Goal: Task Accomplishment & Management: Manage account settings

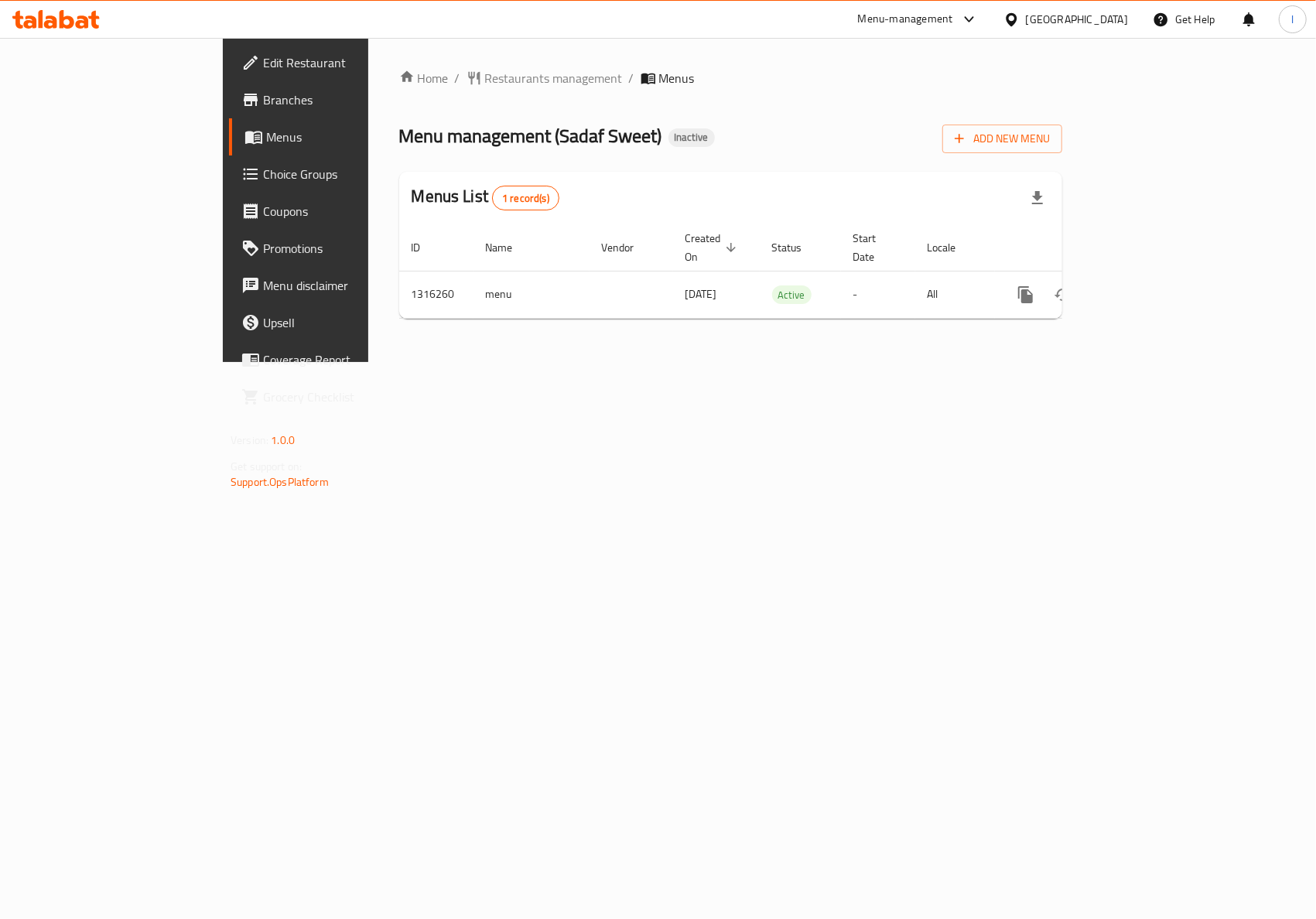
click at [729, 362] on div "Home / Restaurants management / Menus Menu management ( Sadaf Sweet ) Inactive …" at bounding box center [731, 200] width 725 height 324
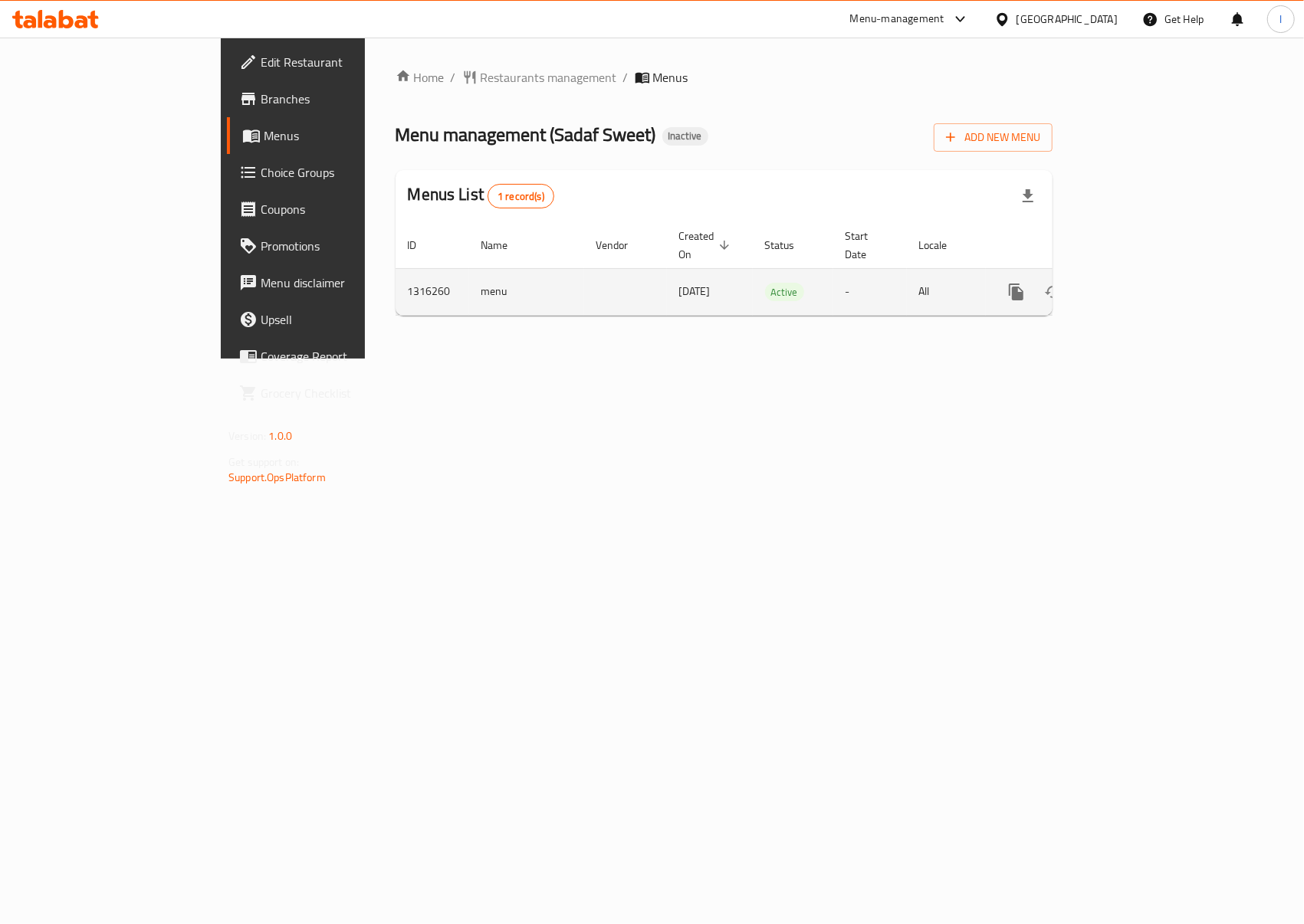
click at [1136, 283] on icon "enhanced table" at bounding box center [1127, 292] width 18 height 18
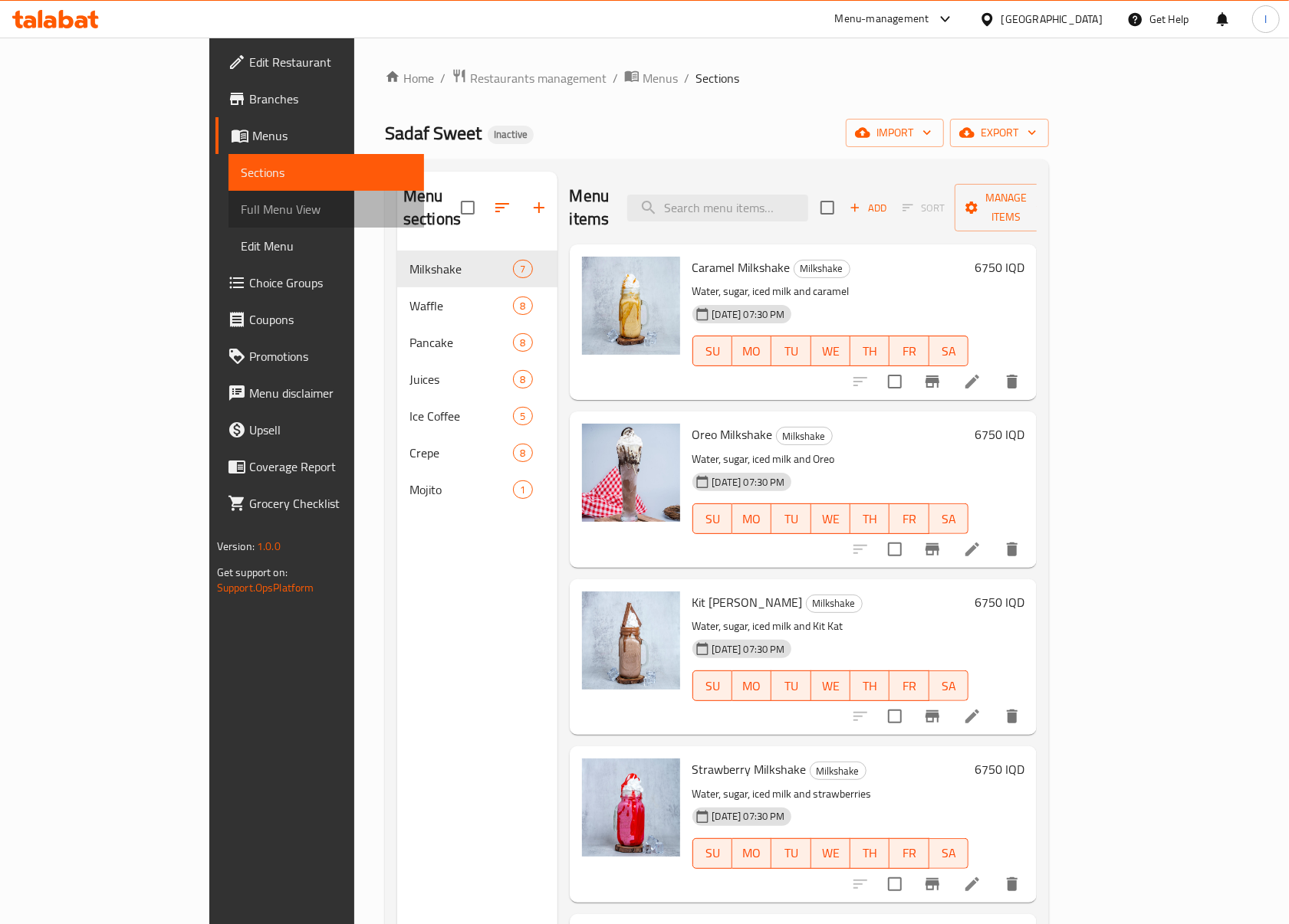
click at [241, 200] on span "Full Menu View" at bounding box center [327, 209] width 172 height 18
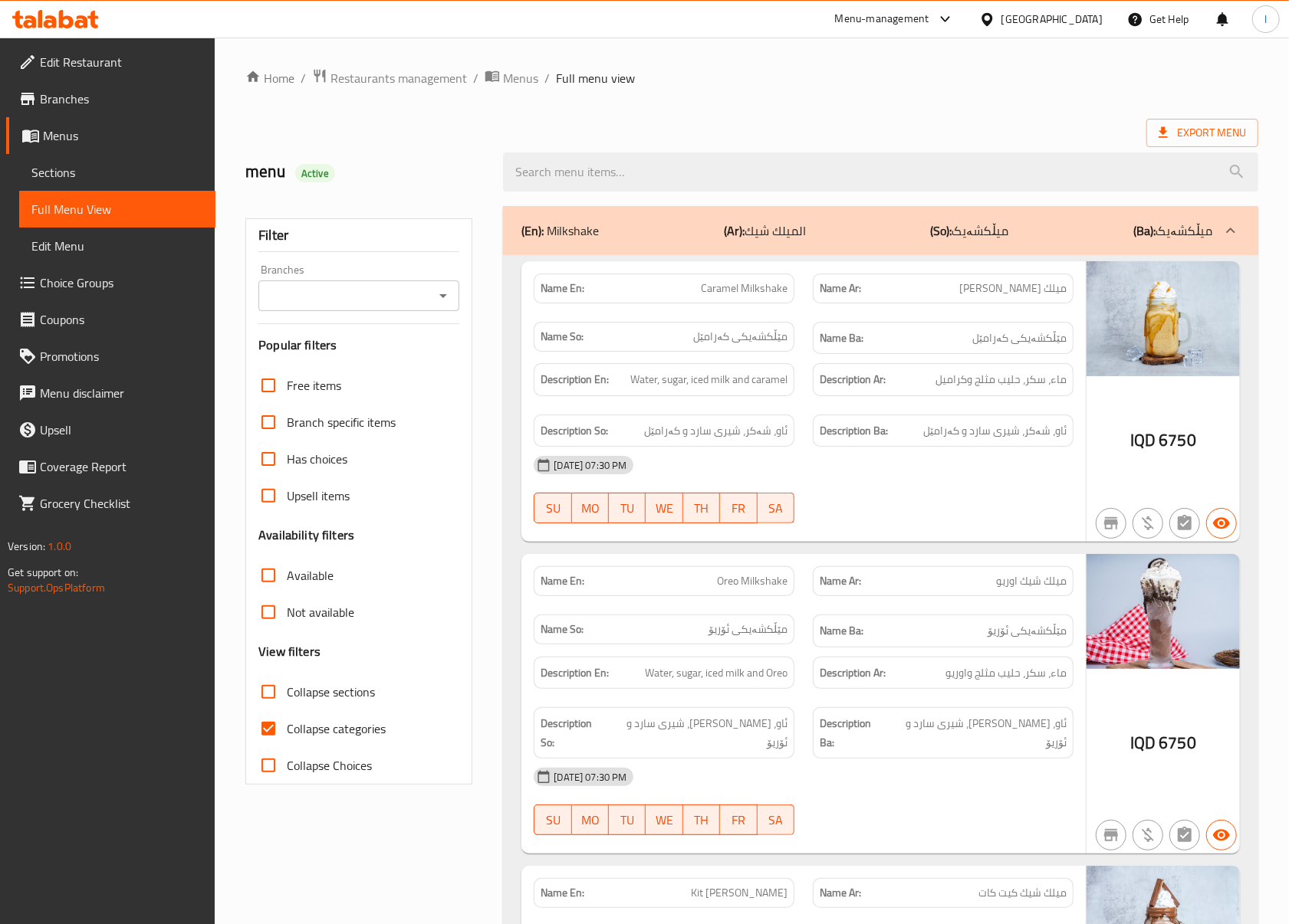
click at [360, 298] on input "Branches" at bounding box center [347, 296] width 167 height 22
click at [367, 358] on span "[PERSON_NAME], Al-Qibla" at bounding box center [341, 363] width 142 height 18
type input "[PERSON_NAME], Al-Qibla"
click at [325, 731] on span "Collapse categories" at bounding box center [336, 729] width 99 height 18
click at [287, 731] on input "Collapse categories" at bounding box center [268, 729] width 37 height 37
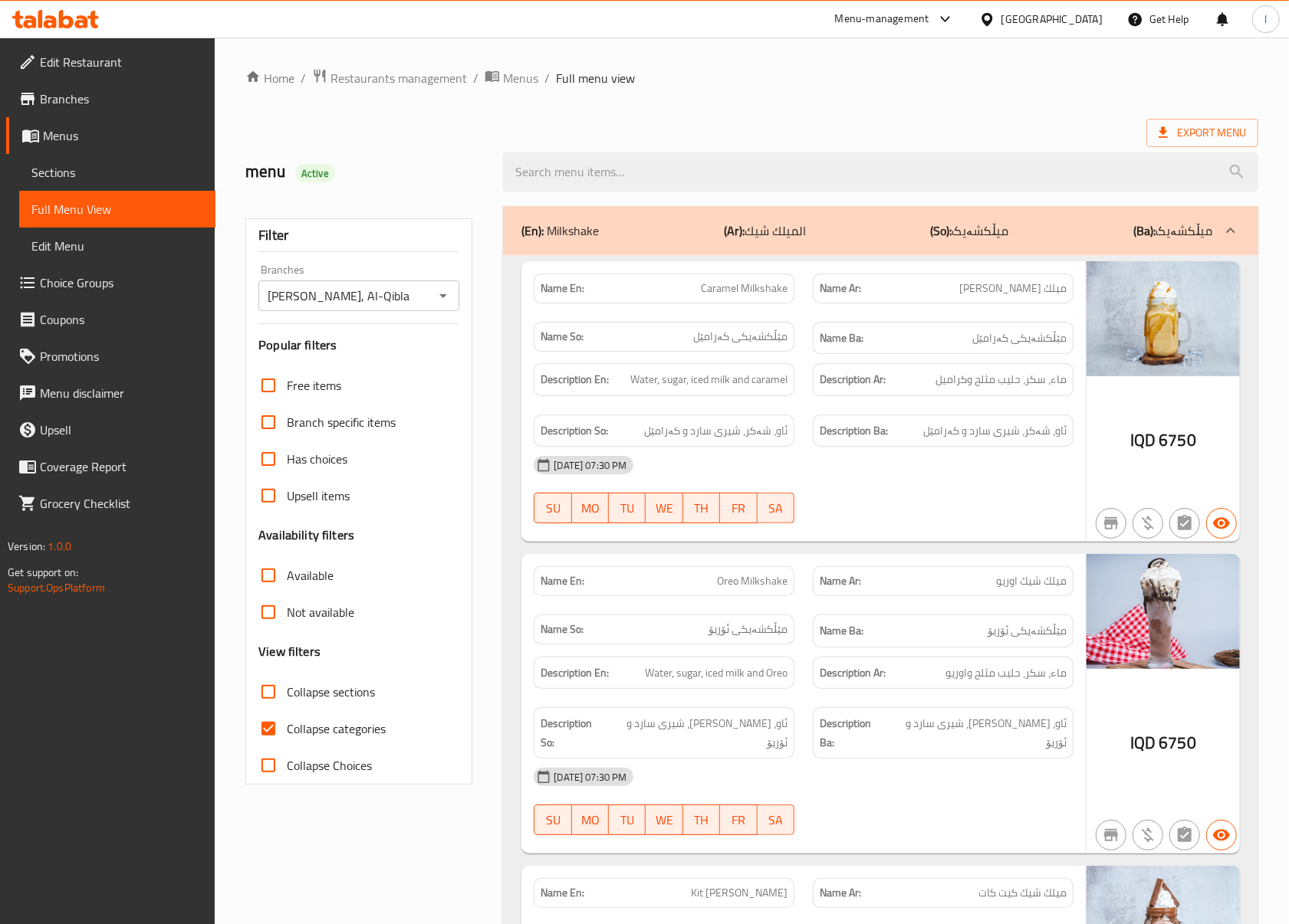
checkbox input "false"
click at [320, 705] on label "Collapse sections" at bounding box center [312, 691] width 125 height 37
click at [287, 705] on input "Collapse sections" at bounding box center [268, 691] width 37 height 37
checkbox input "true"
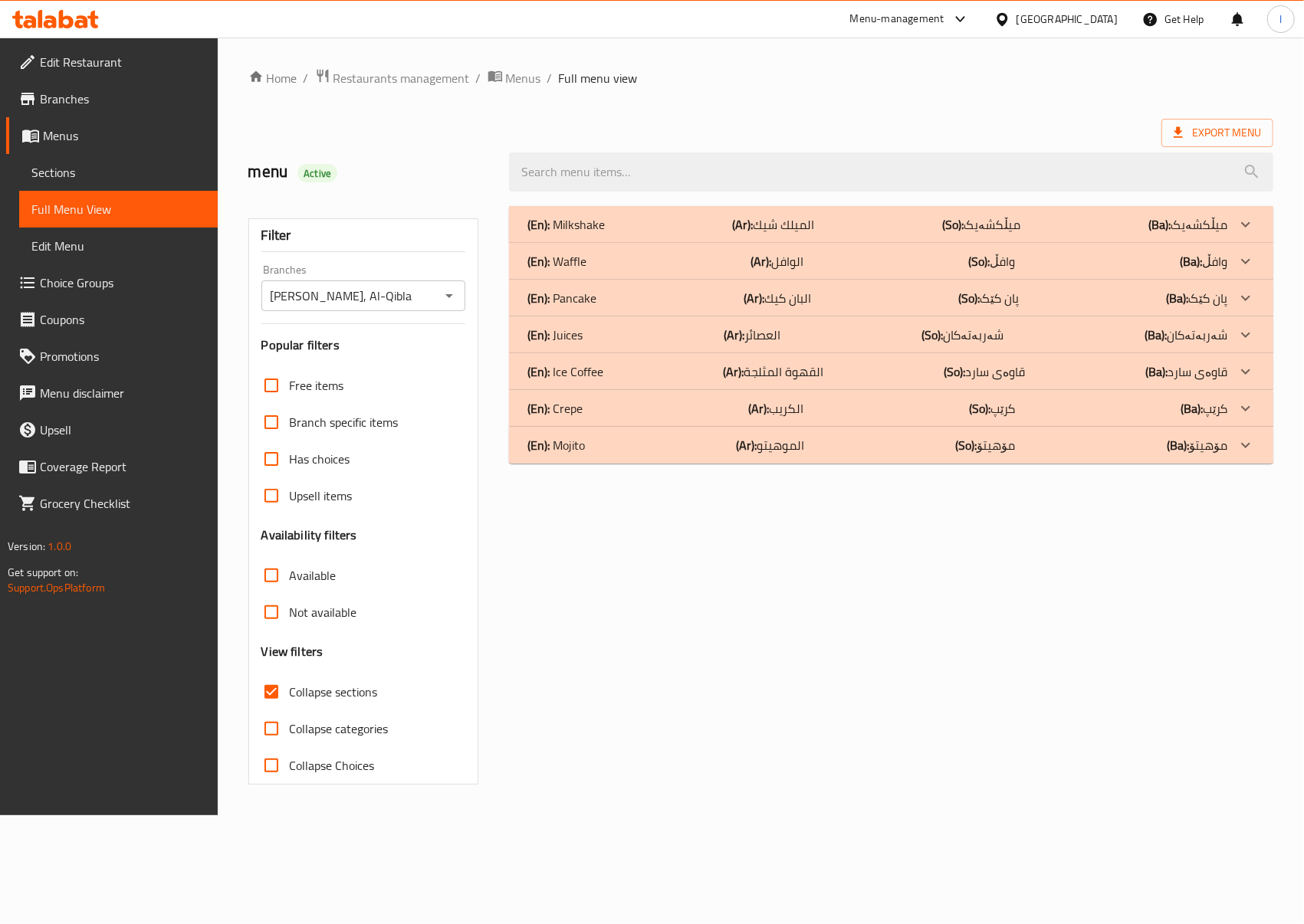
click at [730, 519] on div "(En): Milkshake (Ar): الميلك شيك (So): میڵکشەیک (Ba): میڵکشەیک Name En: Caramel…" at bounding box center [890, 496] width 783 height 597
click at [672, 368] on div "(En): Ice Coffee (Ar): القهوة المثلجة (So): قاوەی سارد (Ba): قاوەی سارد" at bounding box center [877, 372] width 700 height 18
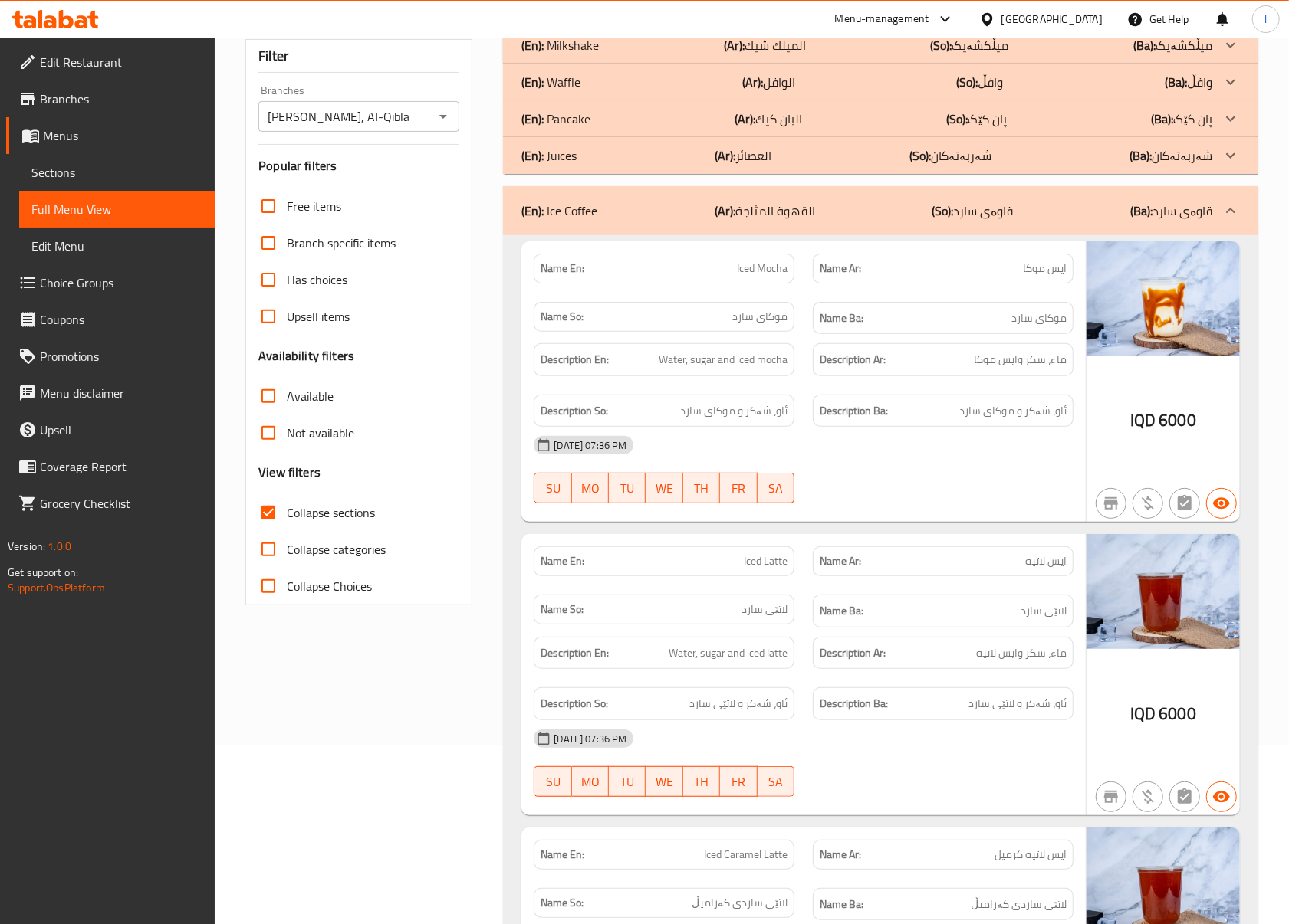
scroll to position [340, 0]
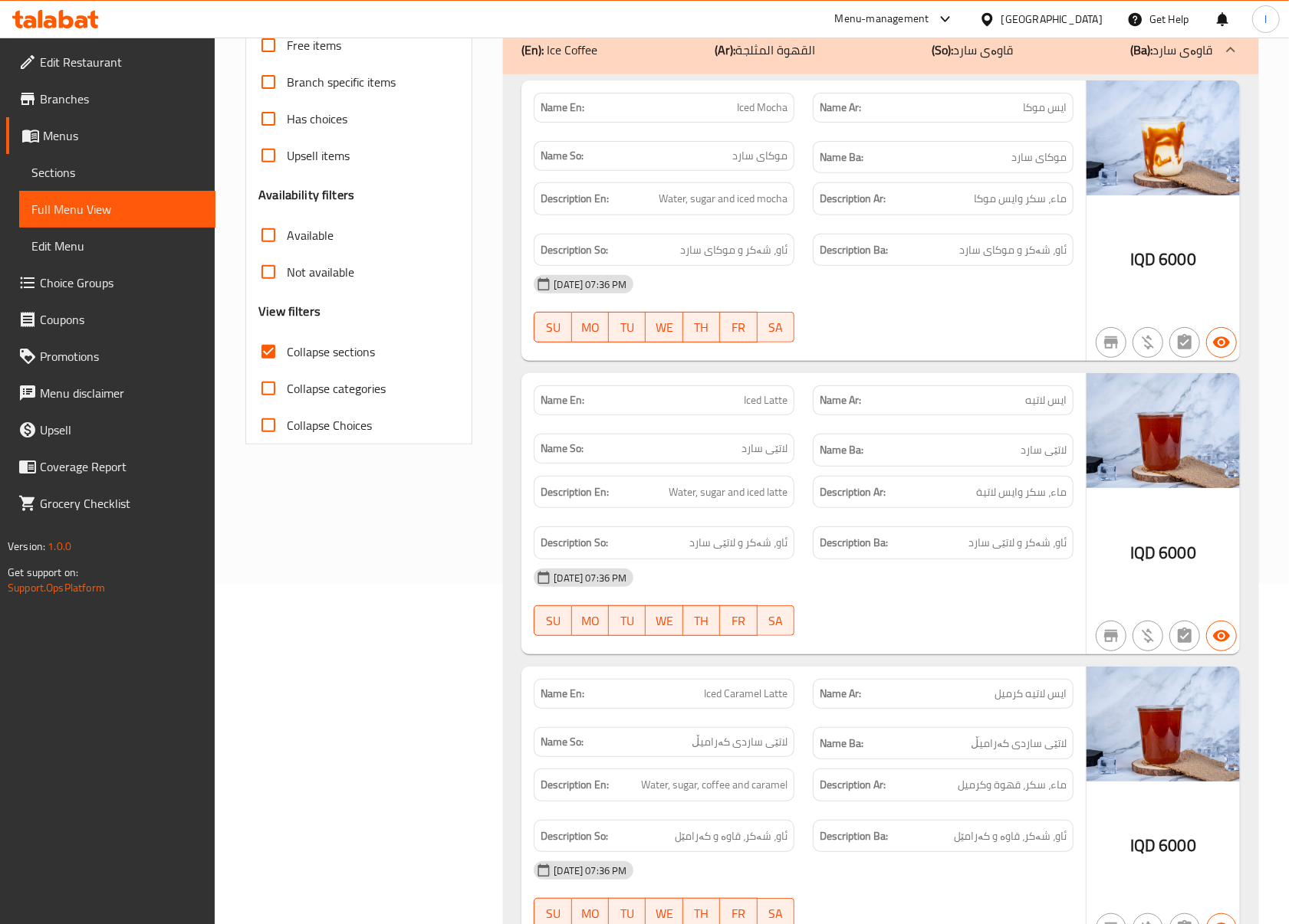
click at [413, 539] on div "Filter Branches Sadaf Sweet, Al-Qibla Branches Popular filters Free items Branc…" at bounding box center [365, 767] width 258 height 1822
click at [893, 398] on p "Name Ar: ايس لاتيه" at bounding box center [942, 401] width 247 height 16
click at [460, 529] on div "Filter Branches Sadaf Sweet, Al-Qibla Branches Popular filters Free items Branc…" at bounding box center [365, 767] width 258 height 1822
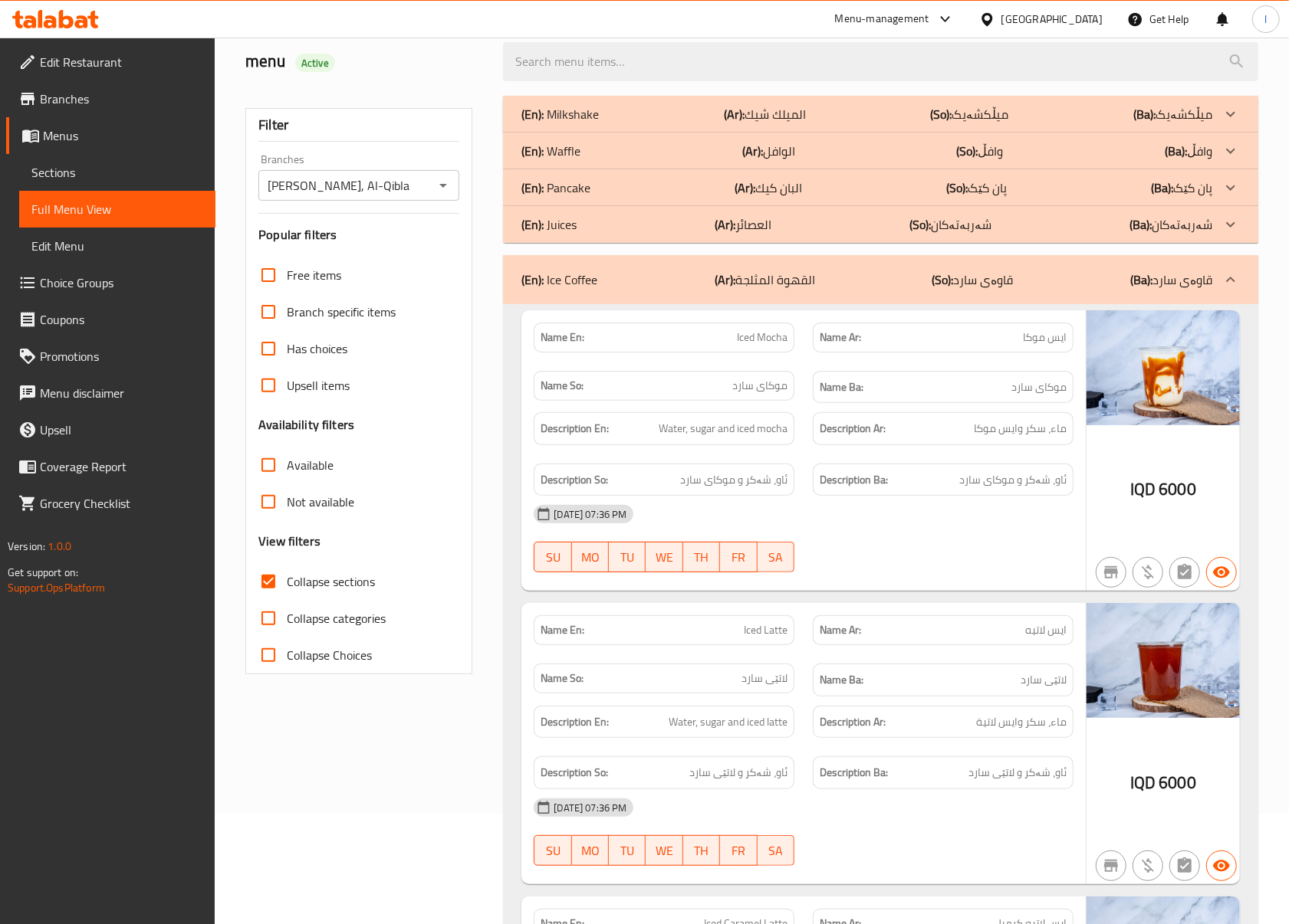
scroll to position [104, 0]
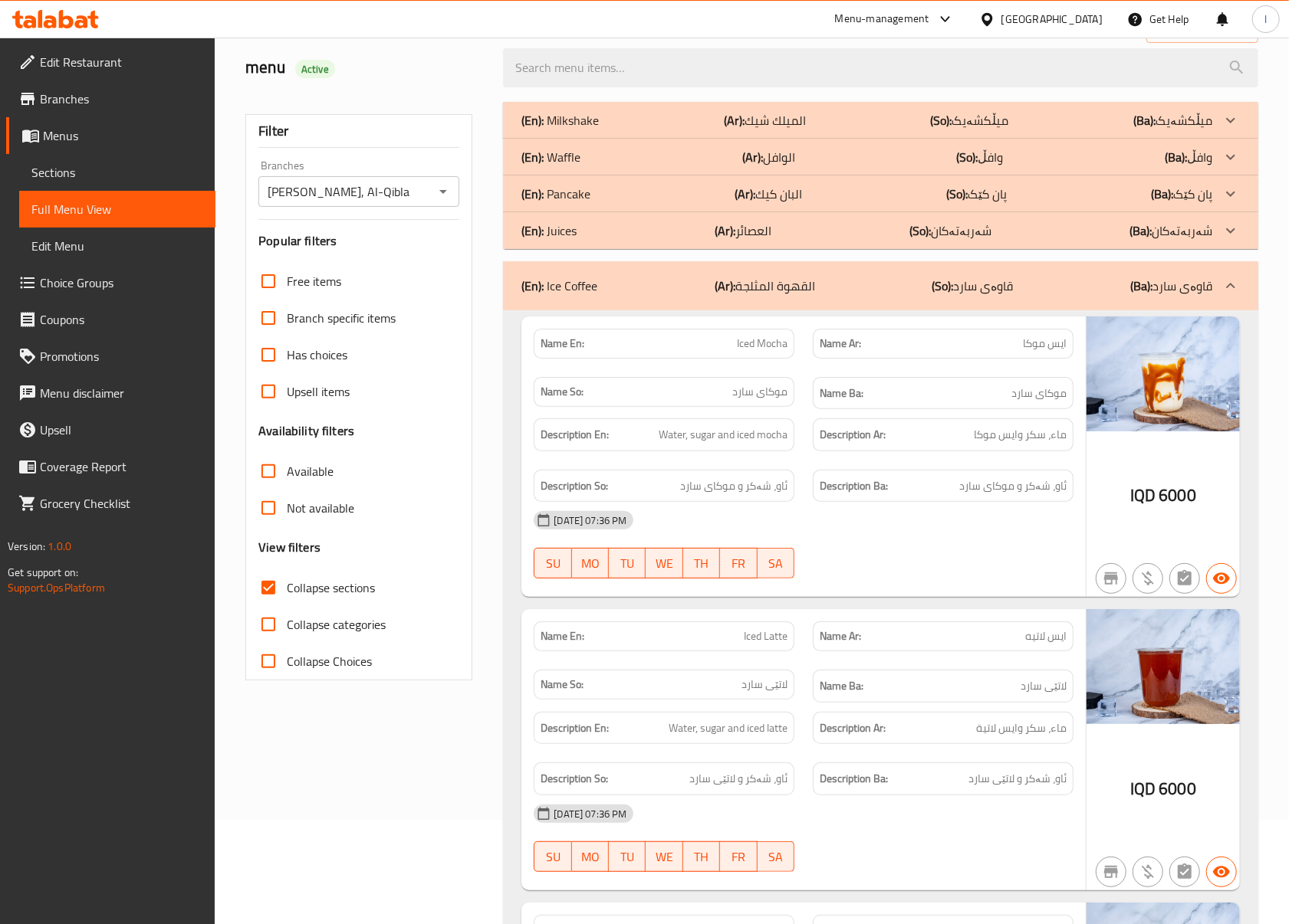
click at [953, 290] on b "(So):" at bounding box center [942, 285] width 22 height 23
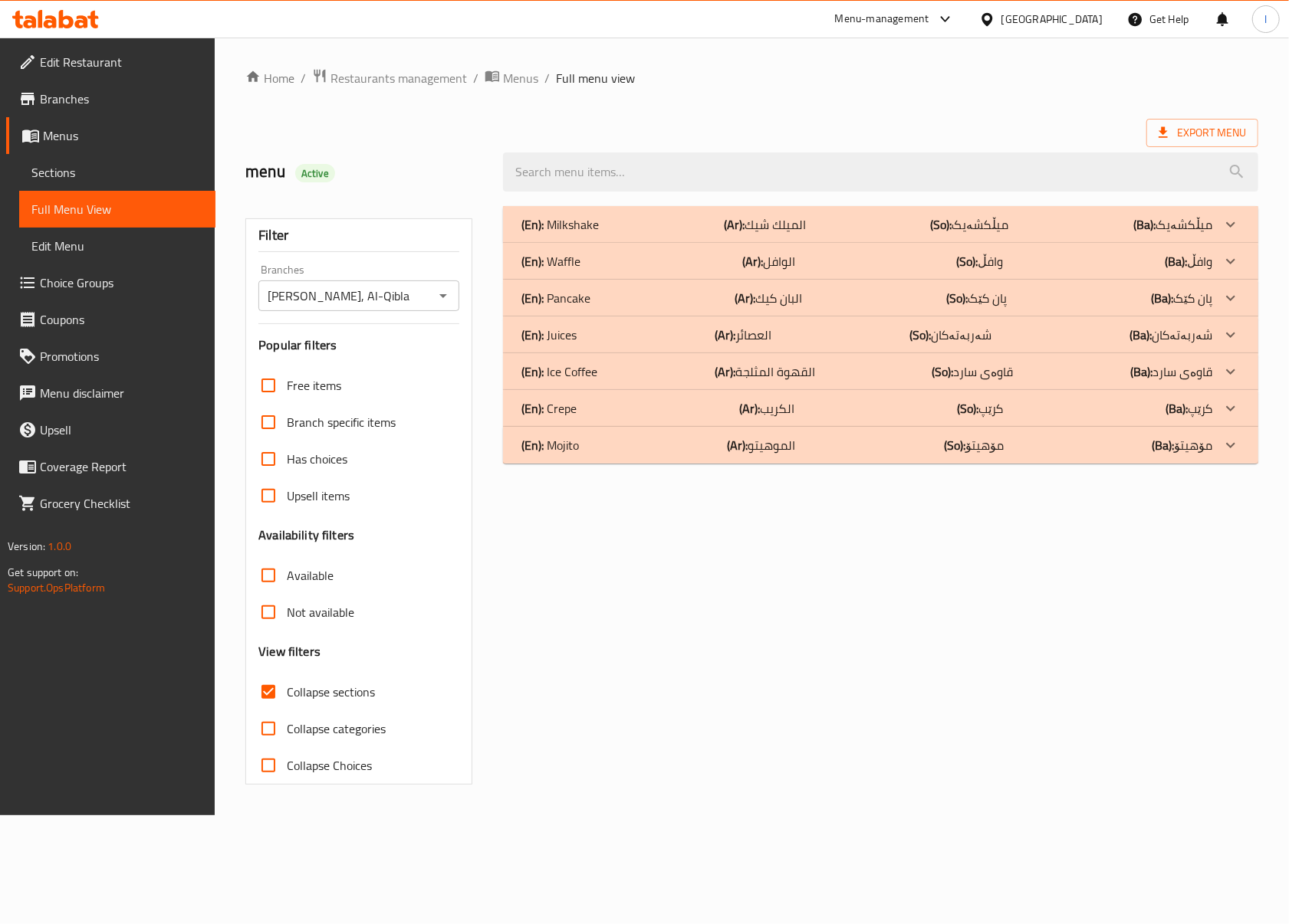
scroll to position [0, 0]
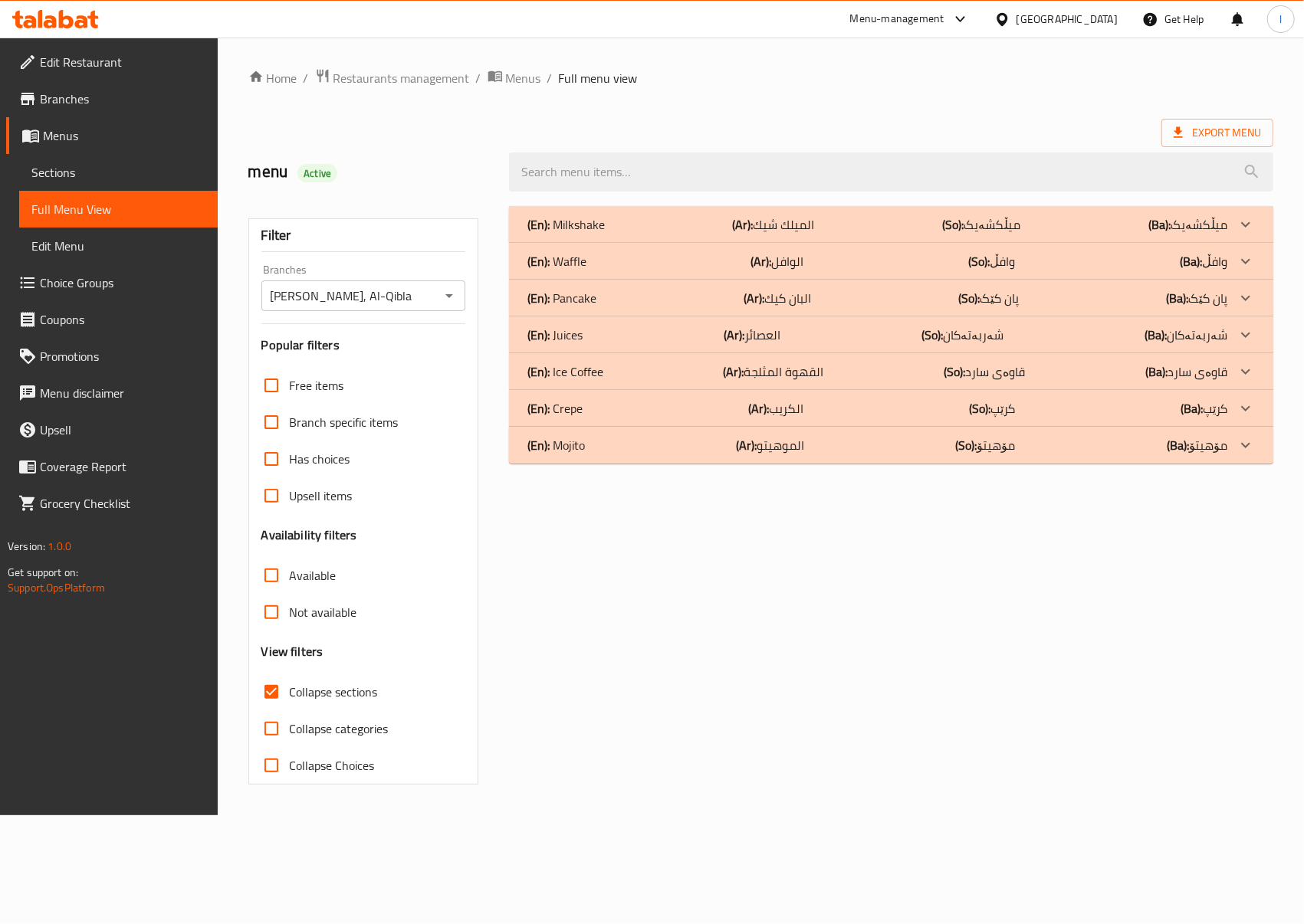
click at [567, 437] on p "(En): Mojito" at bounding box center [557, 445] width 58 height 18
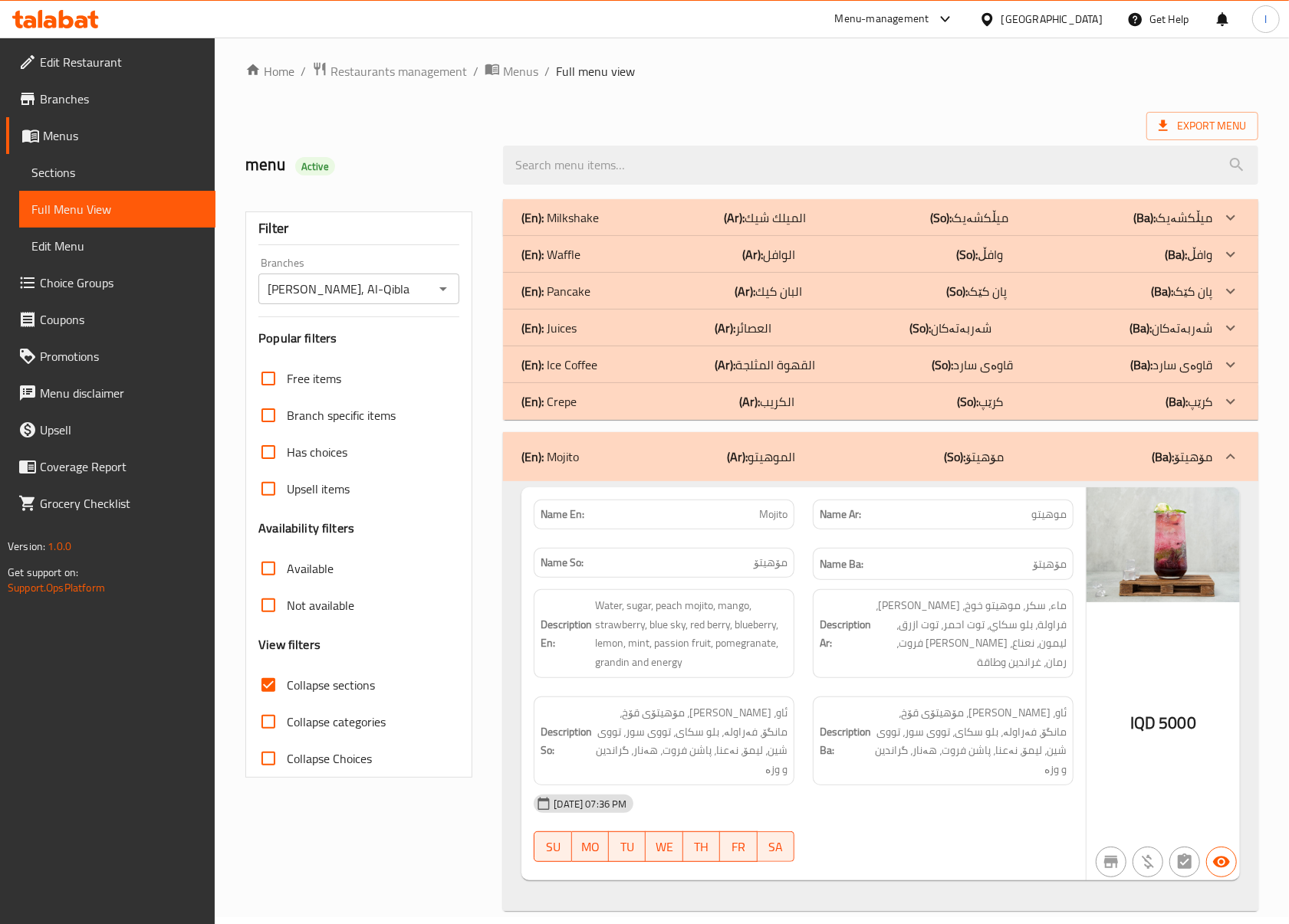
scroll to position [7, 0]
click at [805, 618] on div "Description Ar: ماء، سكر، موهيتو خوخ، [PERSON_NAME]، فراولة، بلو سكاي، توت احمر…" at bounding box center [943, 633] width 279 height 108
click at [808, 595] on div "Description Ar: ماء، سكر، موهيتو خوخ، [PERSON_NAME]، فراولة، بلو سكاي، توت احمر…" at bounding box center [943, 633] width 279 height 108
click at [874, 460] on div "(En): Mojito (Ar): الموهيتو (So): مۆهیتۆ (Ba): مۆهیتۆ" at bounding box center [866, 456] width 691 height 18
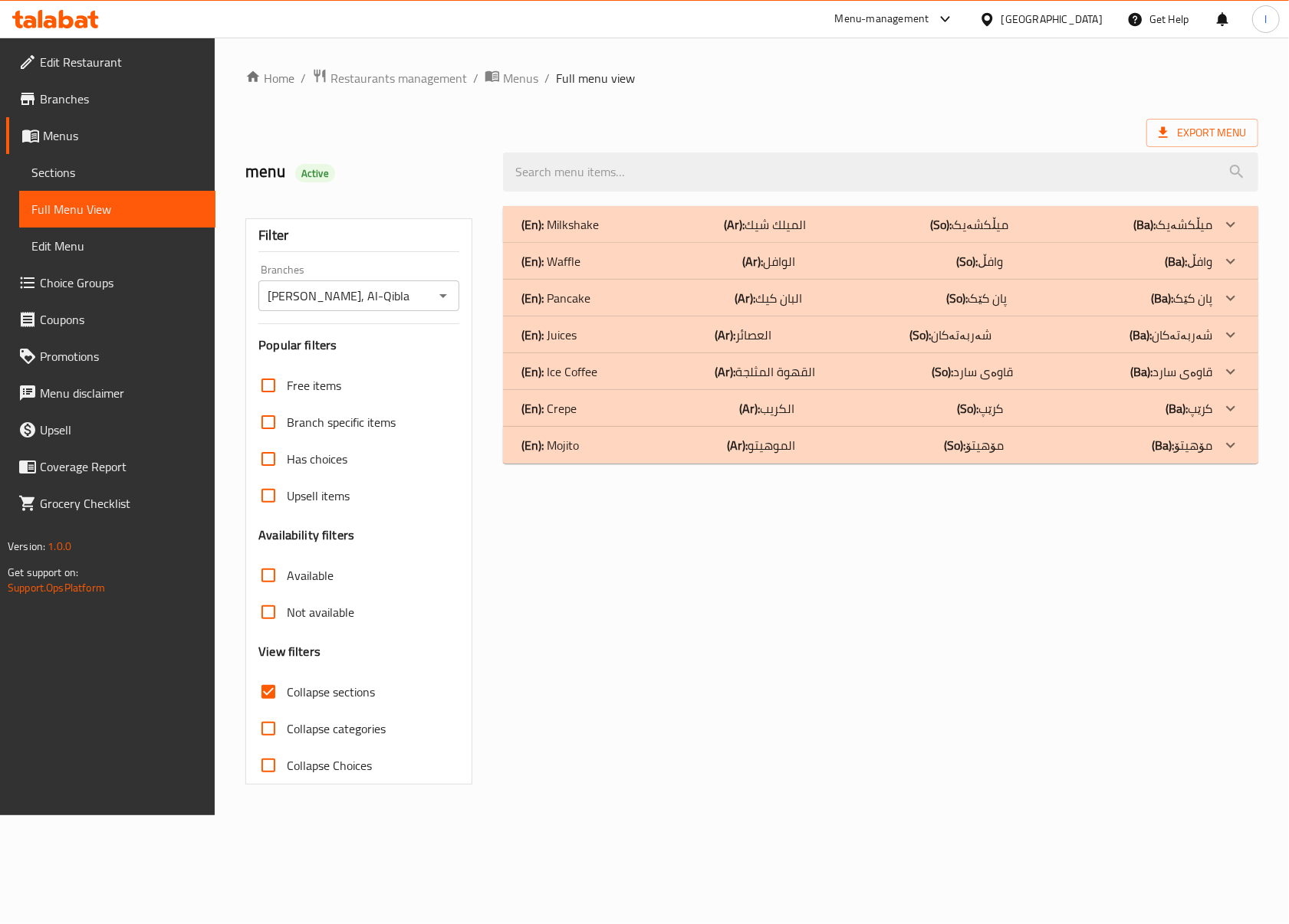
scroll to position [0, 0]
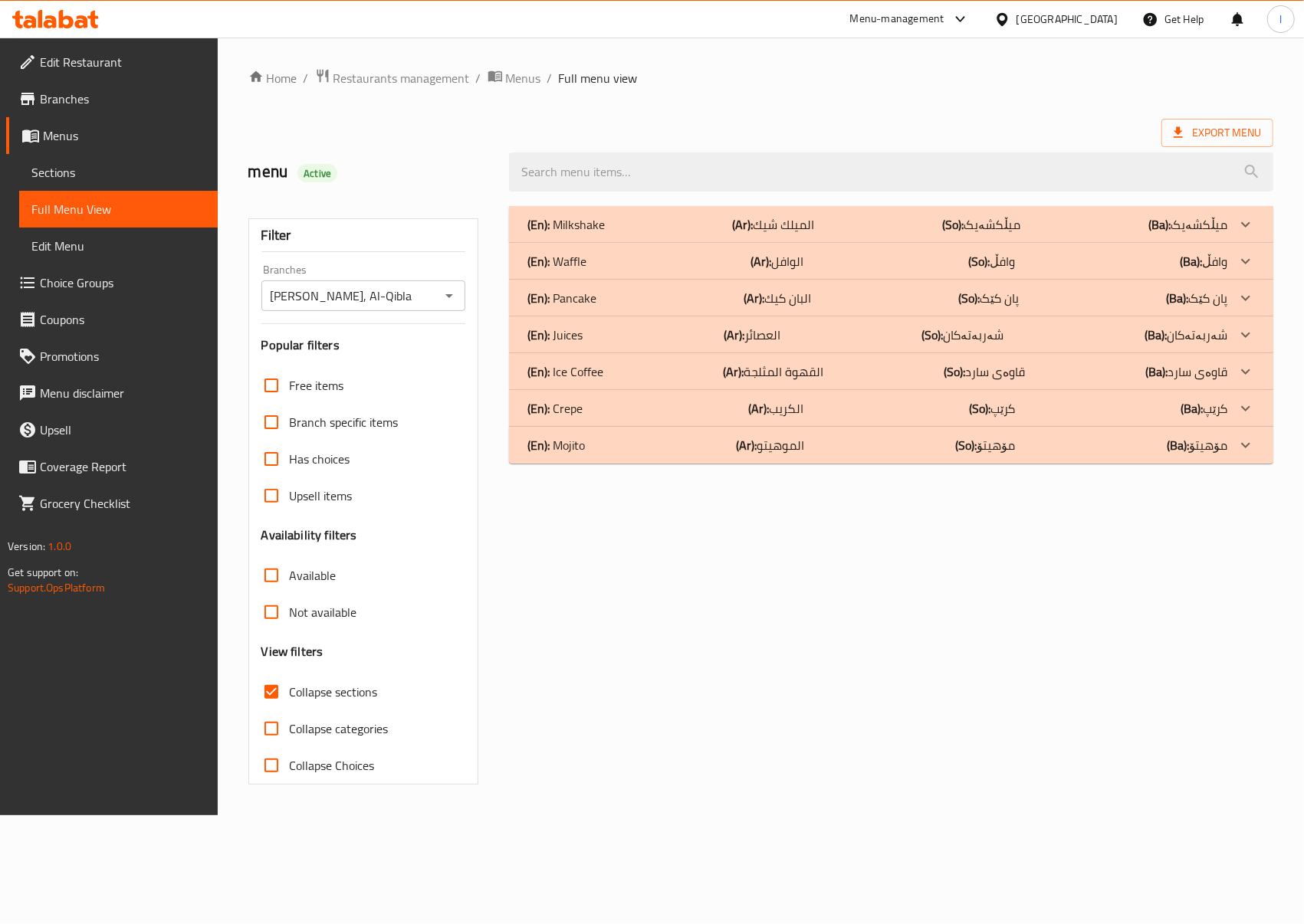
click at [589, 329] on div "(En): Juices (Ar): العصائر (So): شەربەتەکان (Ba): شەربەتەکان" at bounding box center [877, 335] width 700 height 18
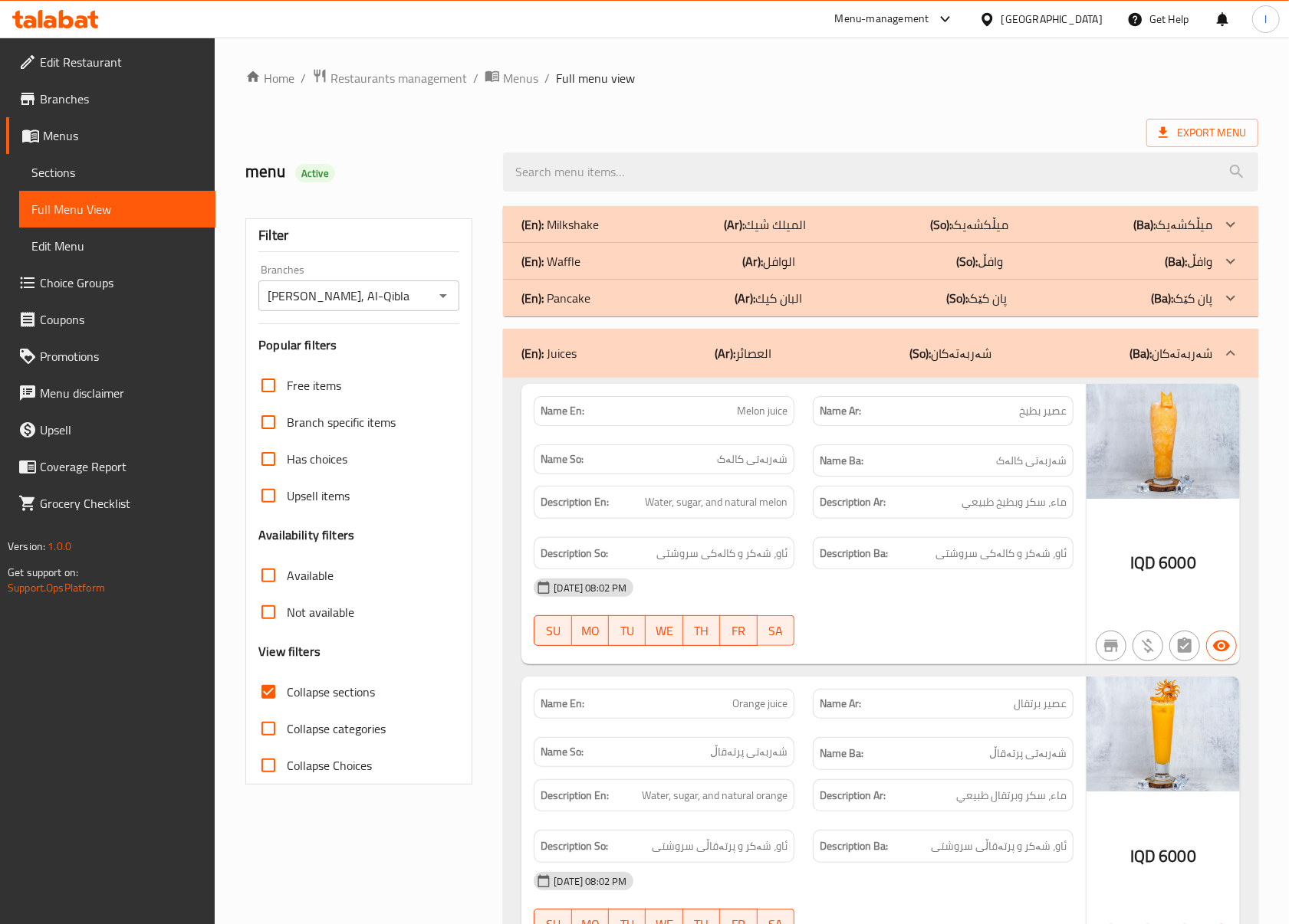
scroll to position [340, 0]
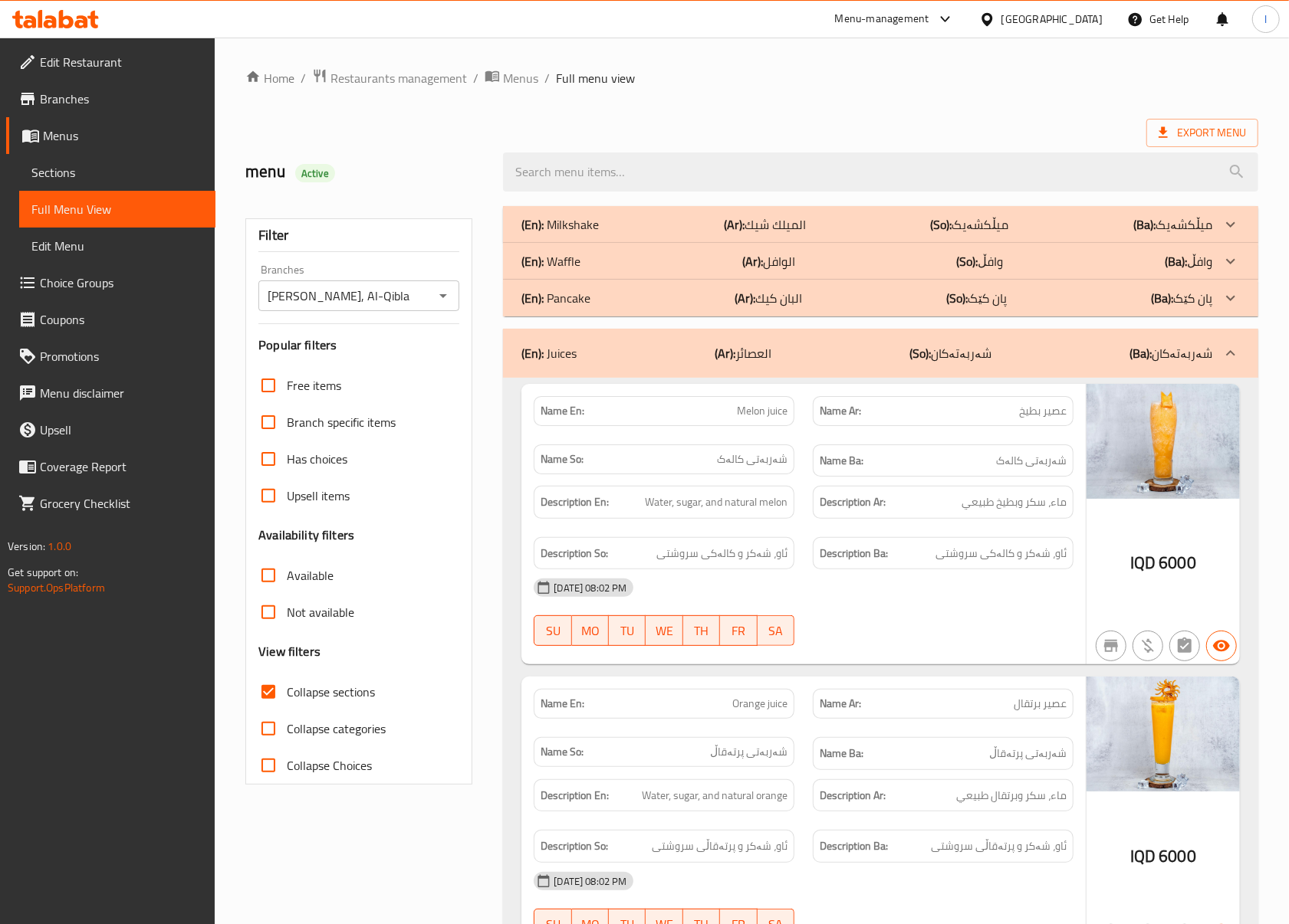
scroll to position [681, 0]
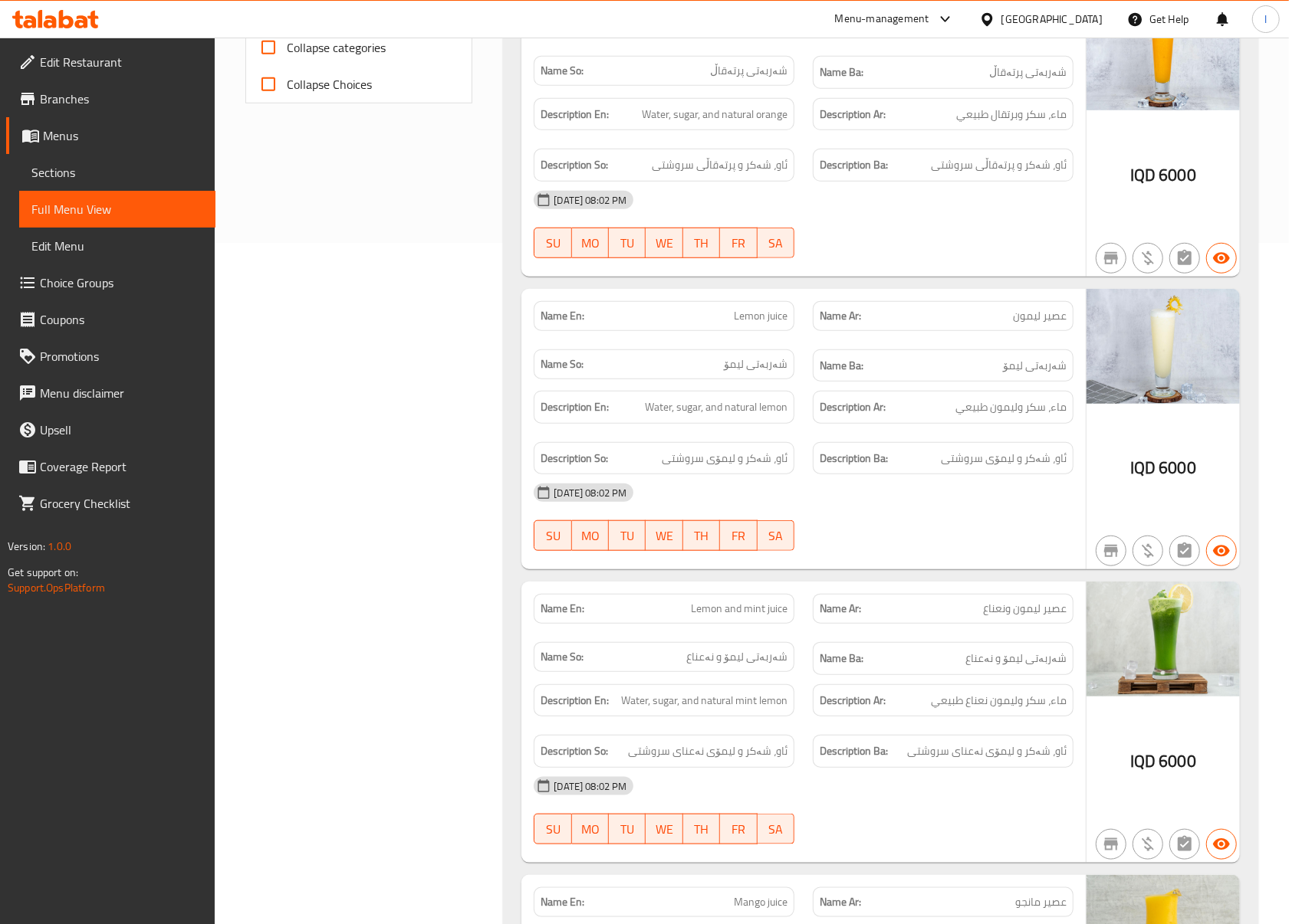
click at [463, 360] on div "Filter Branches Sadaf Sweet, Al-Qibla Branches Popular filters Free items Branc…" at bounding box center [365, 866] width 258 height 2701
click at [396, 409] on div "Filter Branches Sadaf Sweet, Al-Qibla Branches Popular filters Free items Branc…" at bounding box center [365, 866] width 258 height 2701
click at [393, 384] on div "Filter Branches Sadaf Sweet, Al-Qibla Branches Popular filters Free items Branc…" at bounding box center [365, 866] width 258 height 2701
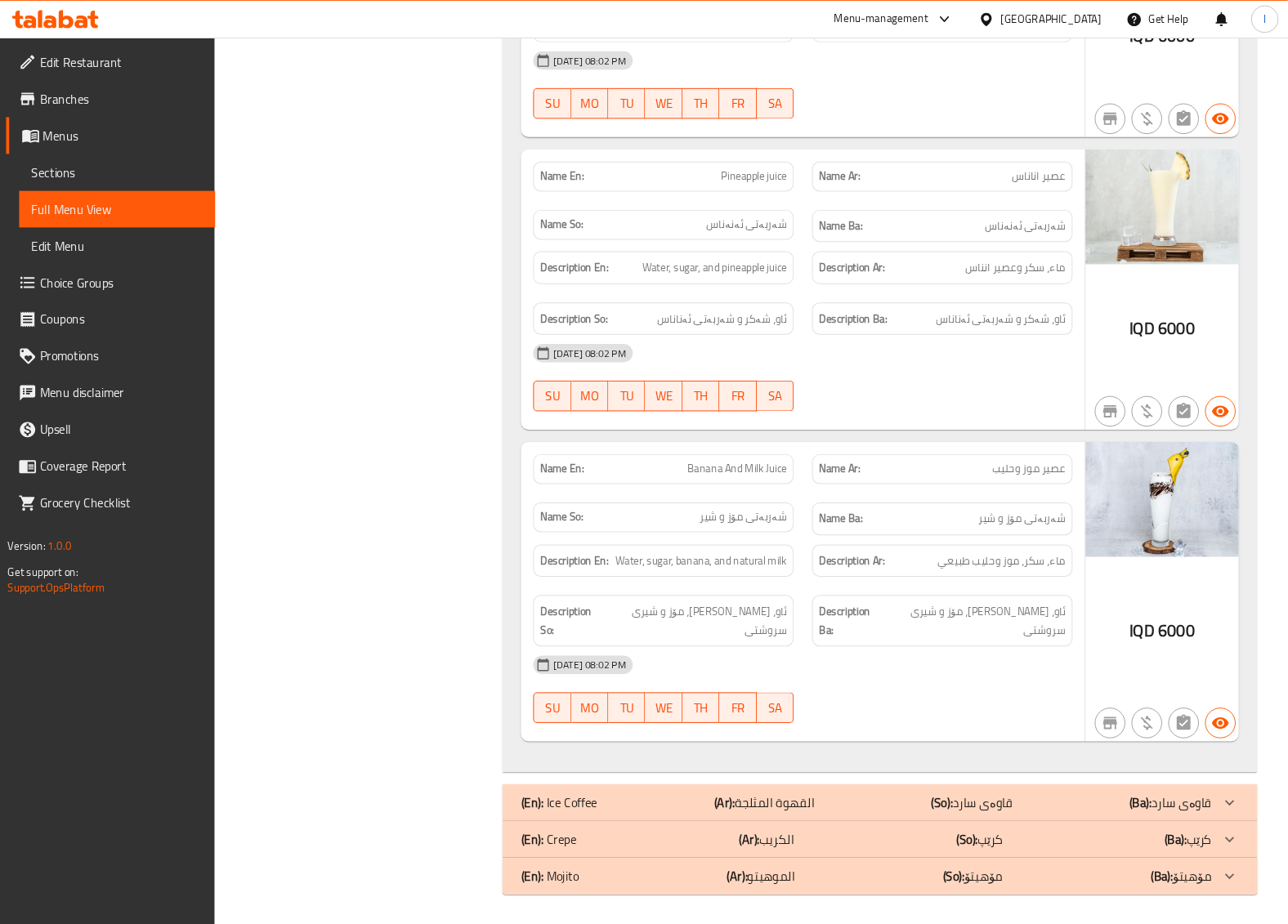
scroll to position [2125, 0]
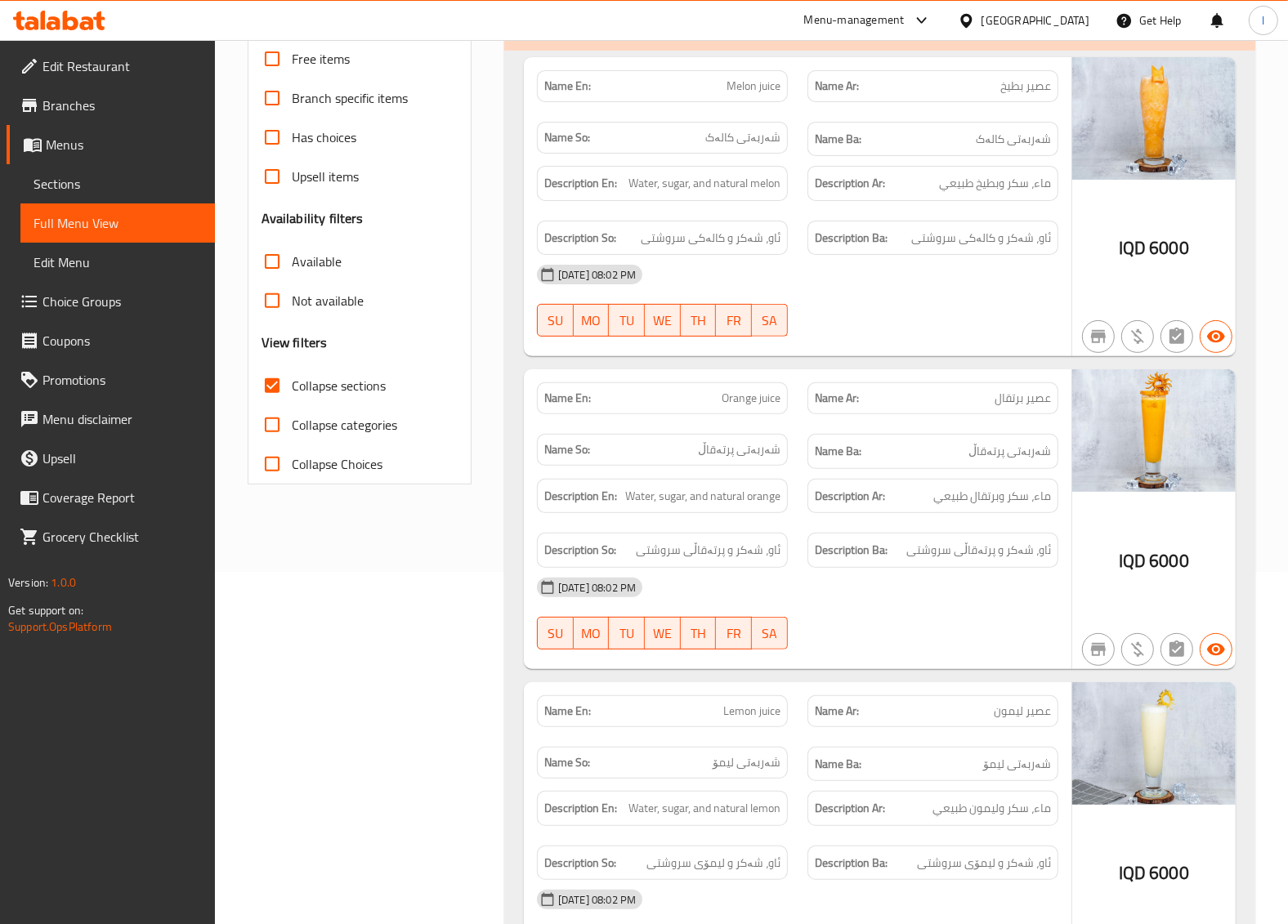
scroll to position [0, 0]
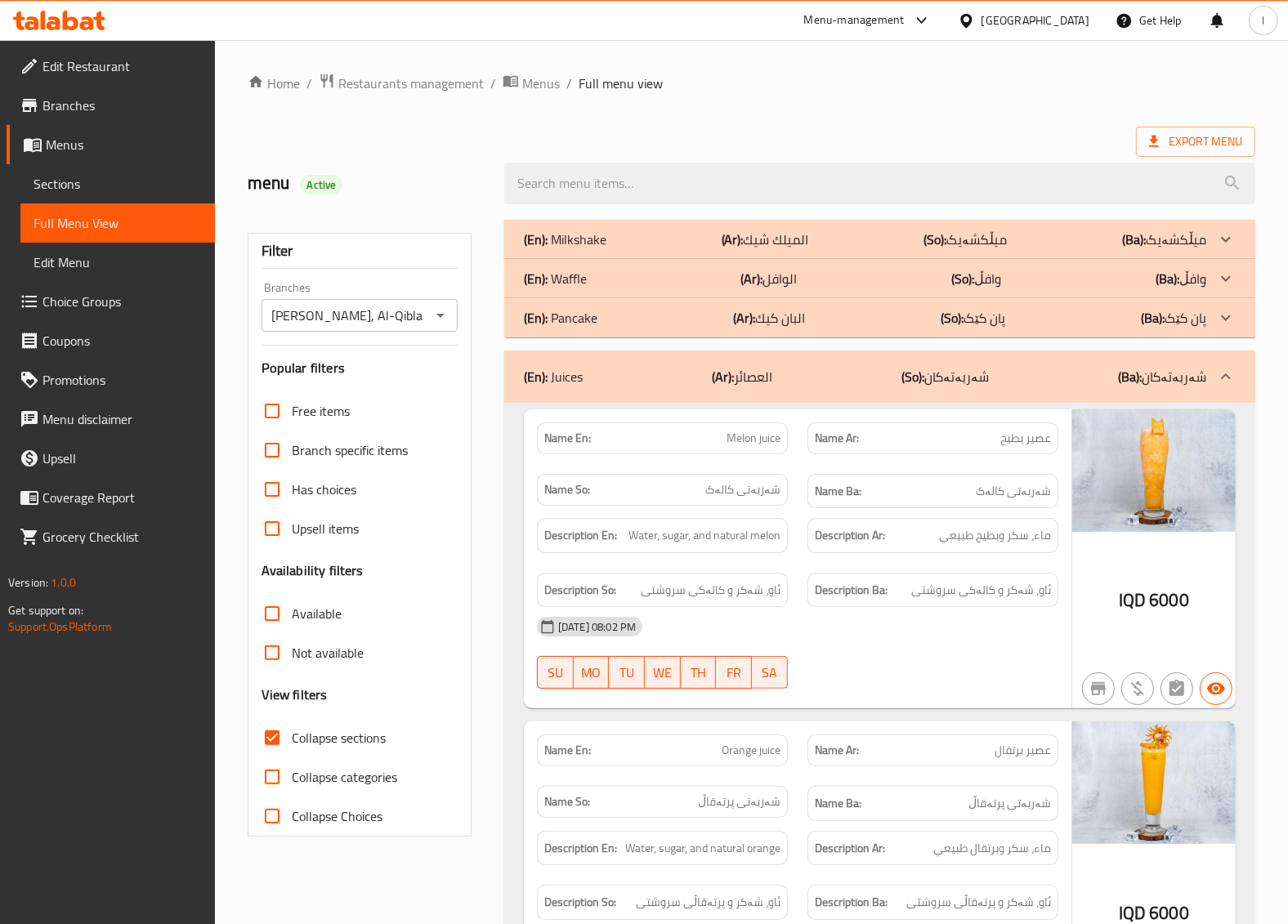
click at [884, 378] on div "(En): Juices (Ar): العصائر (So): شەربەتەکان (Ba): شەربەتەکان" at bounding box center [864, 376] width 682 height 19
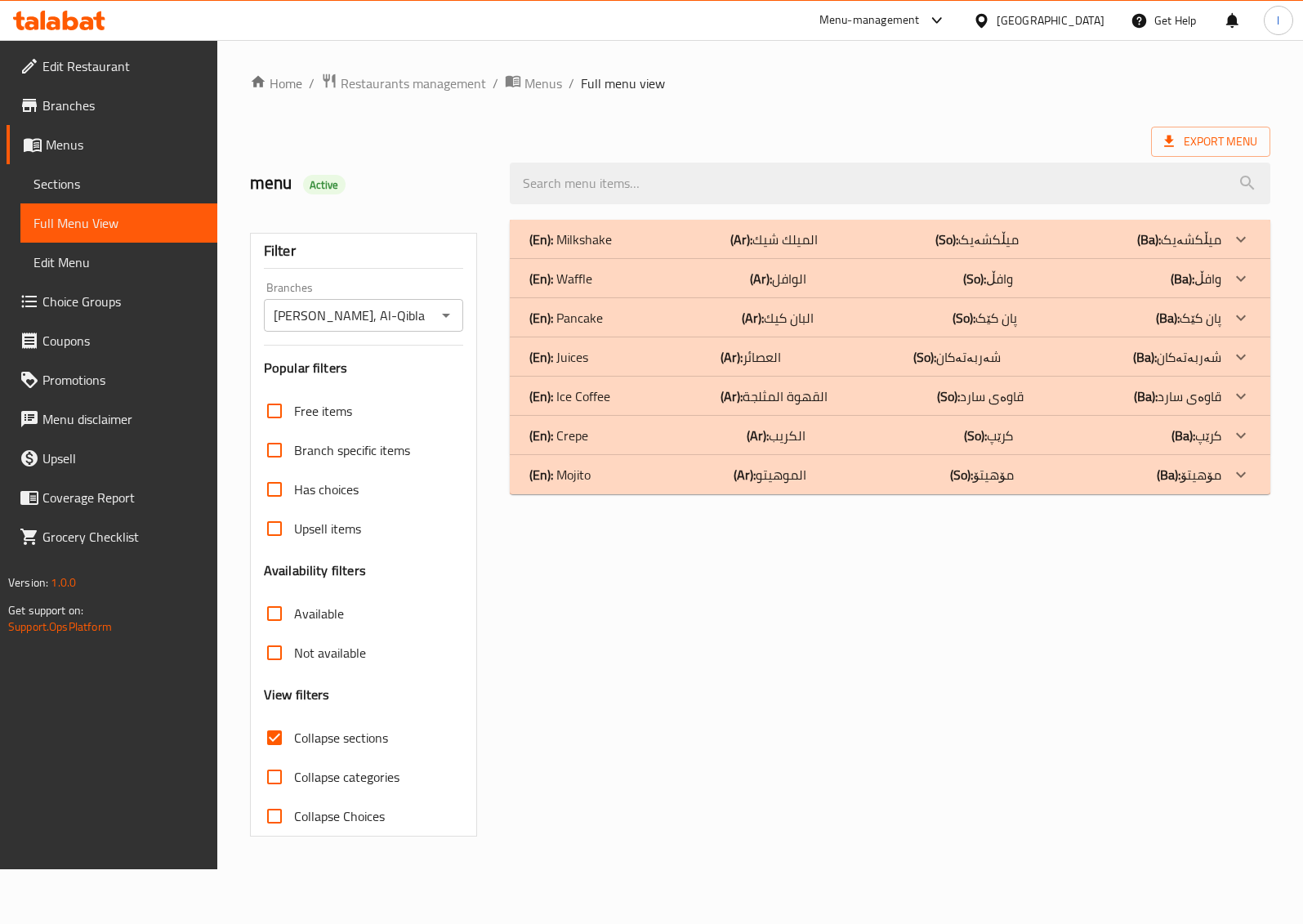
click at [819, 433] on div "(En): Crepe (Ar): الكريب (So): کرێپ (Ba): کرێپ" at bounding box center [875, 435] width 692 height 19
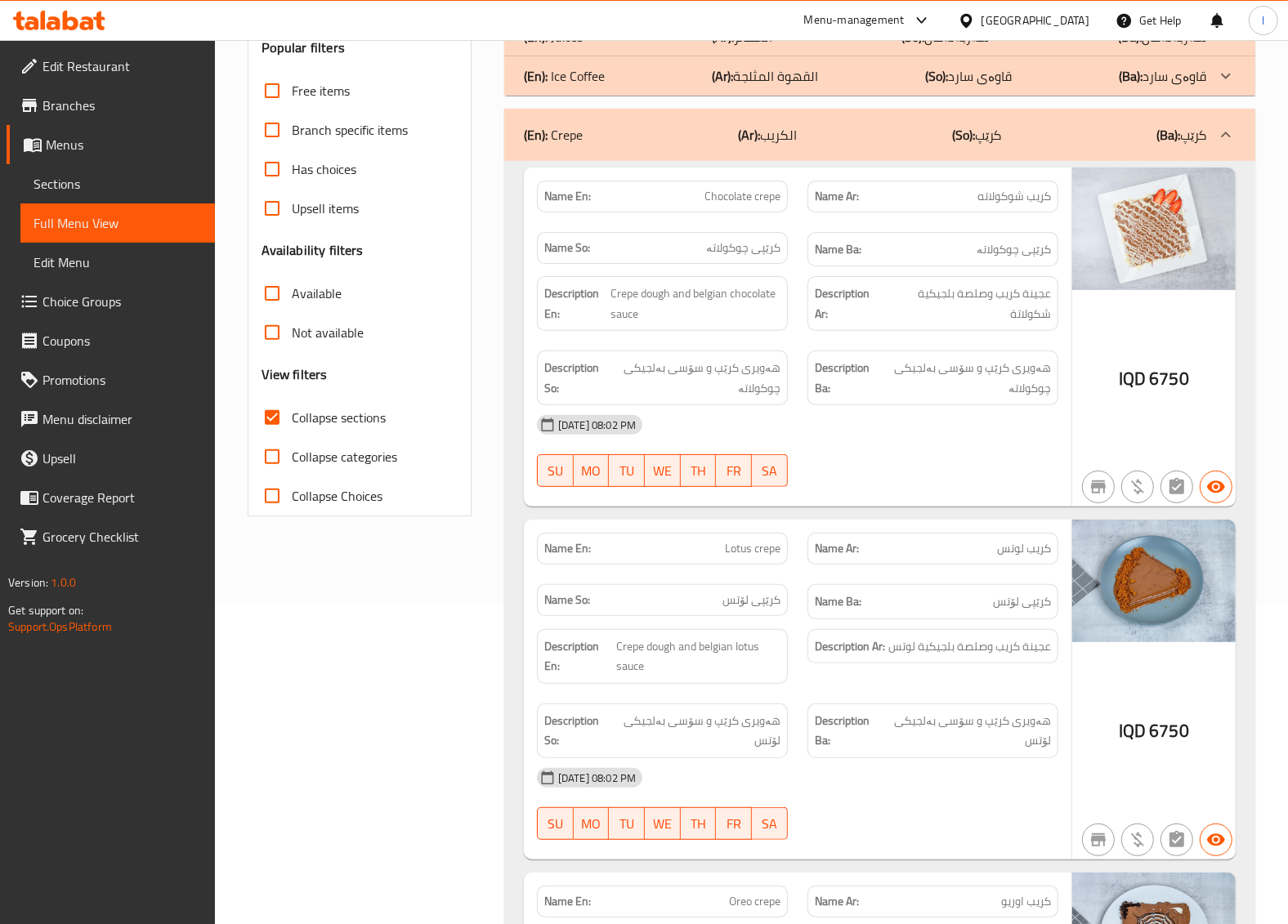
scroll to position [340, 0]
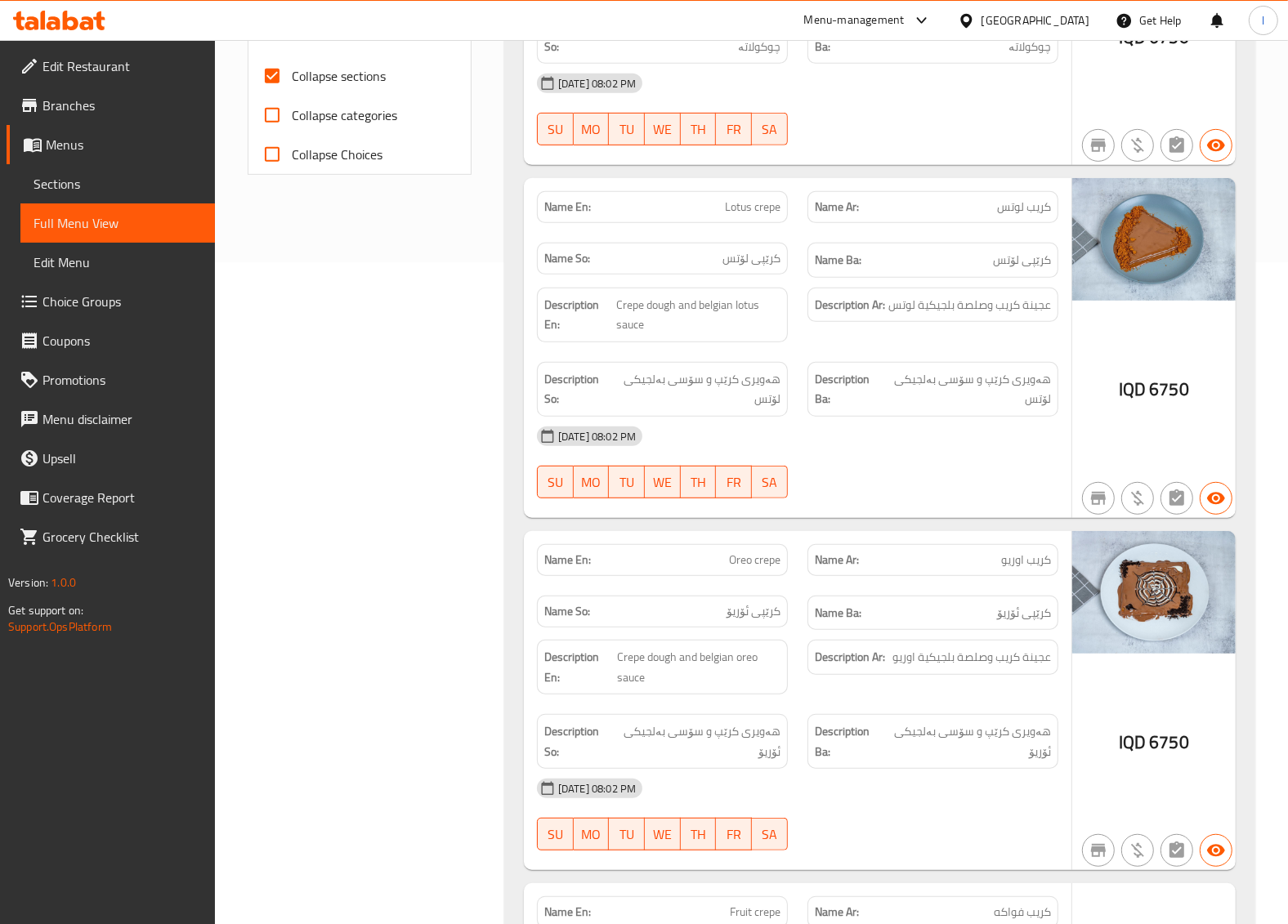
scroll to position [681, 0]
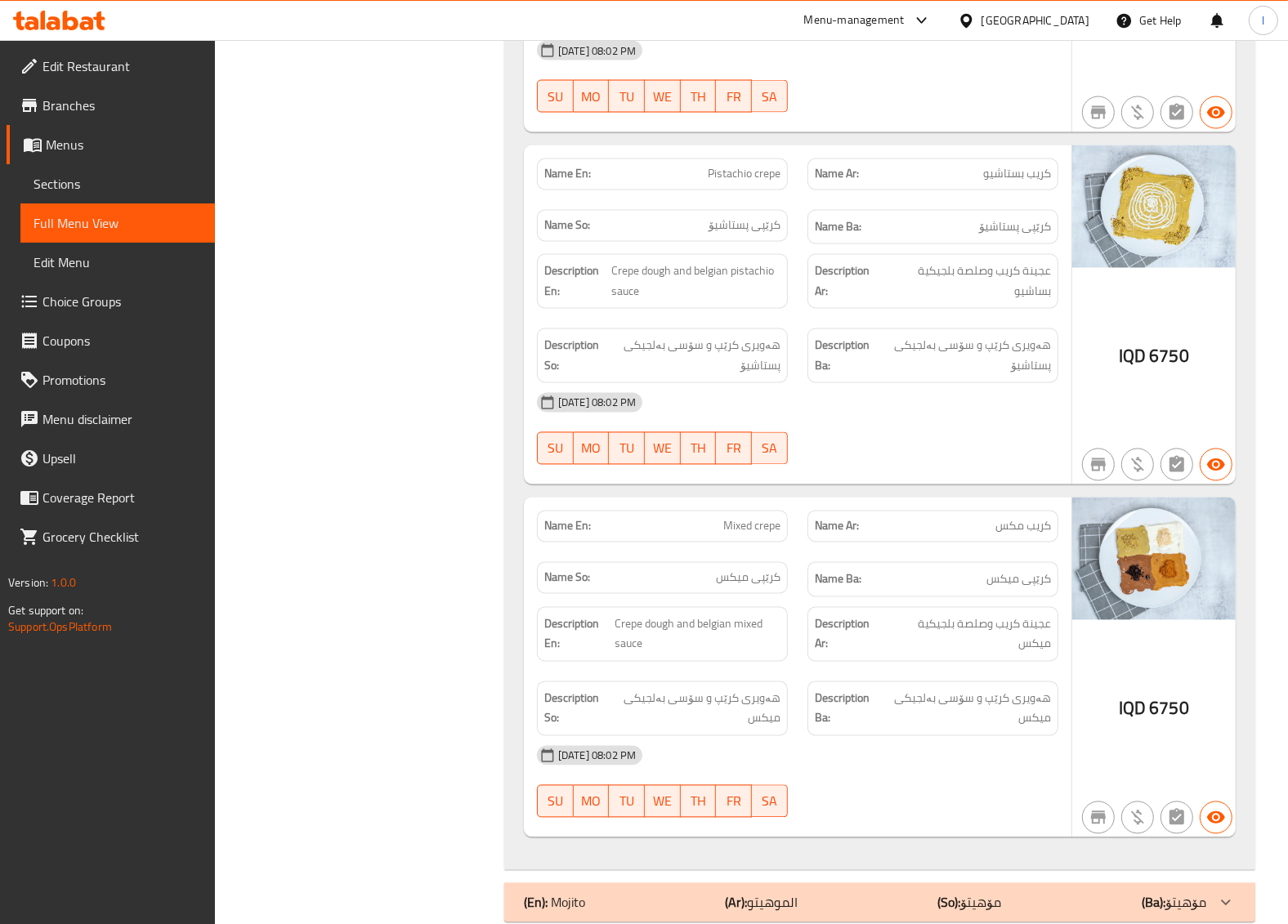
scroll to position [2500, 0]
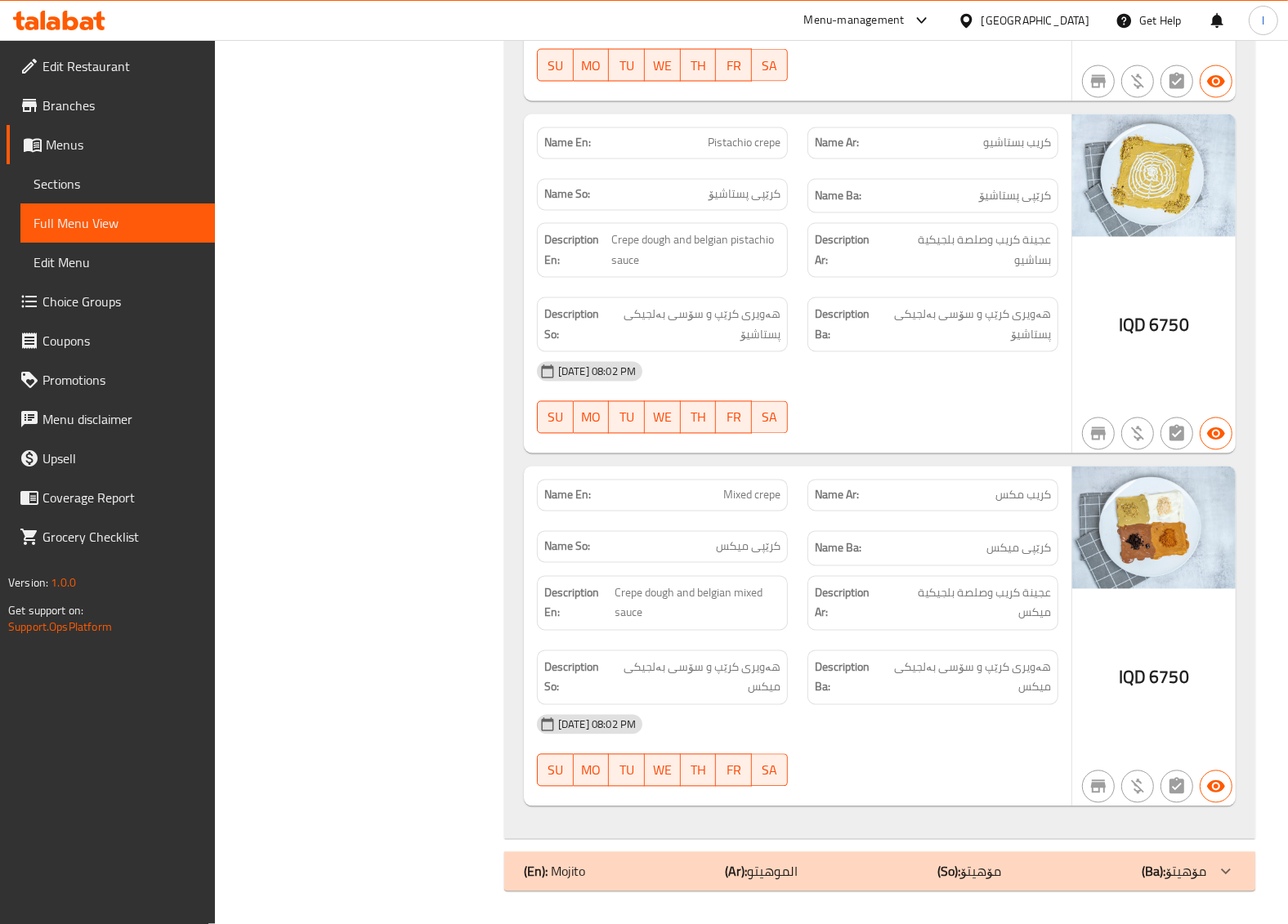
click at [942, 504] on div "Name Ar: كريب مكس" at bounding box center [933, 495] width 251 height 32
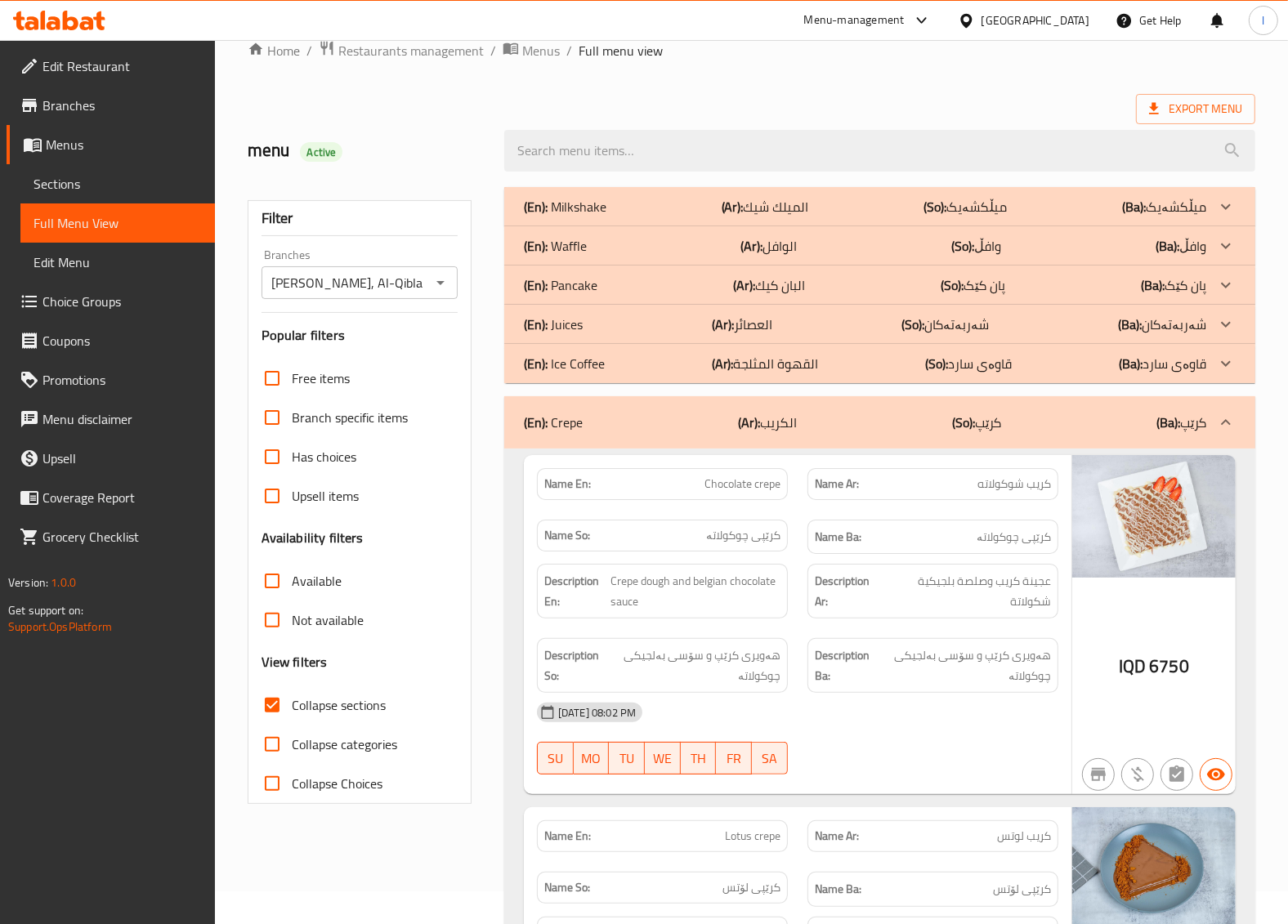
scroll to position [0, 0]
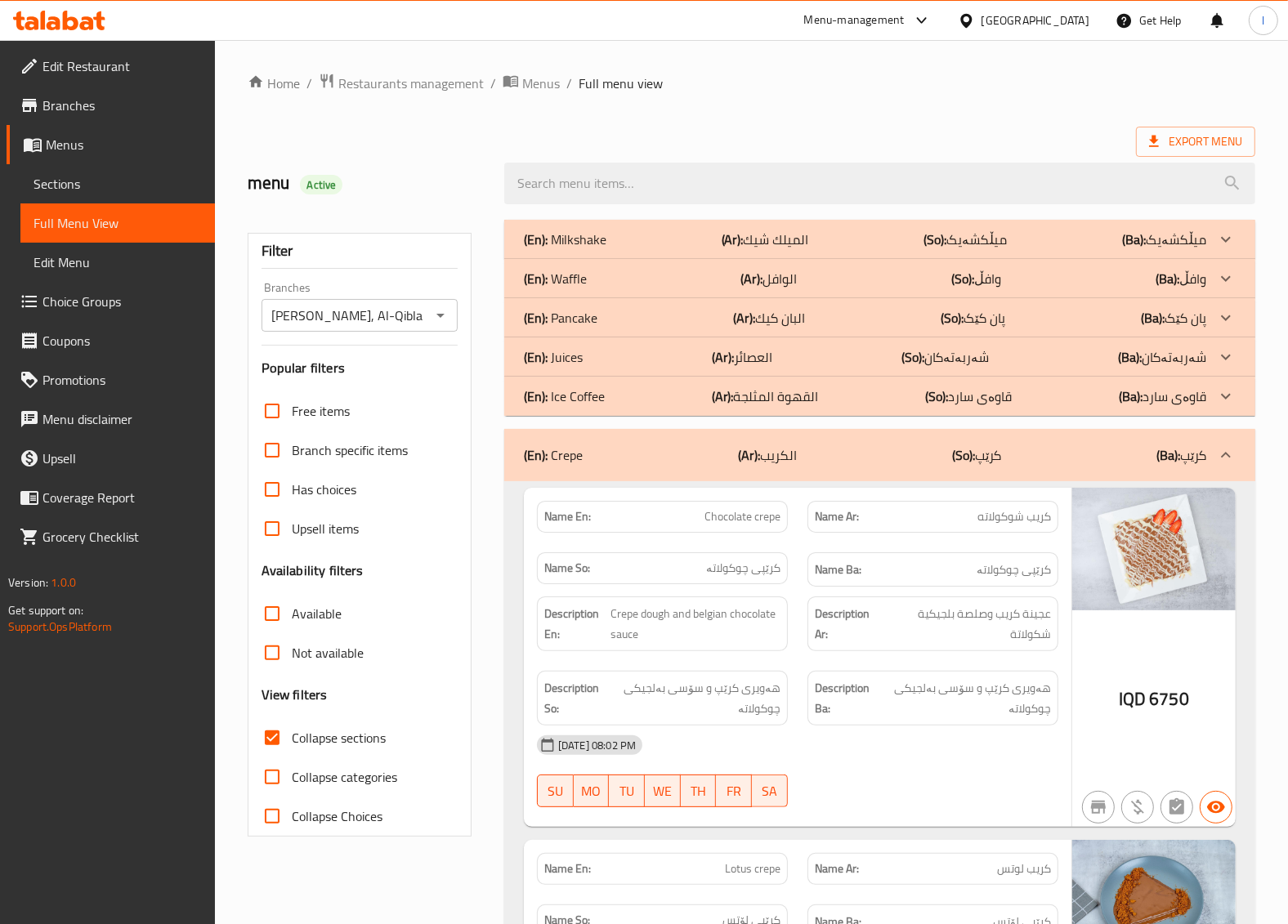
click at [848, 471] on div "(En): Crepe (Ar): الكريب (So): کرێپ (Ba): کرێپ" at bounding box center [880, 455] width 751 height 52
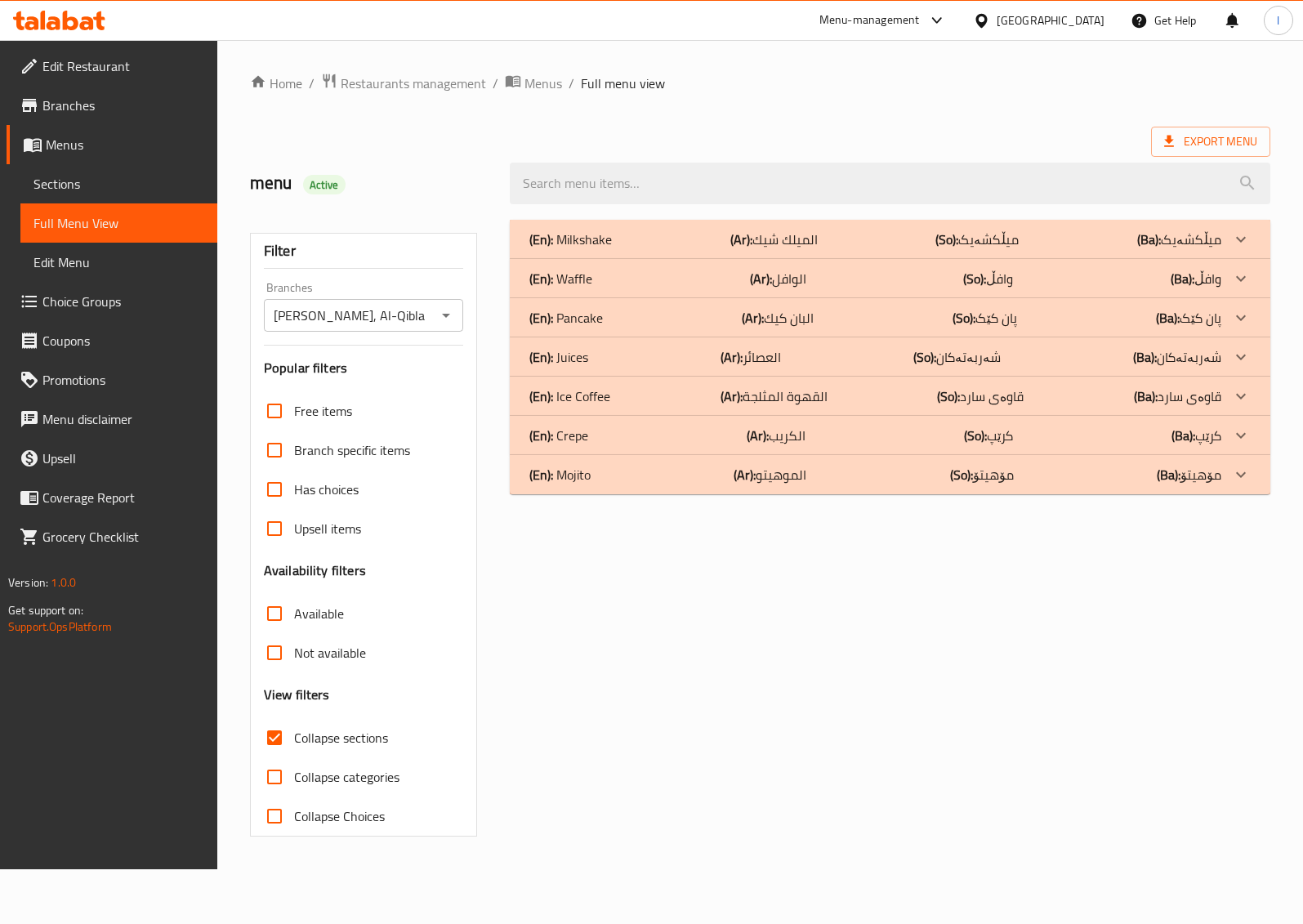
click at [797, 234] on p "(Ar): الميلك شيك" at bounding box center [774, 239] width 88 height 19
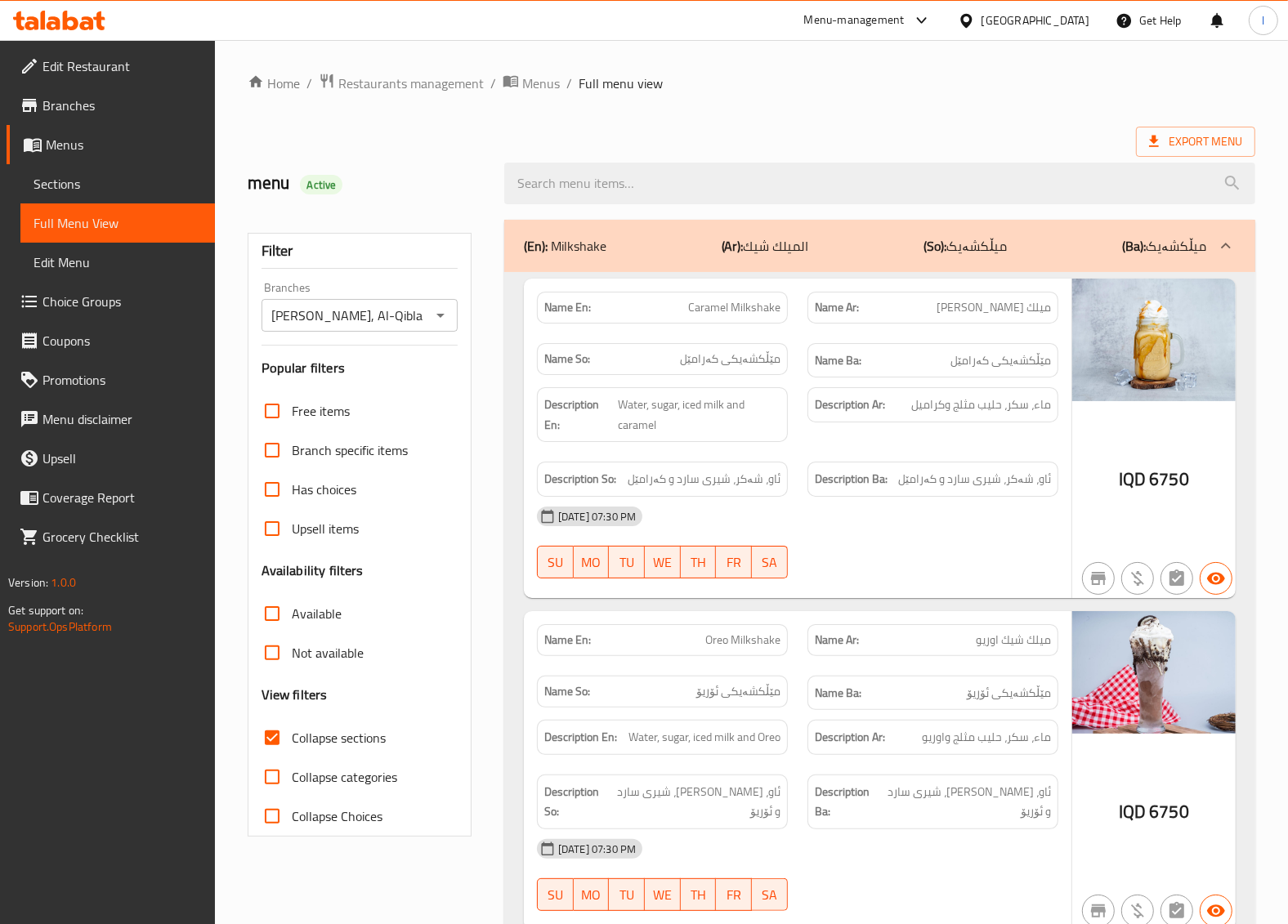
click at [903, 520] on div "[DATE] 07:30 PM" at bounding box center [797, 516] width 541 height 40
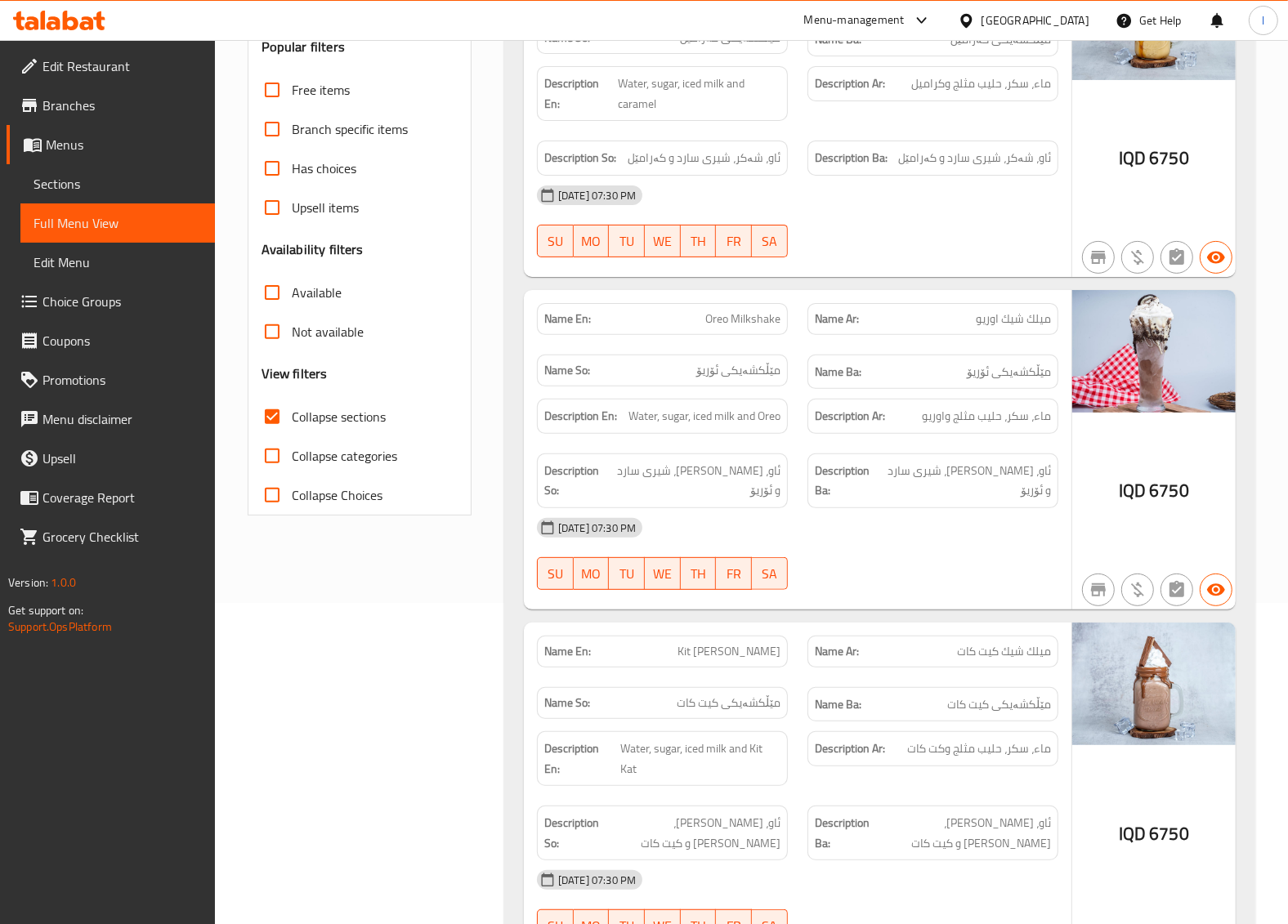
scroll to position [340, 0]
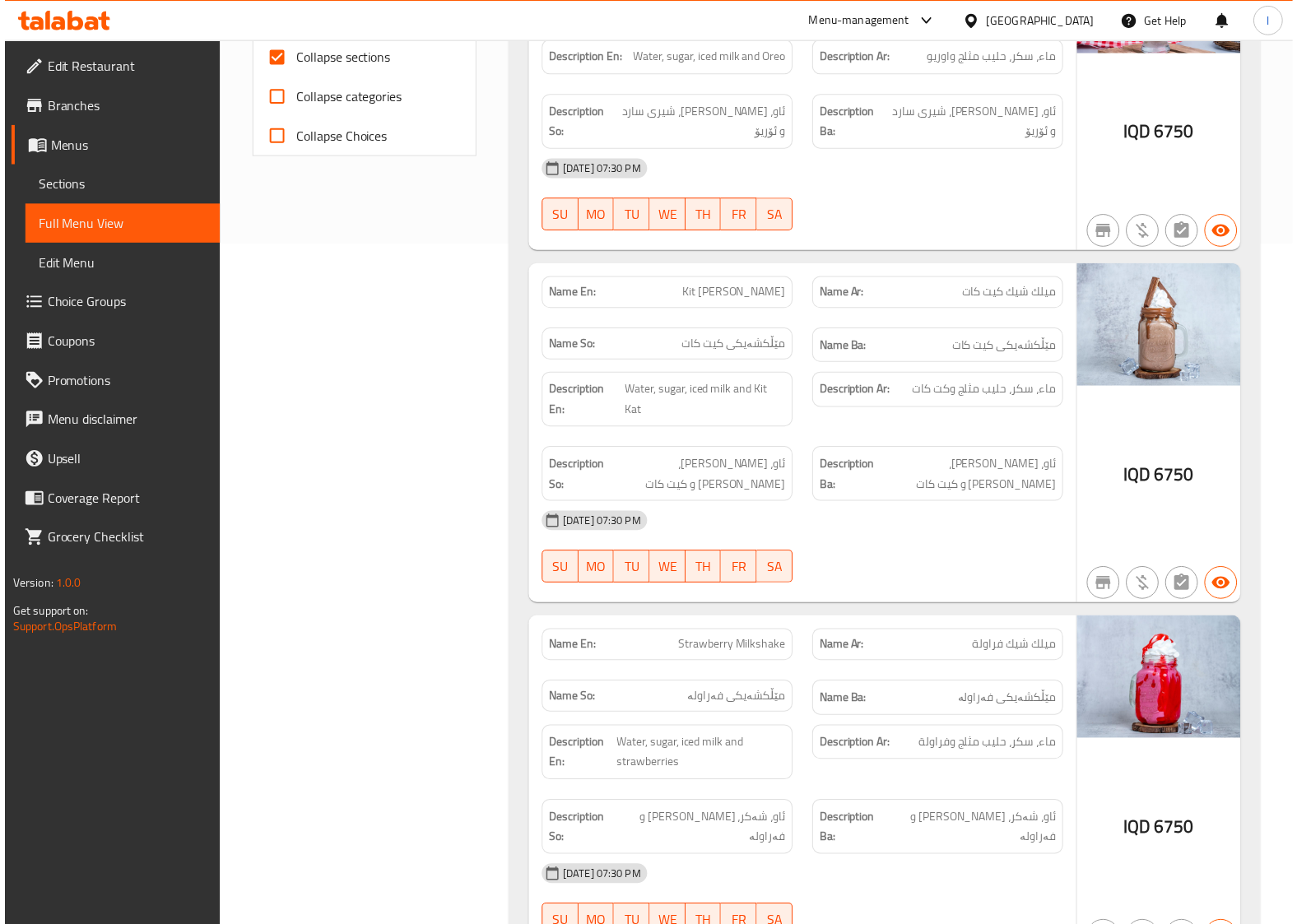
scroll to position [1029, 0]
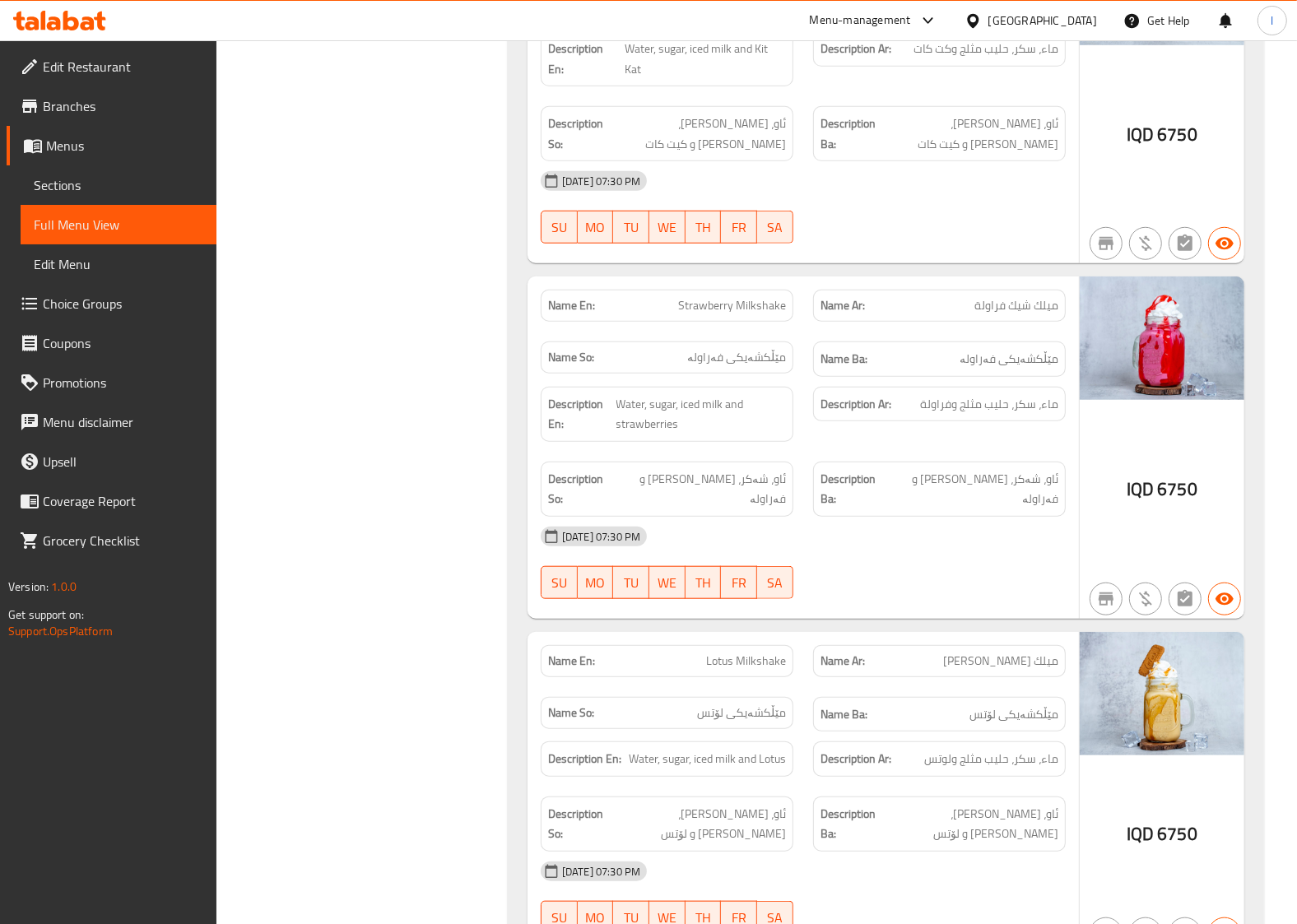
click at [881, 532] on div "[DATE] 07:30 PM SU MO TU WE TH FR SA" at bounding box center [802, 563] width 545 height 92
click at [502, 413] on div "(En): Milkshake (Ar): الميلك شيك (So): میڵکشەیک (Ba): میڵکشەیک Name En: Caramel…" at bounding box center [885, 560] width 776 height 2755
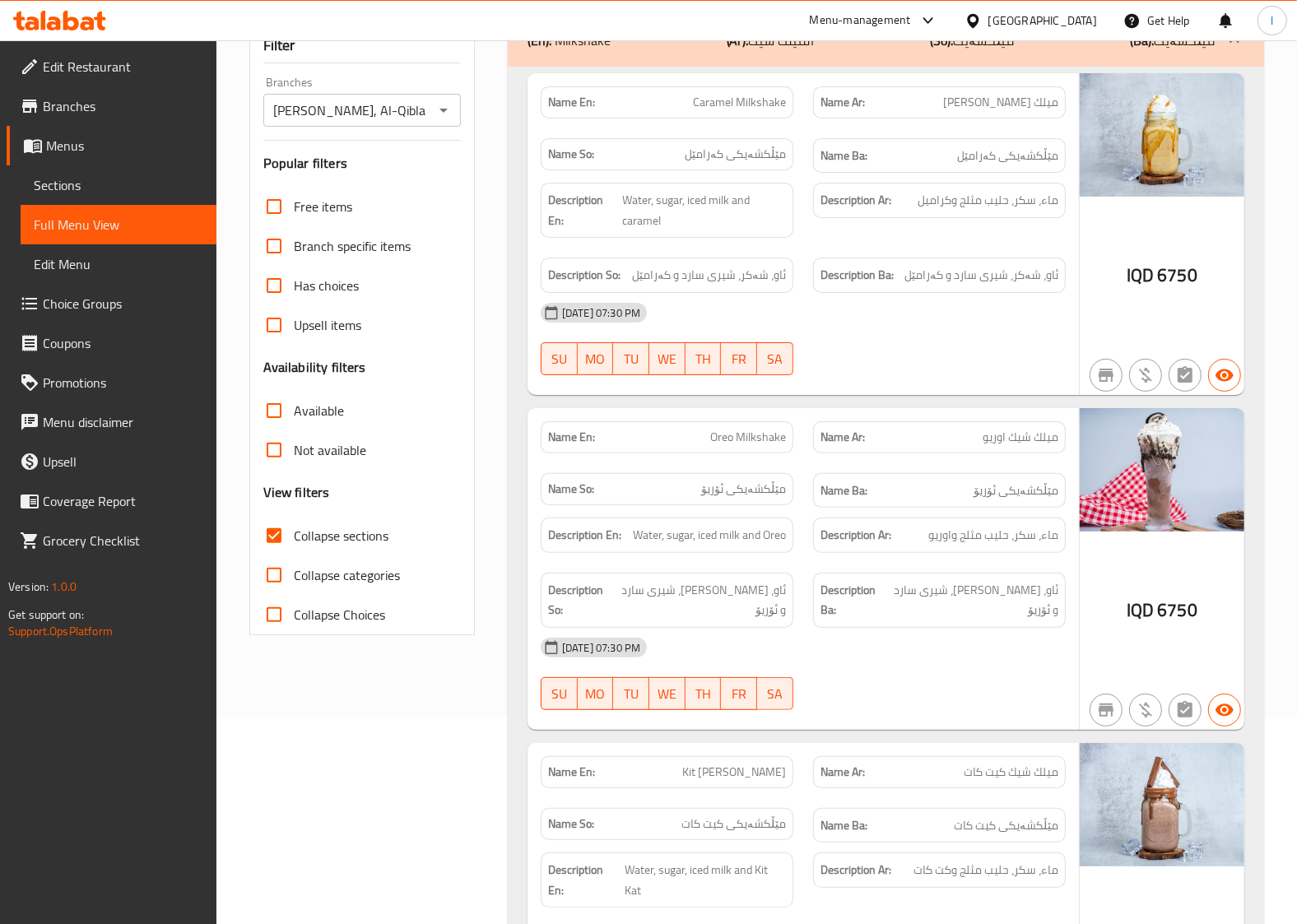
scroll to position [0, 0]
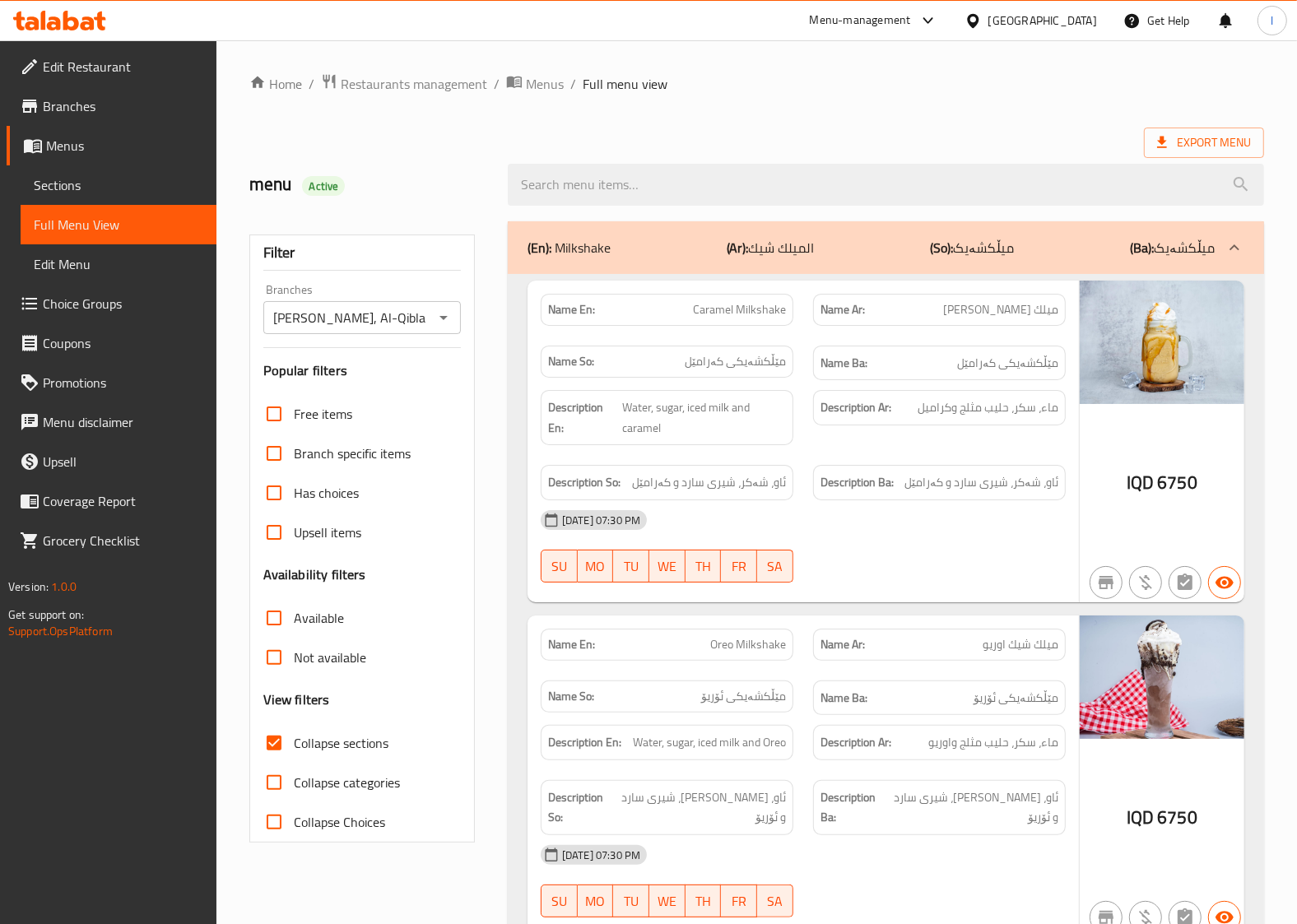
click at [825, 283] on div "Name En: Caramel Milkshake Name Ar: ميلك شيك كراميل Name So: مێڵکشەیکی کەرامێل …" at bounding box center [802, 441] width 551 height 322
click at [897, 240] on div "(En): Milkshake (Ar): الميلك شيك (So): میڵکشەیک (Ba): میڵکشەیک" at bounding box center [870, 248] width 687 height 19
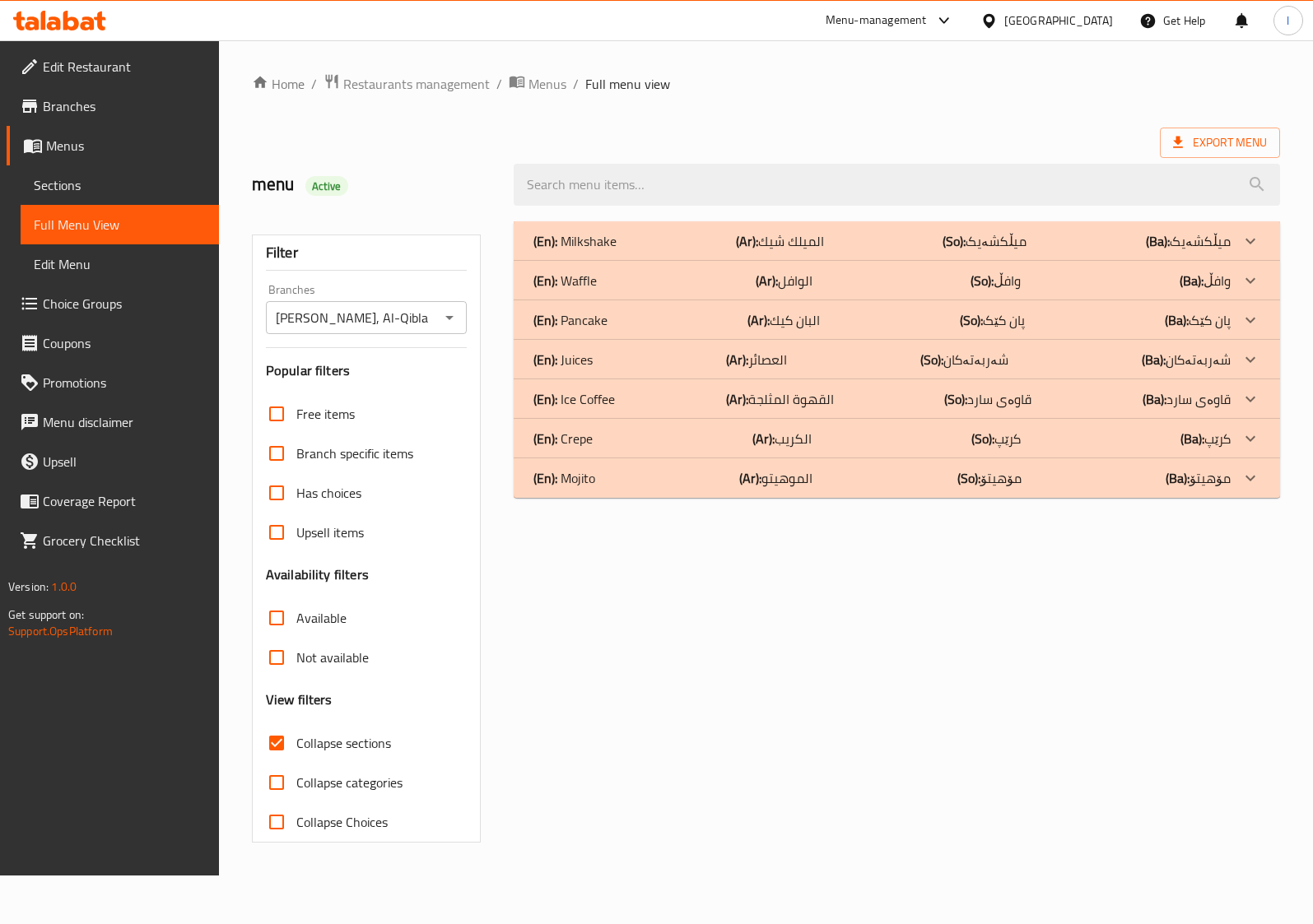
click at [639, 274] on div "(En): Waffle (Ar): الوافل (So): وافڵ (Ba): وافڵ" at bounding box center [881, 281] width 697 height 19
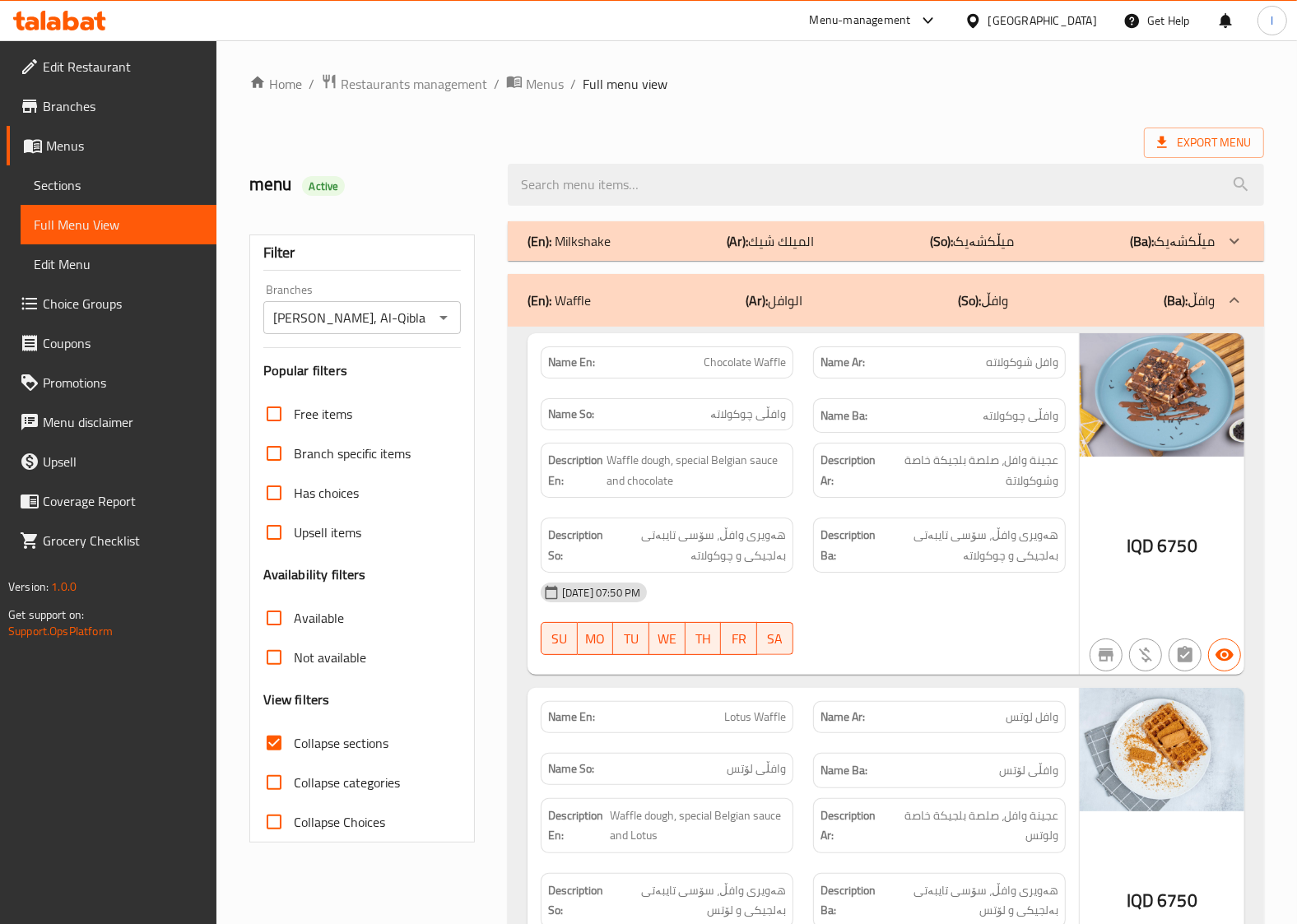
click at [841, 540] on strong "Description Ba:" at bounding box center [847, 545] width 55 height 41
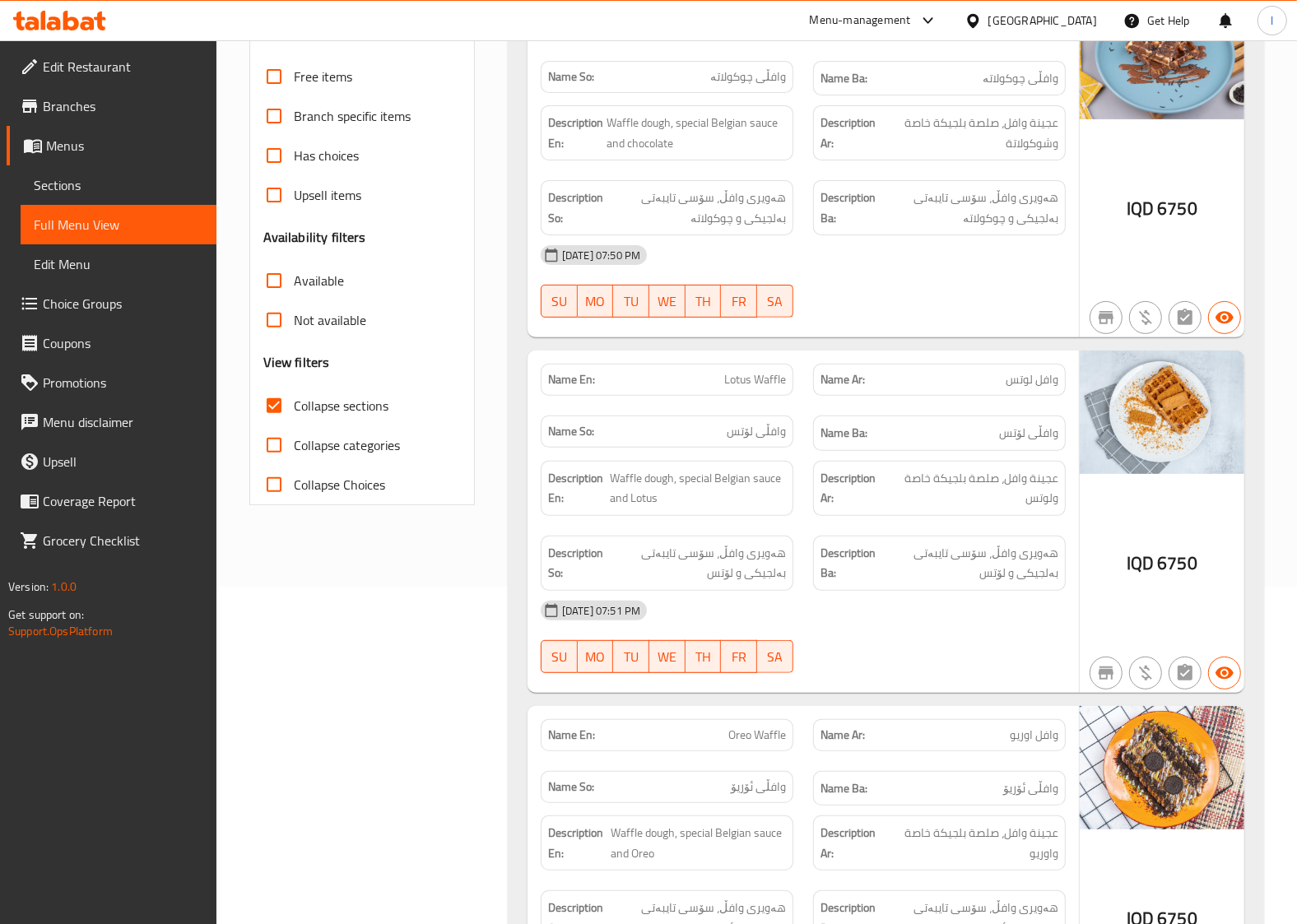
scroll to position [342, 0]
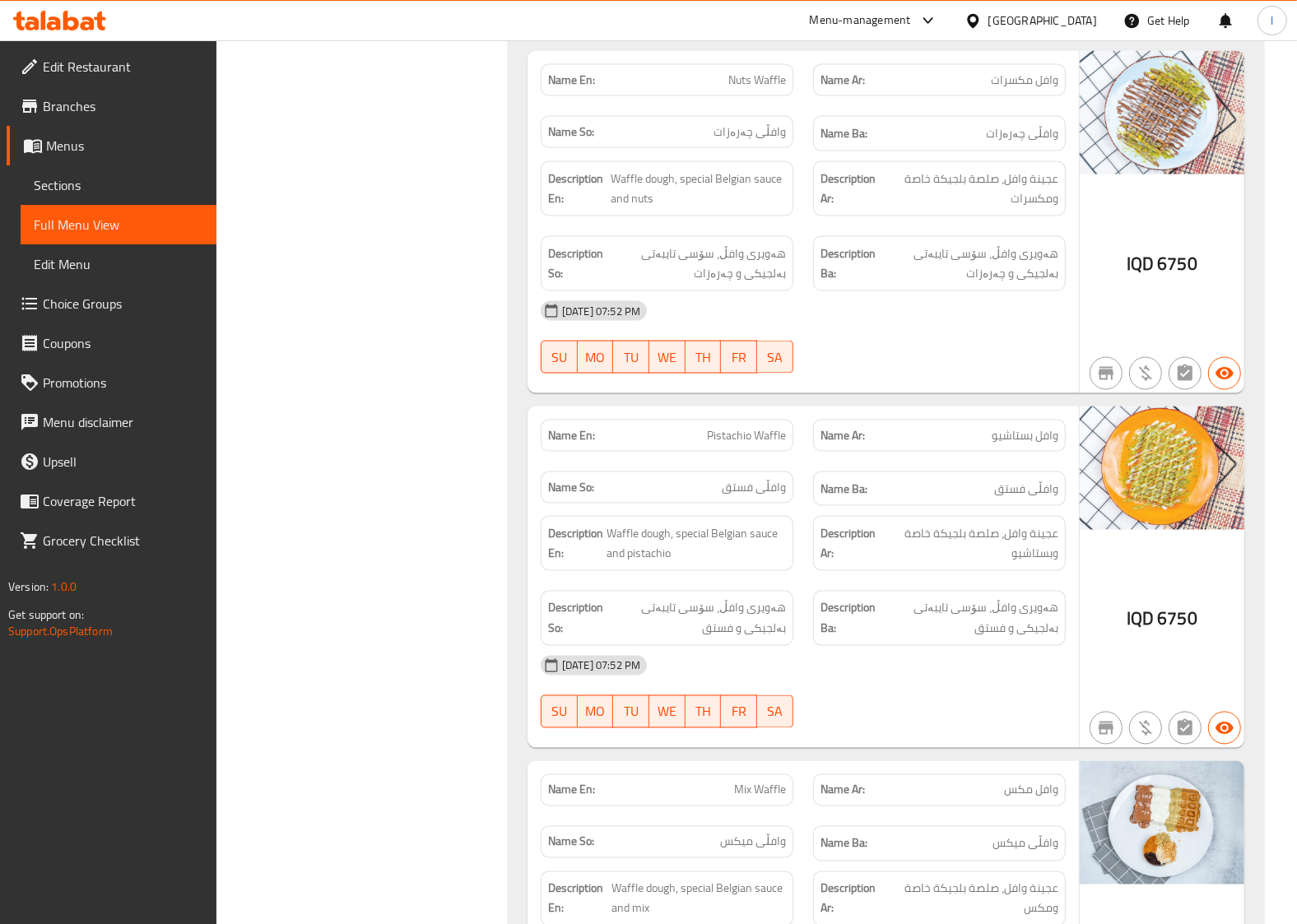
scroll to position [2400, 0]
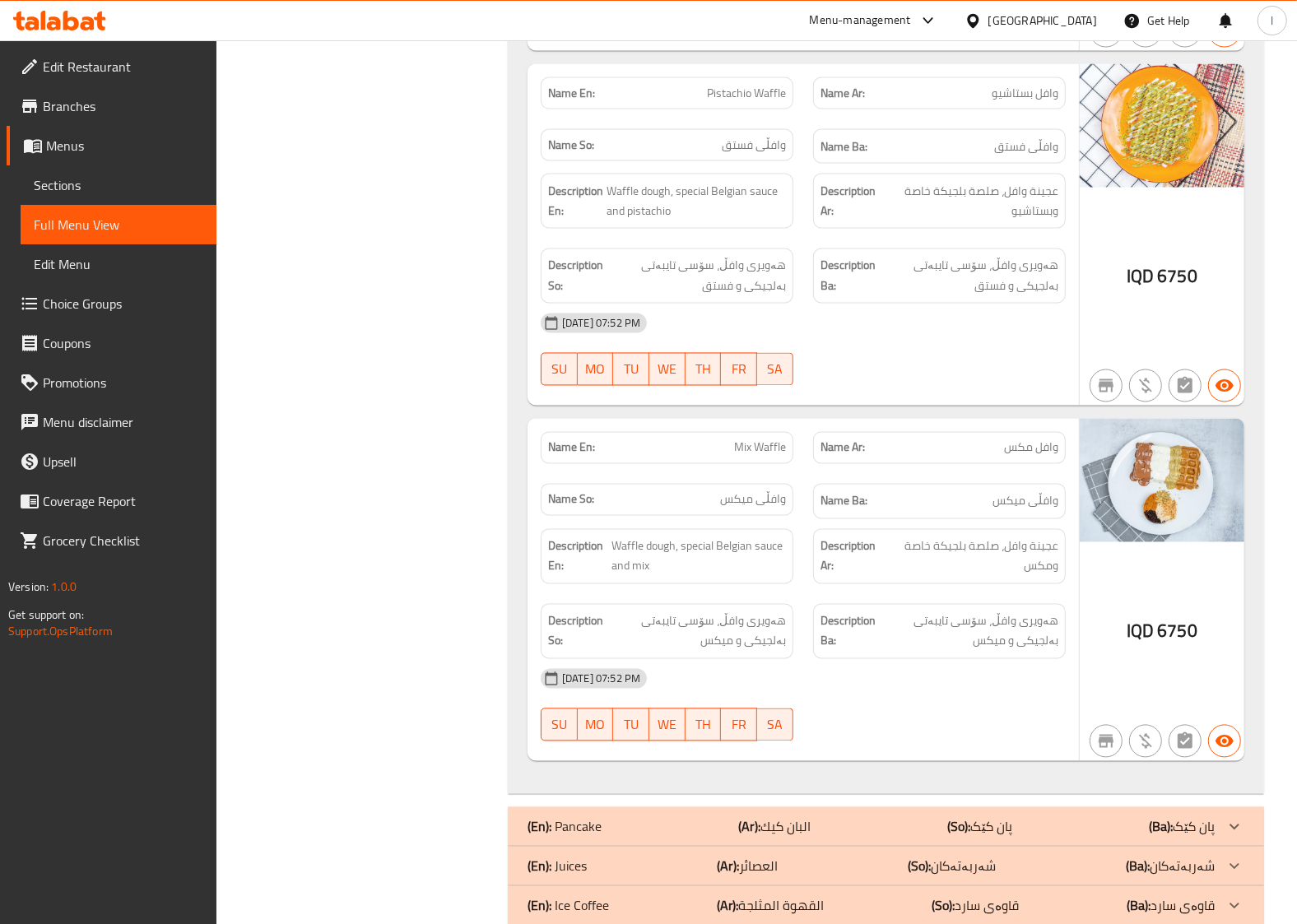
click at [898, 539] on div "Description Ar: عجينة وافل، صلصة بلجيكة خاصة ومكس" at bounding box center [939, 556] width 272 height 75
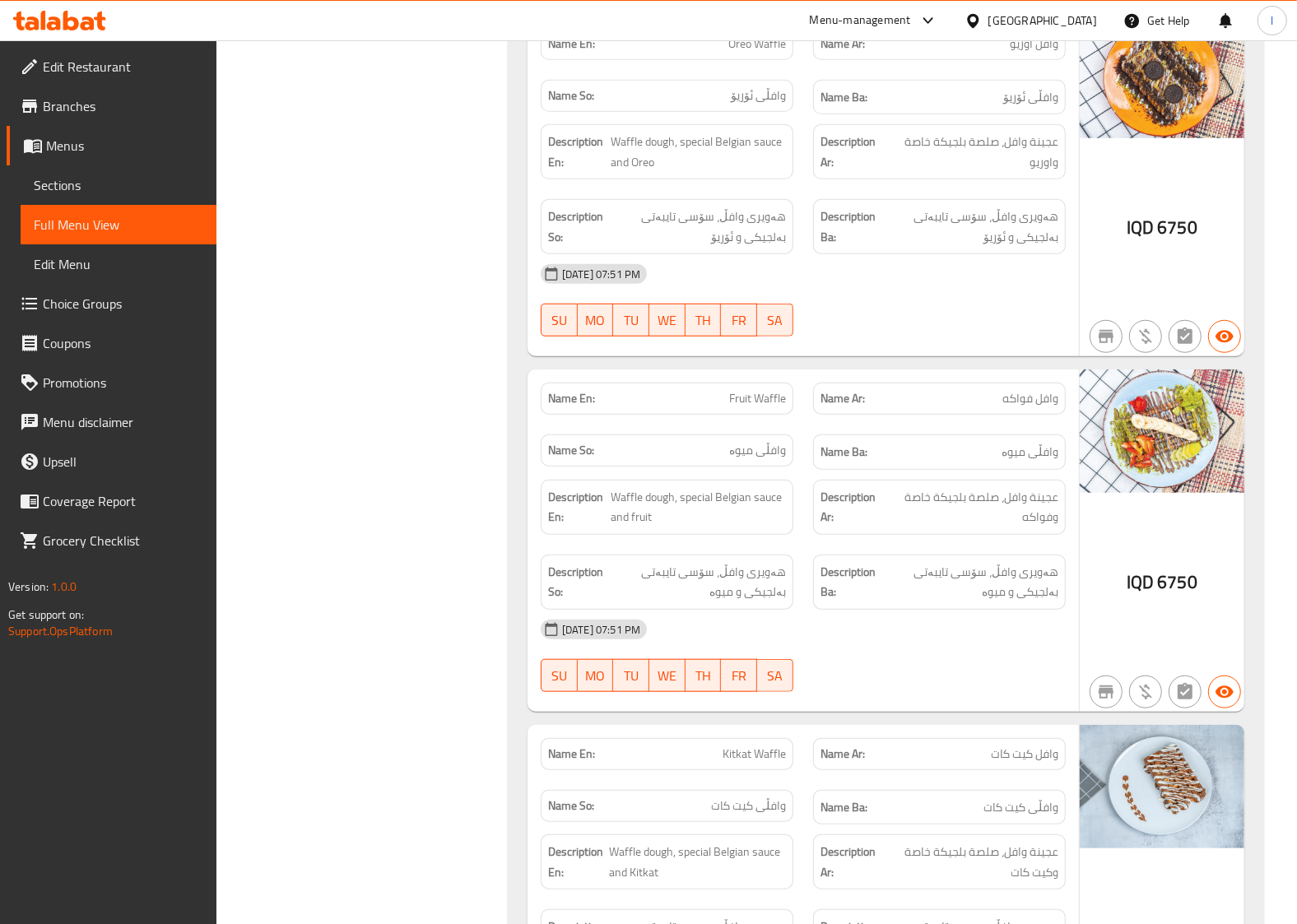
scroll to position [0, 0]
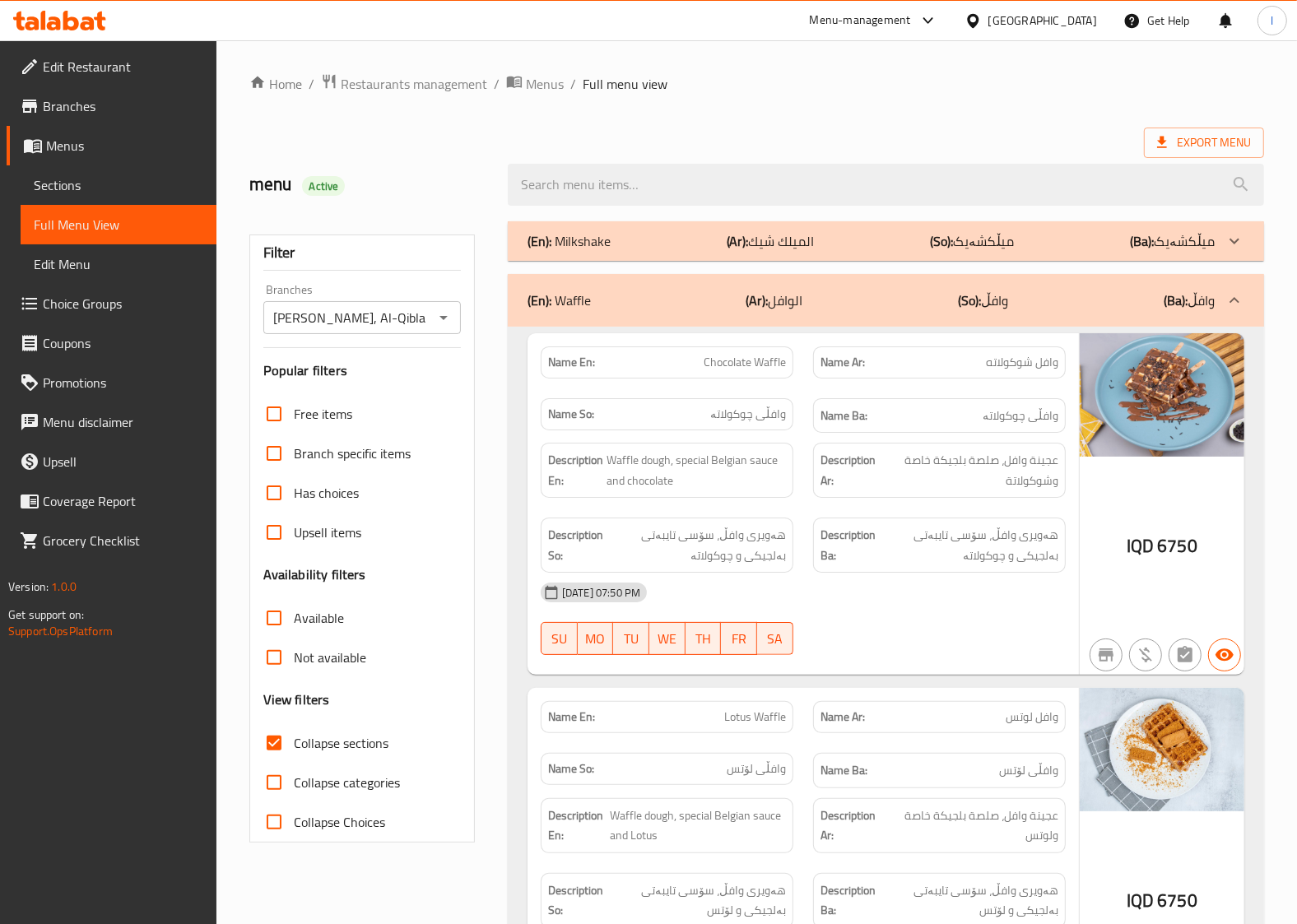
click at [900, 318] on div "(En): Waffle (Ar): الوافل (So): وافڵ (Ba): وافڵ" at bounding box center [886, 300] width 756 height 52
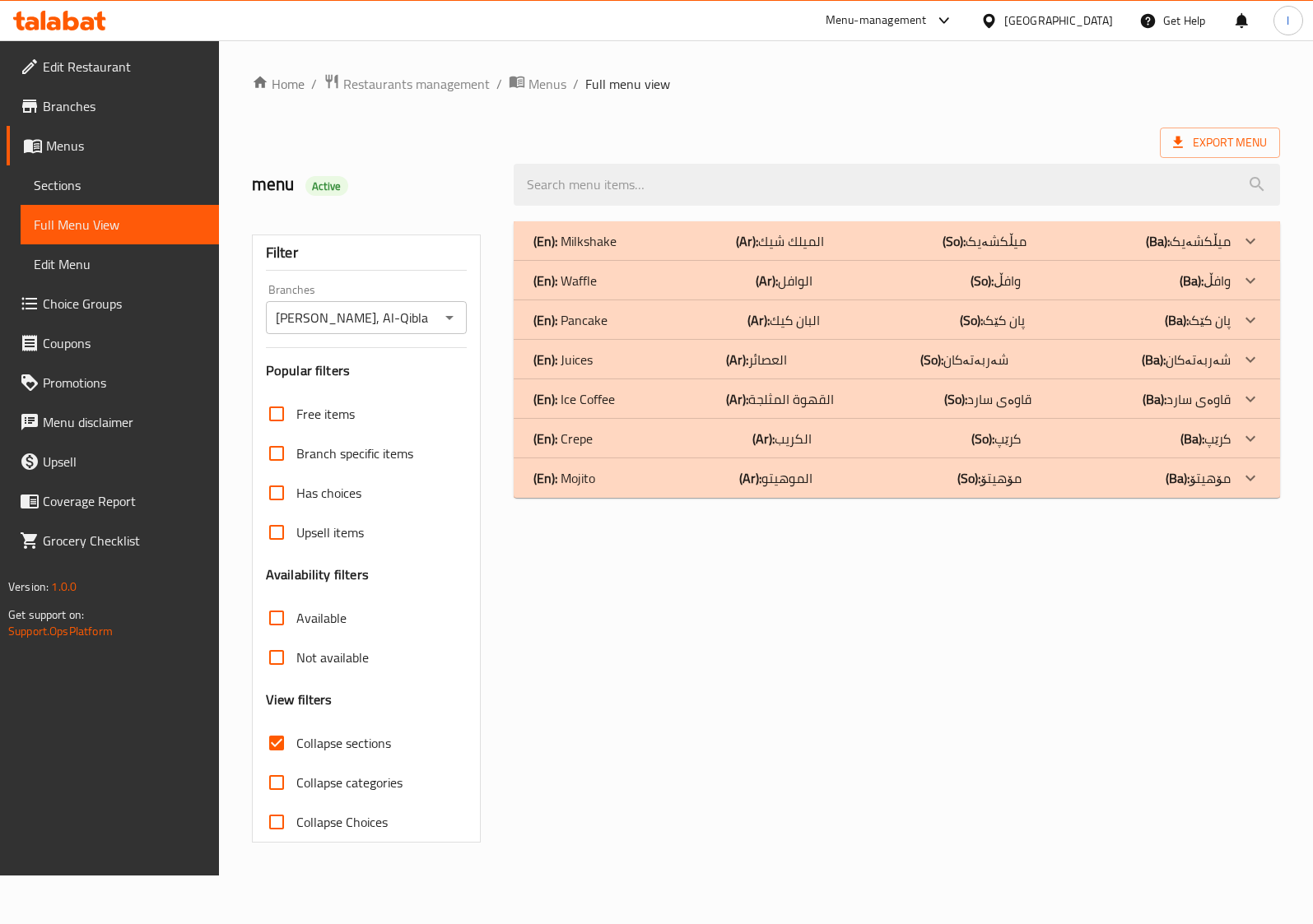
click at [598, 324] on p "(En): Pancake" at bounding box center [570, 320] width 74 height 19
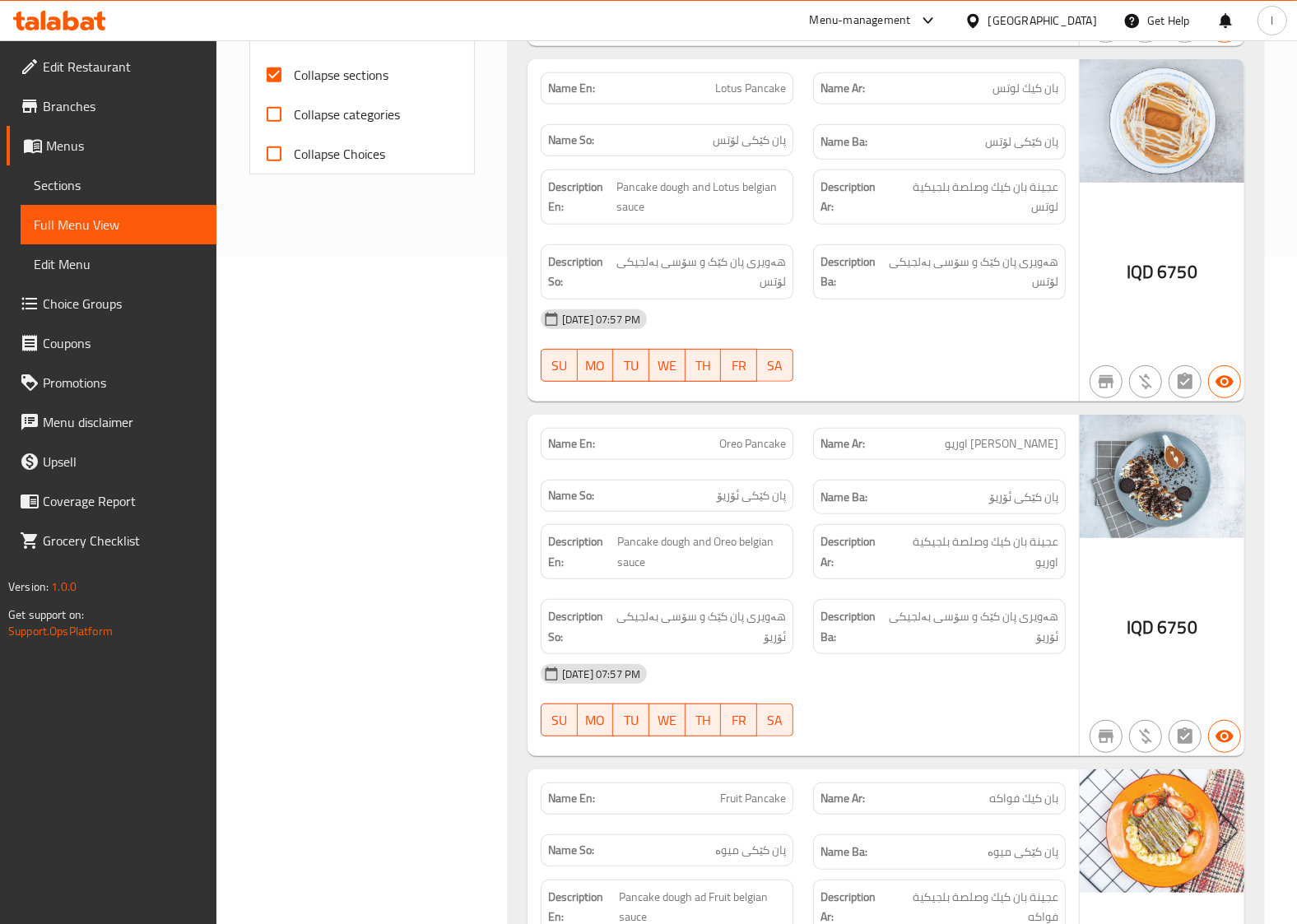
scroll to position [686, 0]
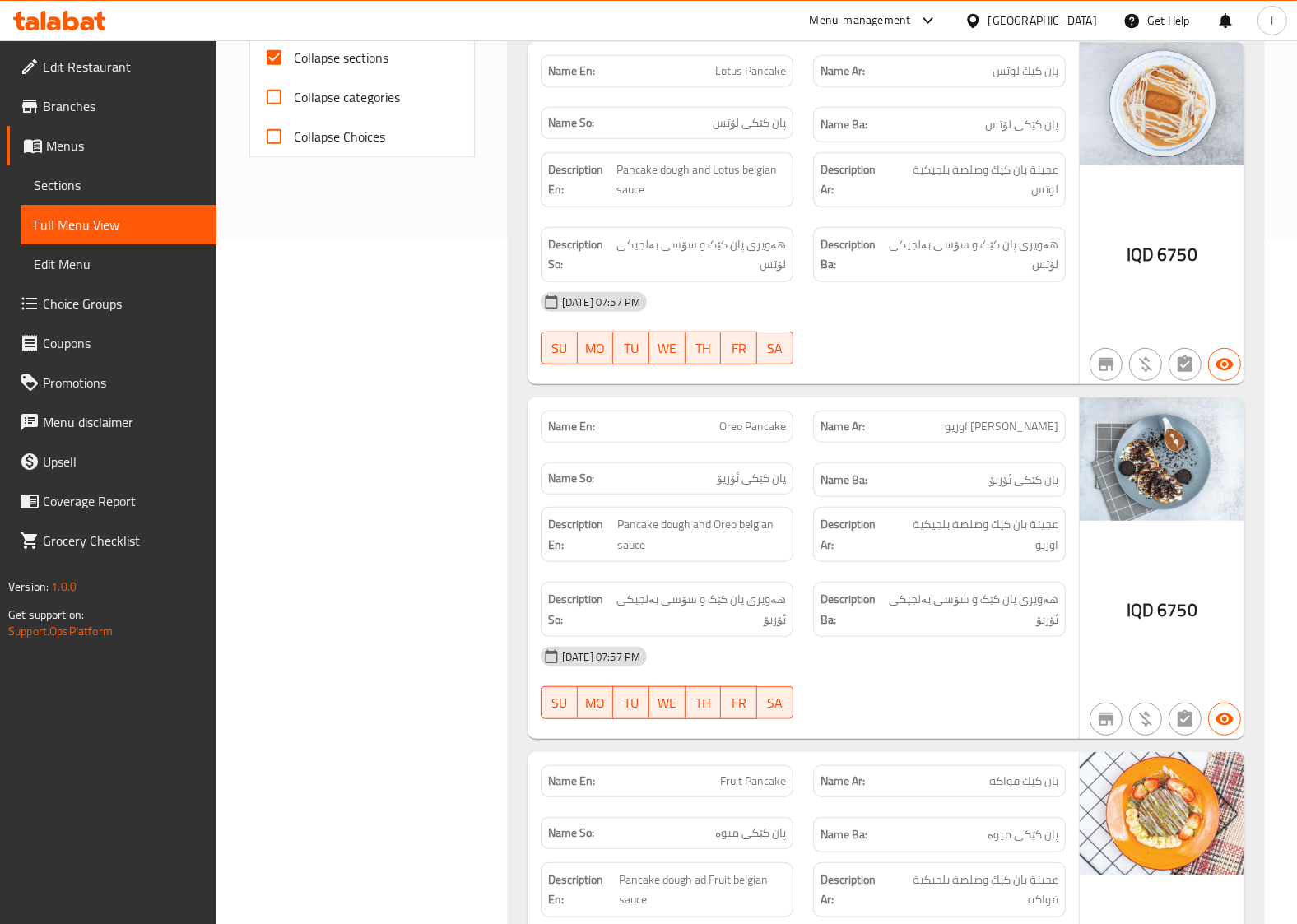
click at [550, 553] on strong "Description En:" at bounding box center [581, 534] width 66 height 41
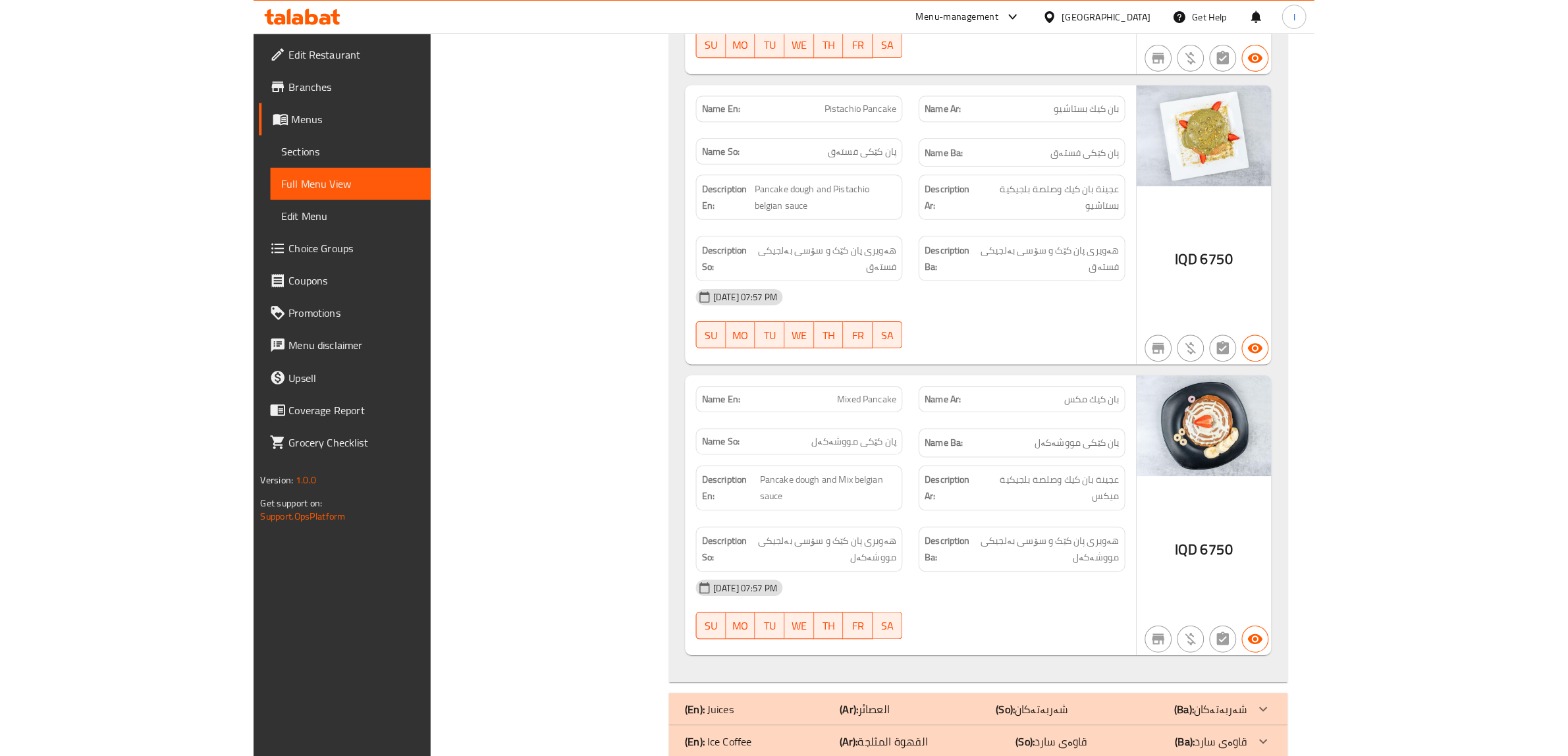
scroll to position [1746, 0]
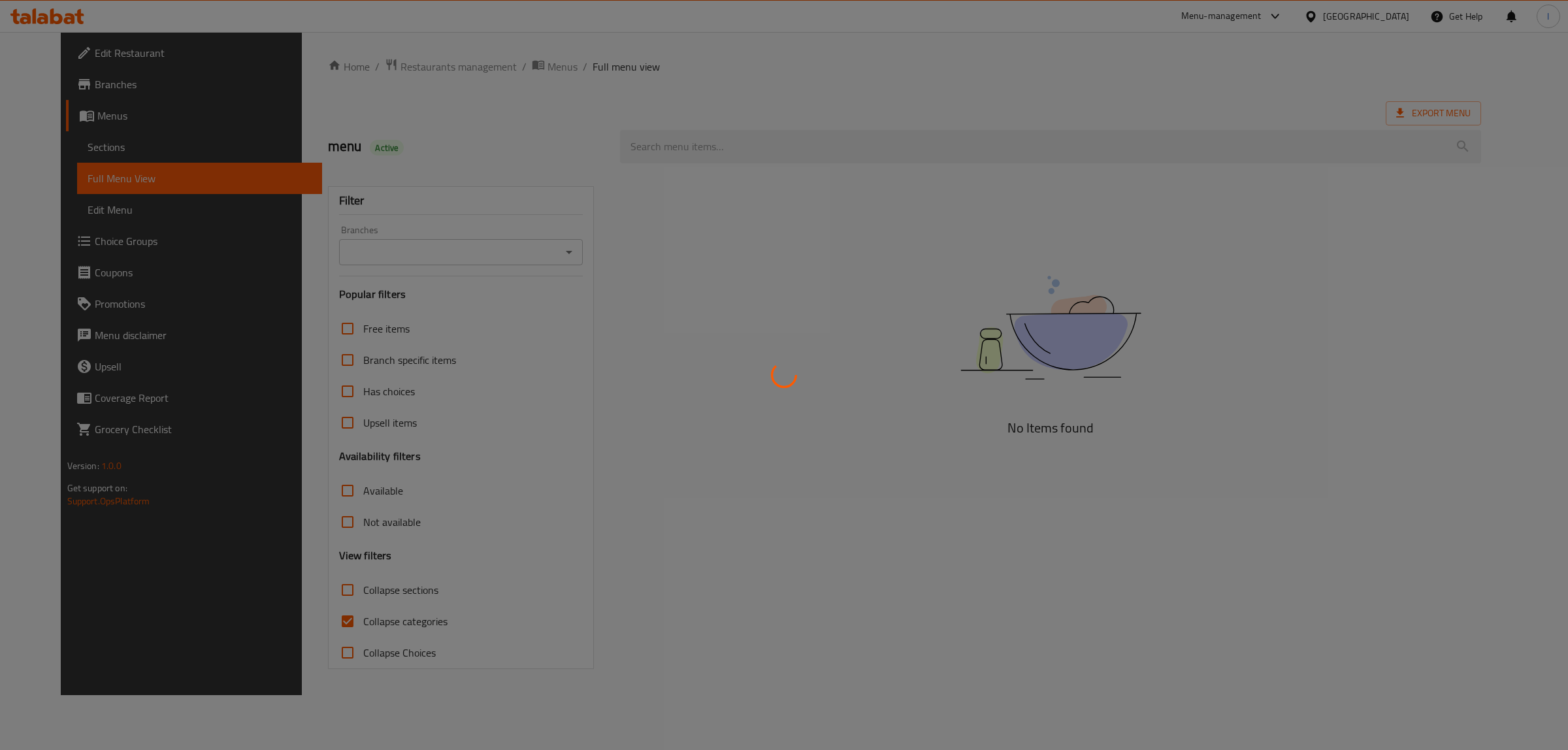
click at [514, 252] on div at bounding box center [784, 375] width 1568 height 750
click at [504, 253] on div at bounding box center [784, 375] width 1568 height 750
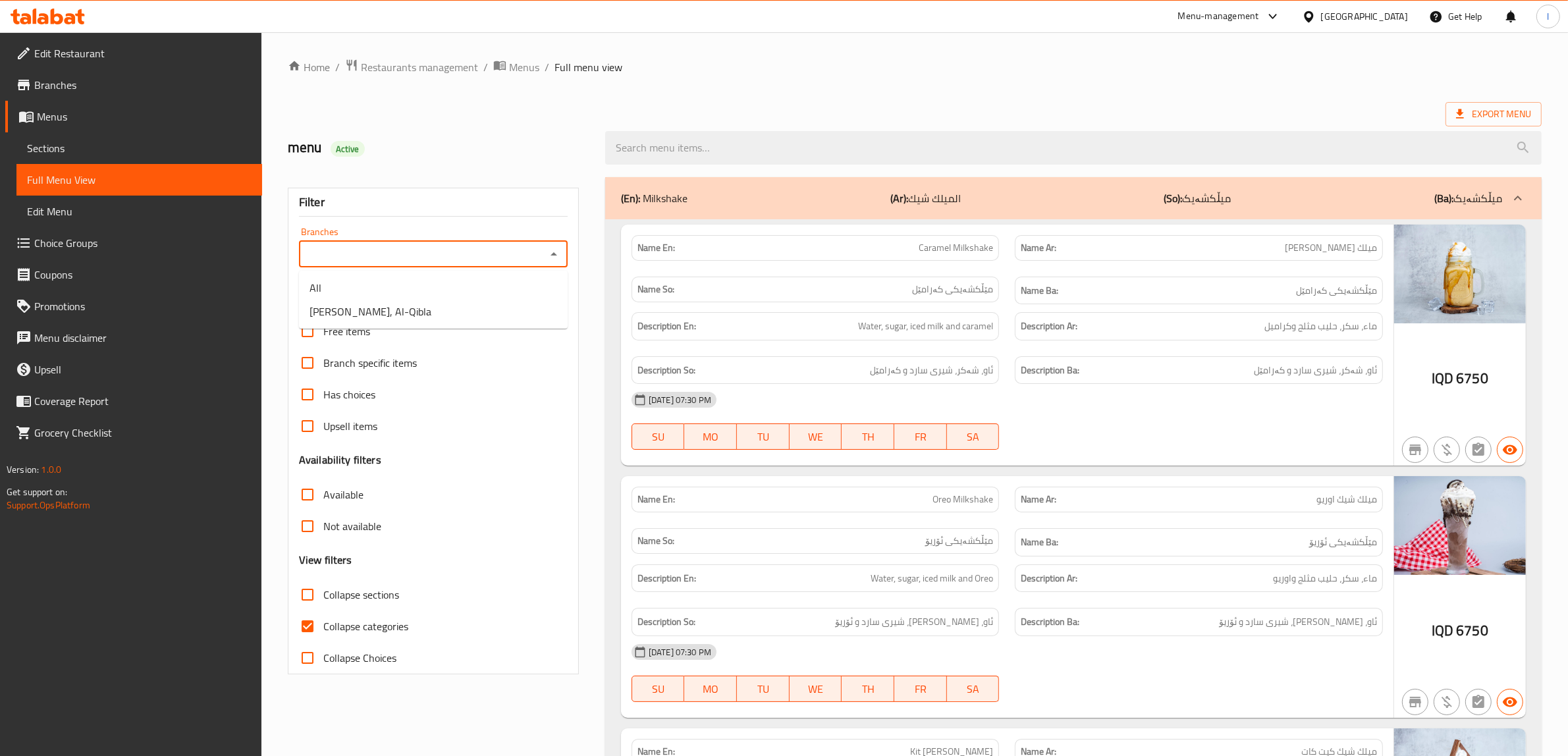
click at [499, 257] on input "Branches" at bounding box center [422, 254] width 239 height 19
click at [425, 317] on li "[PERSON_NAME], Al-Qibla" at bounding box center [434, 311] width 269 height 23
type input "[PERSON_NAME], Al-Qibla"
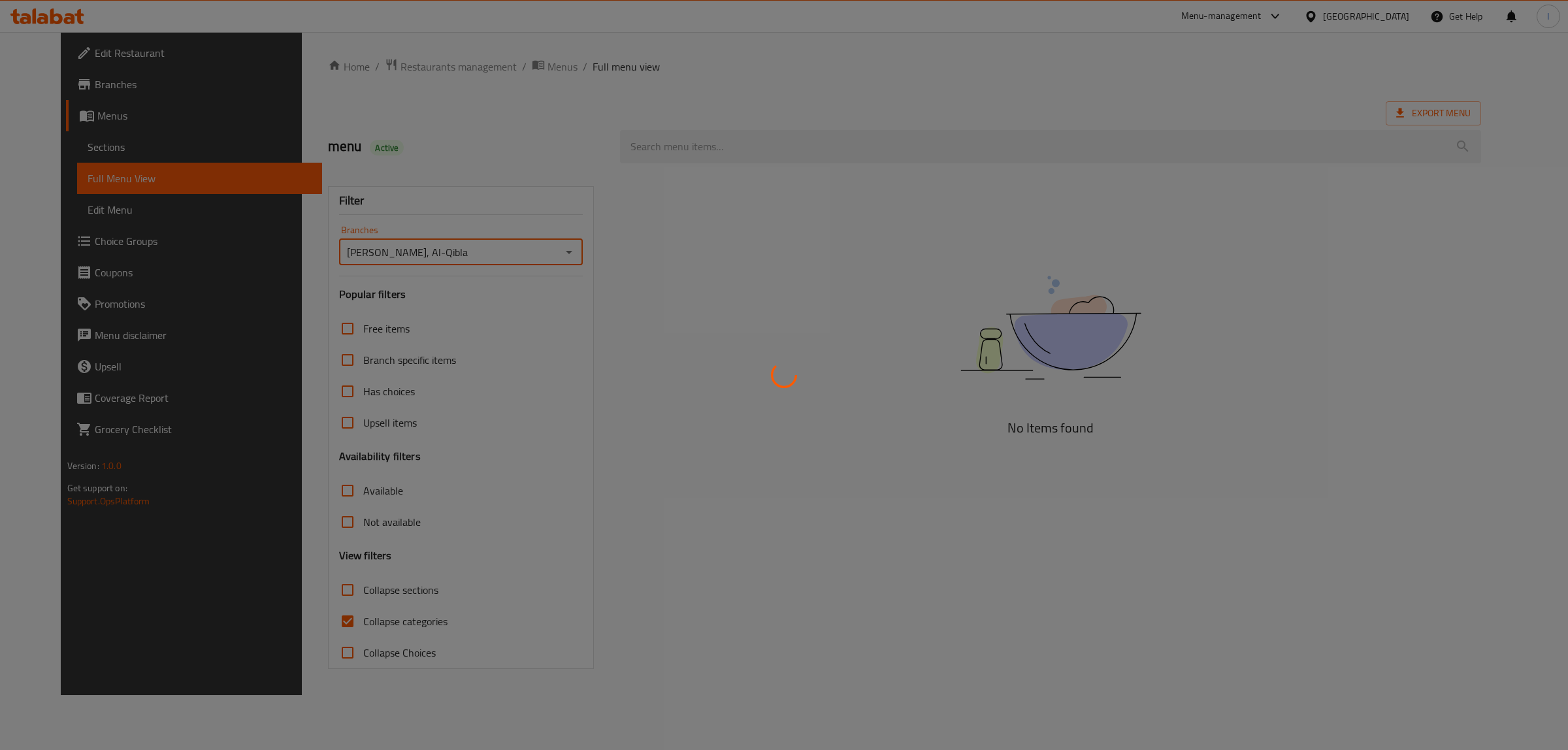
click at [358, 609] on div at bounding box center [784, 375] width 1568 height 750
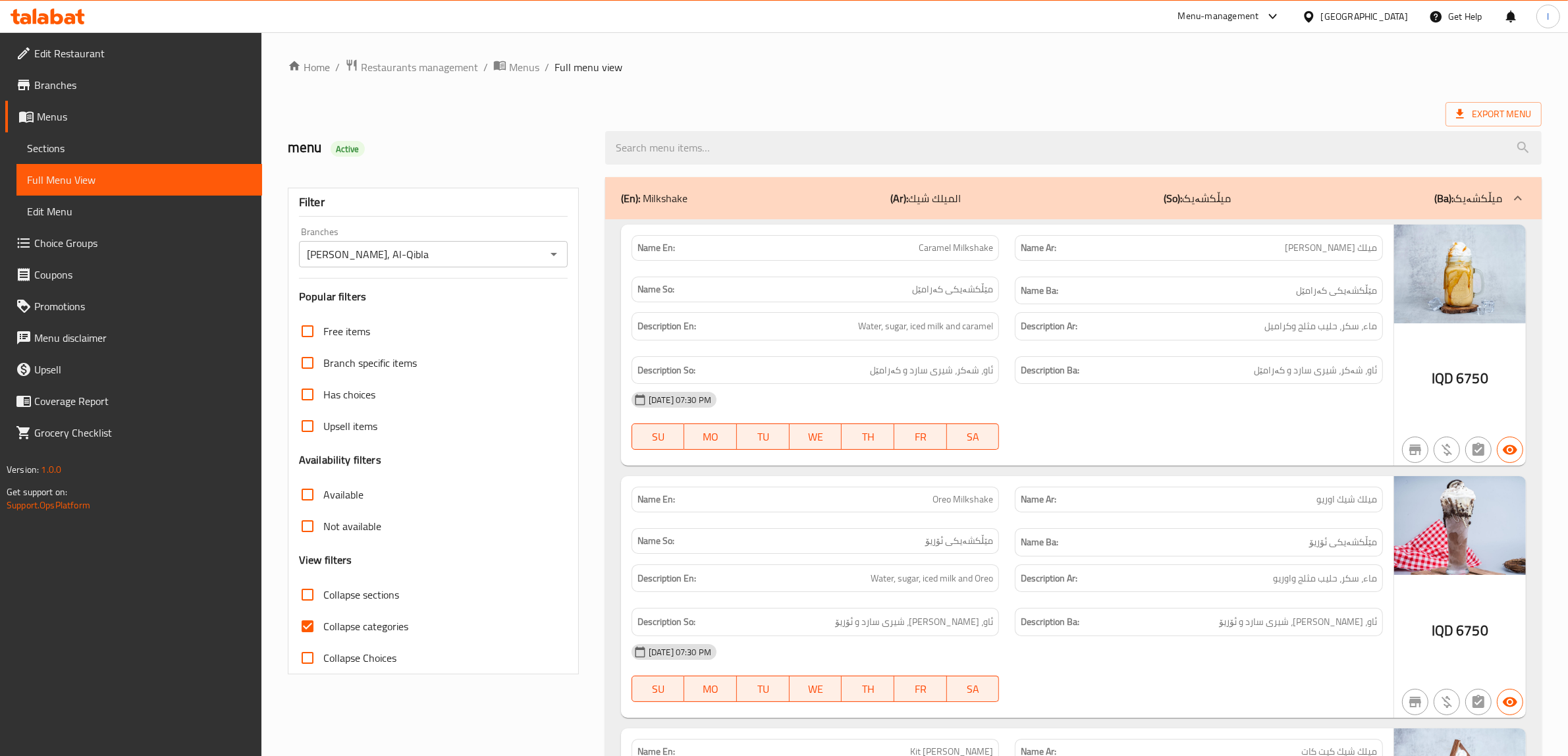
click at [347, 621] on span "Collapse categories" at bounding box center [365, 626] width 85 height 16
click at [323, 621] on input "Collapse categories" at bounding box center [307, 626] width 32 height 32
checkbox input "false"
click at [351, 587] on span "Collapse sections" at bounding box center [361, 595] width 75 height 16
click at [323, 587] on input "Collapse sections" at bounding box center [307, 594] width 32 height 32
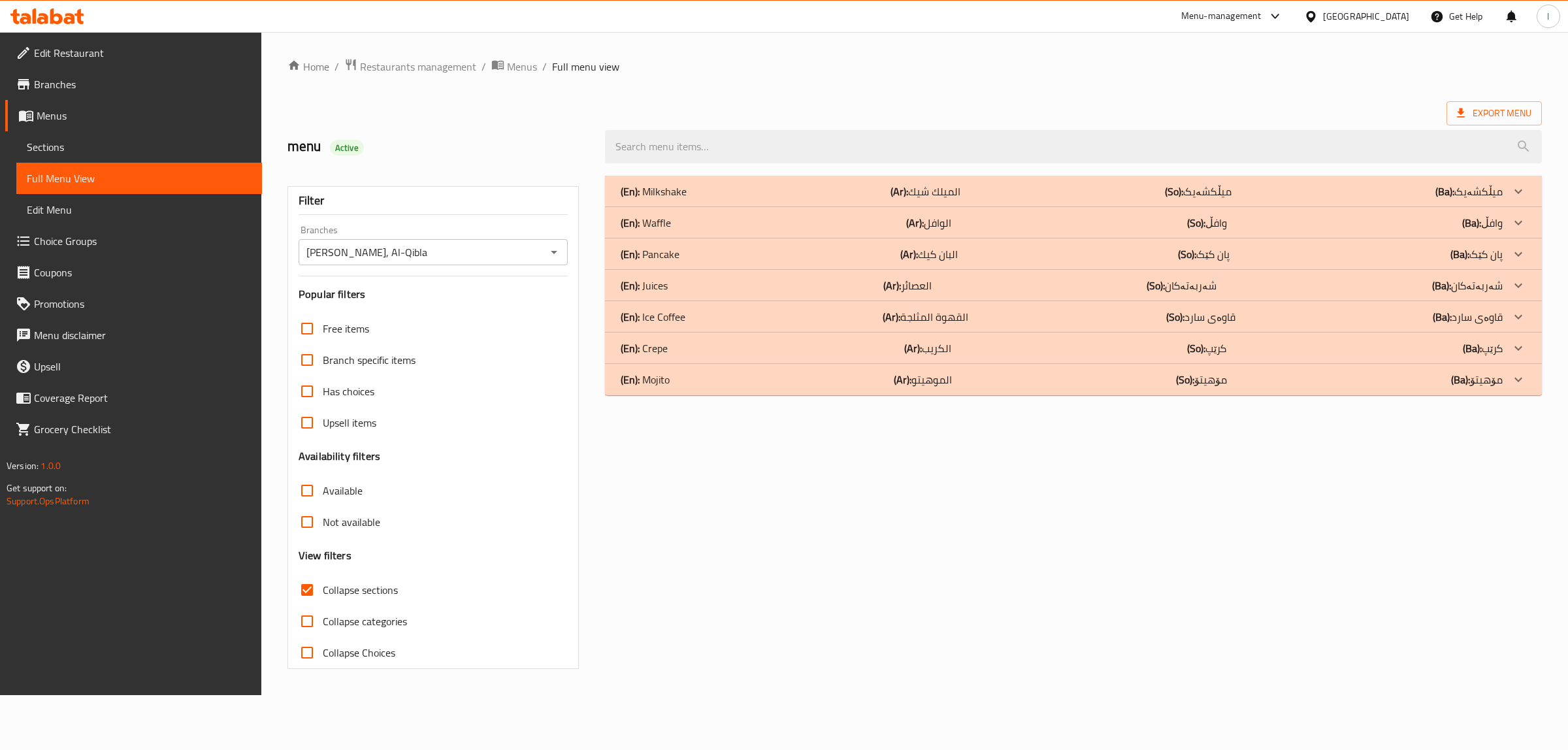
click at [343, 592] on span "Collapse sections" at bounding box center [359, 590] width 75 height 15
click at [322, 592] on input "Collapse sections" at bounding box center [307, 590] width 32 height 32
checkbox input "false"
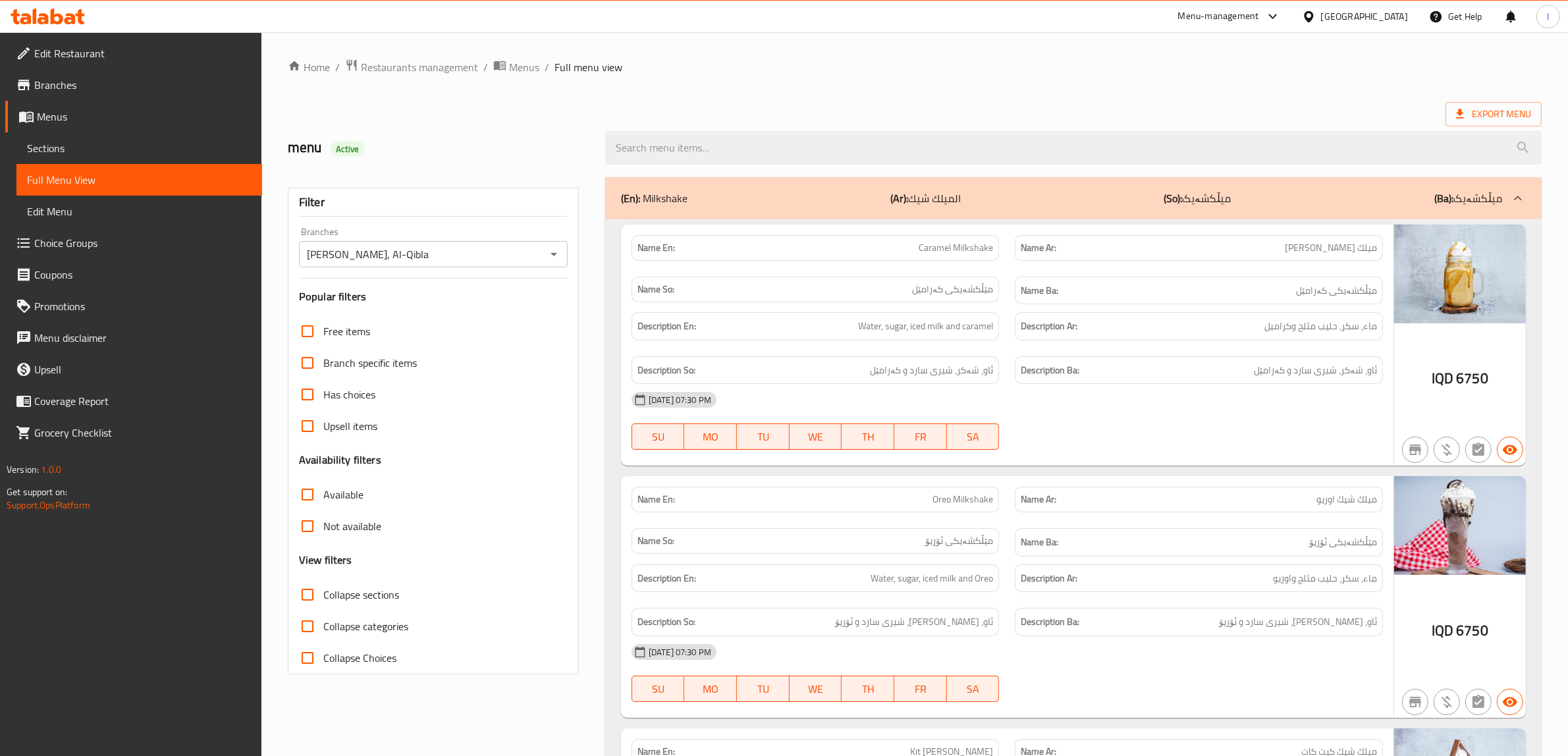
click at [93, 152] on span "Sections" at bounding box center [139, 148] width 225 height 16
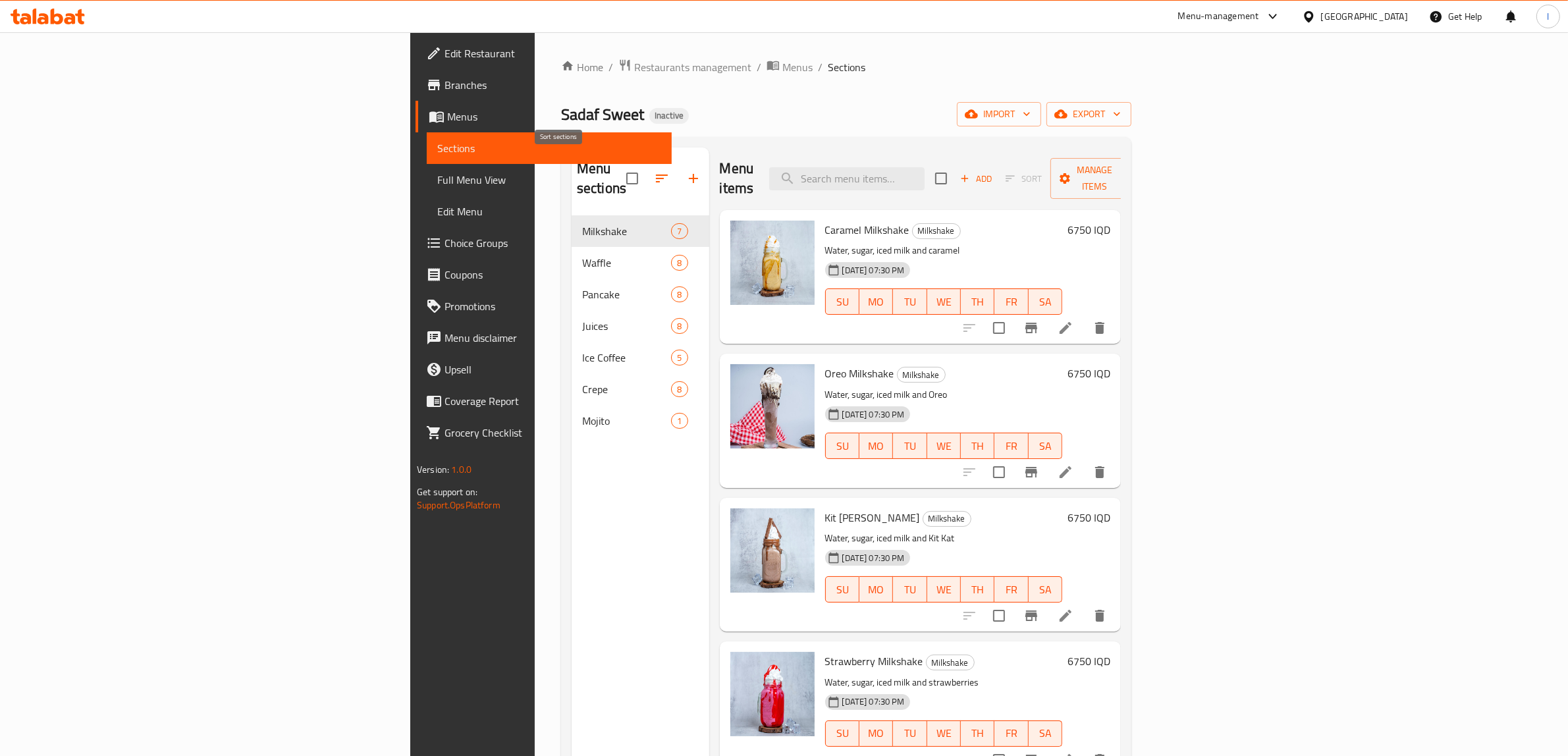
click at [646, 166] on button "button" at bounding box center [662, 178] width 32 height 32
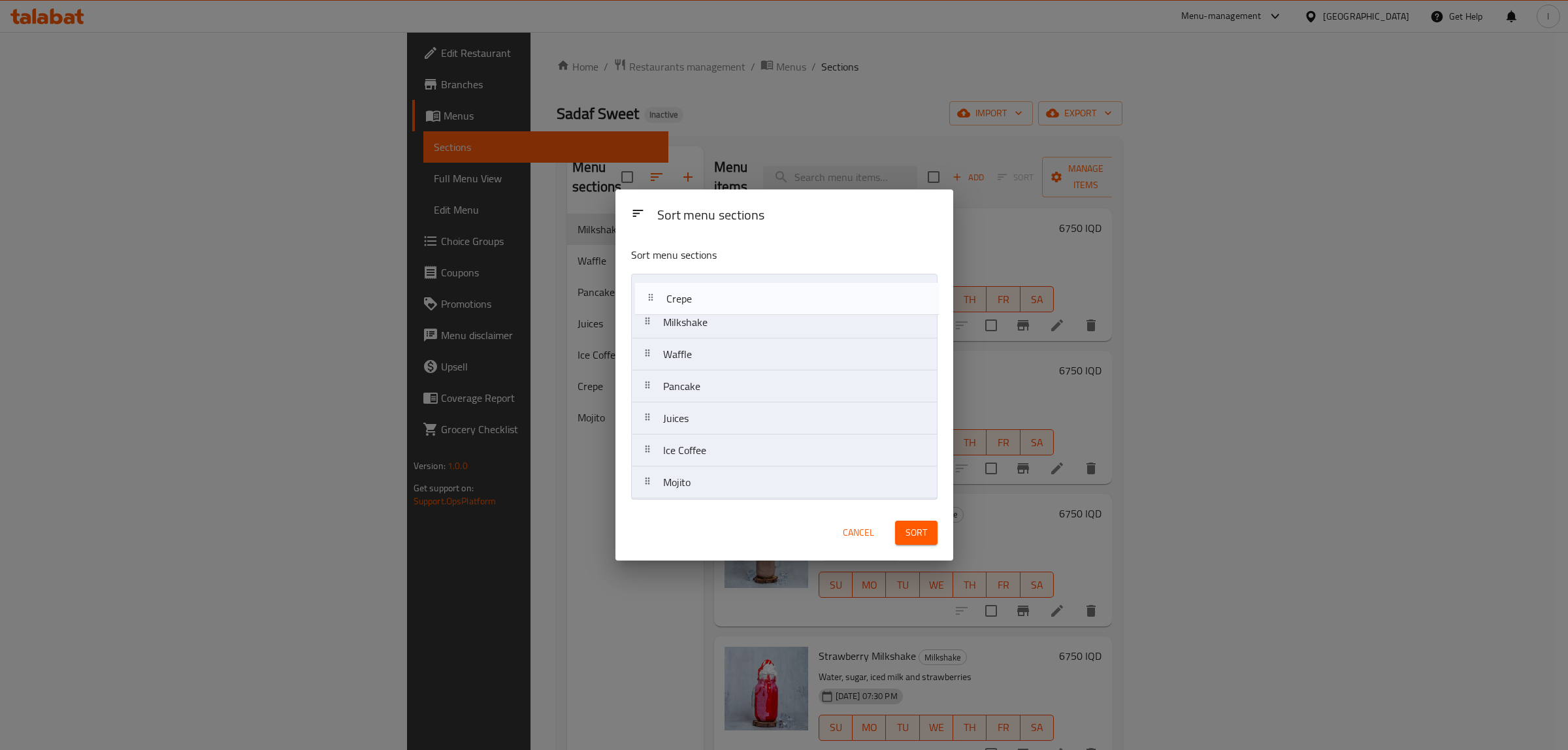
drag, startPoint x: 713, startPoint y: 459, endPoint x: 716, endPoint y: 296, distance: 163.0
click at [716, 296] on nav "Milkshake Waffle Pancake Juices Ice Coffee Crepe Mojito" at bounding box center [784, 387] width 306 height 225
drag, startPoint x: 698, startPoint y: 366, endPoint x: 704, endPoint y: 328, distance: 38.5
click at [704, 328] on nav "Crepe Milkshake Waffle Pancake Juices Ice Coffee Mojito" at bounding box center [784, 387] width 306 height 225
drag, startPoint x: 703, startPoint y: 397, endPoint x: 710, endPoint y: 353, distance: 44.6
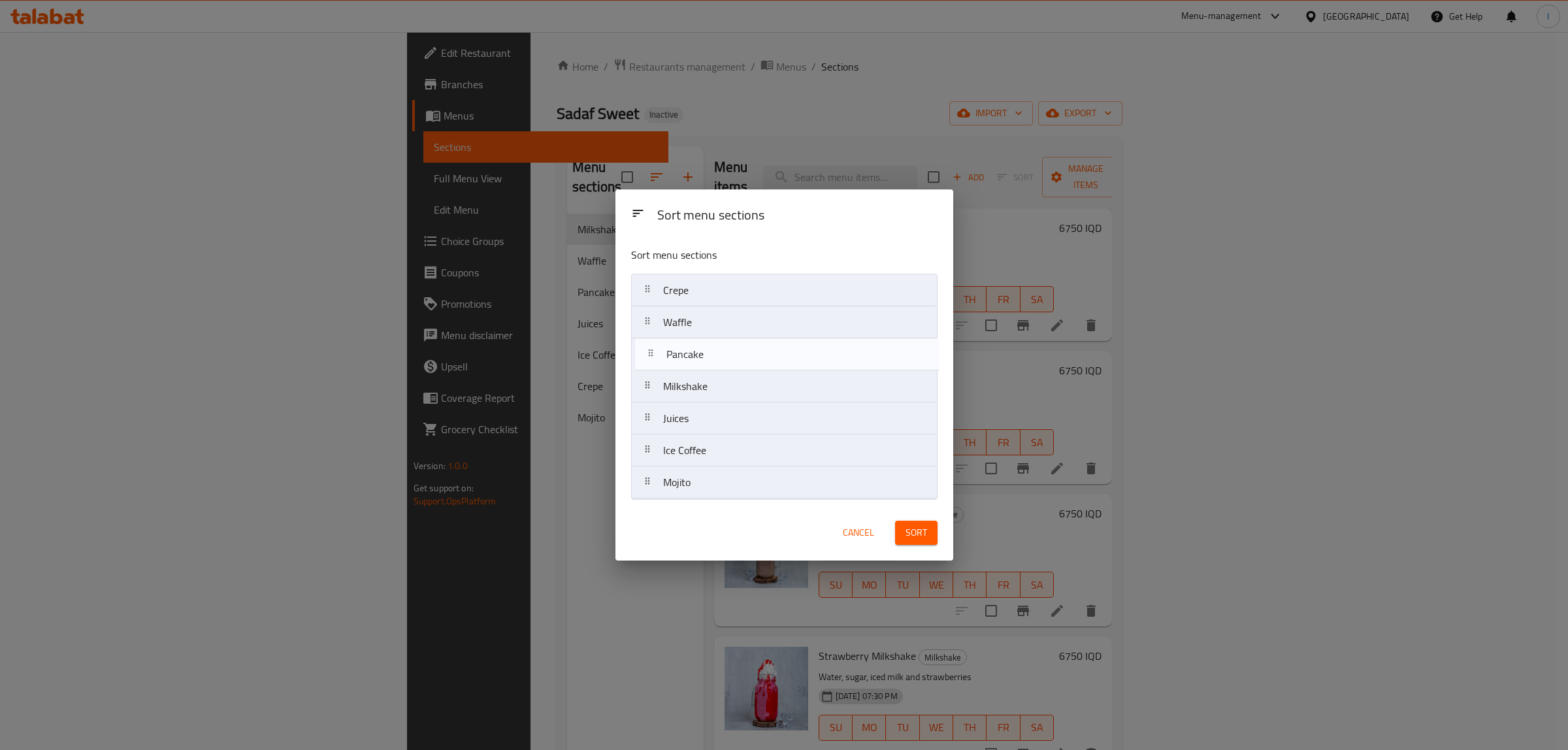
click at [710, 353] on nav "Crepe Waffle Milkshake Pancake Juices Ice Coffee Mojito" at bounding box center [784, 387] width 306 height 225
drag, startPoint x: 700, startPoint y: 425, endPoint x: 699, endPoint y: 399, distance: 26.0
click at [699, 399] on nav "Crepe Waffle Pancake Milkshake Juices Ice Coffee Mojito" at bounding box center [784, 387] width 306 height 225
drag, startPoint x: 703, startPoint y: 448, endPoint x: 706, endPoint y: 383, distance: 65.1
click at [706, 383] on nav "Crepe Waffle Pancake Juices Milkshake Ice Coffee Mojito" at bounding box center [784, 387] width 306 height 225
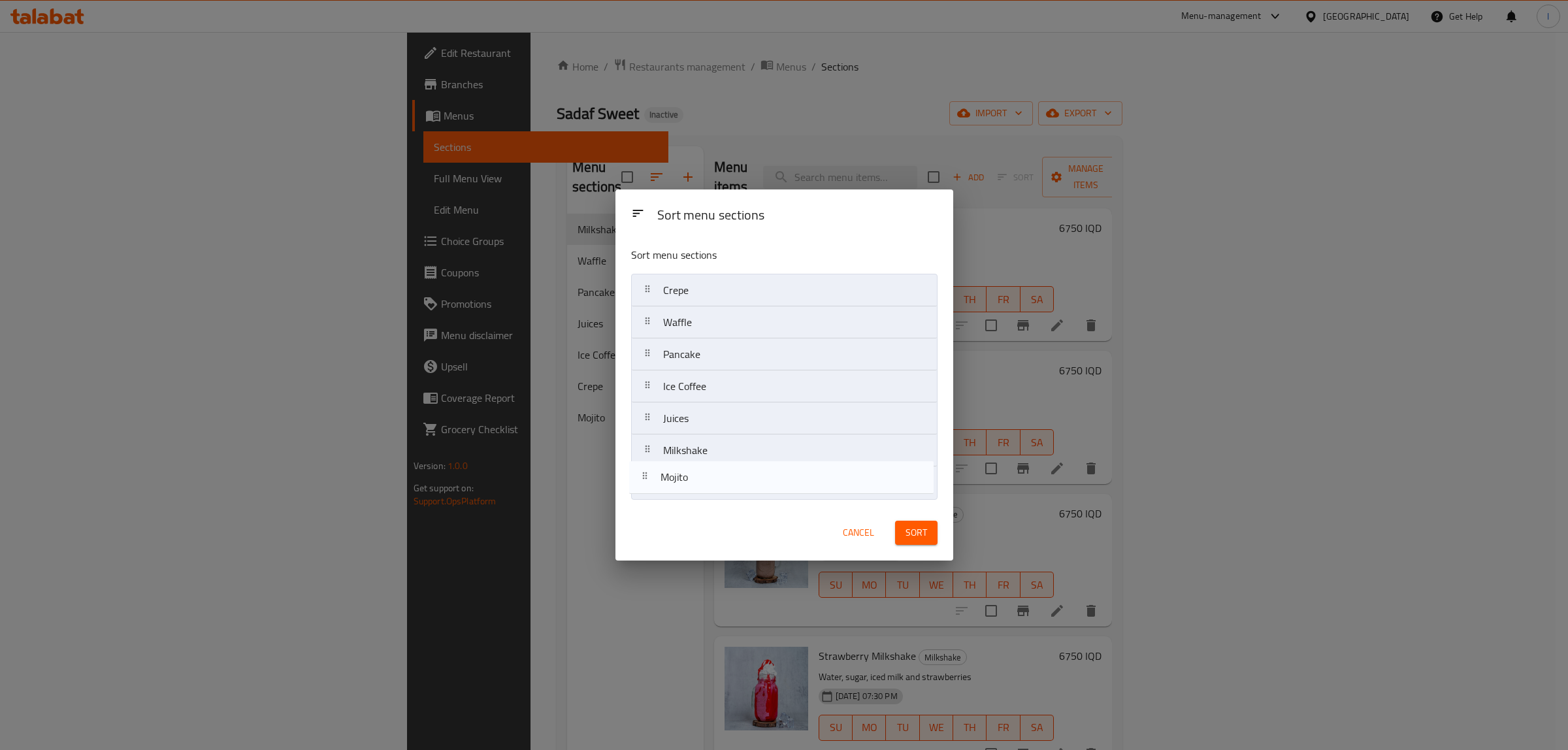
drag, startPoint x: 789, startPoint y: 485, endPoint x: 784, endPoint y: 477, distance: 9.4
click at [784, 477] on nav "Crepe Waffle Pancake Ice Coffee Juices Milkshake Mojito" at bounding box center [784, 387] width 306 height 225
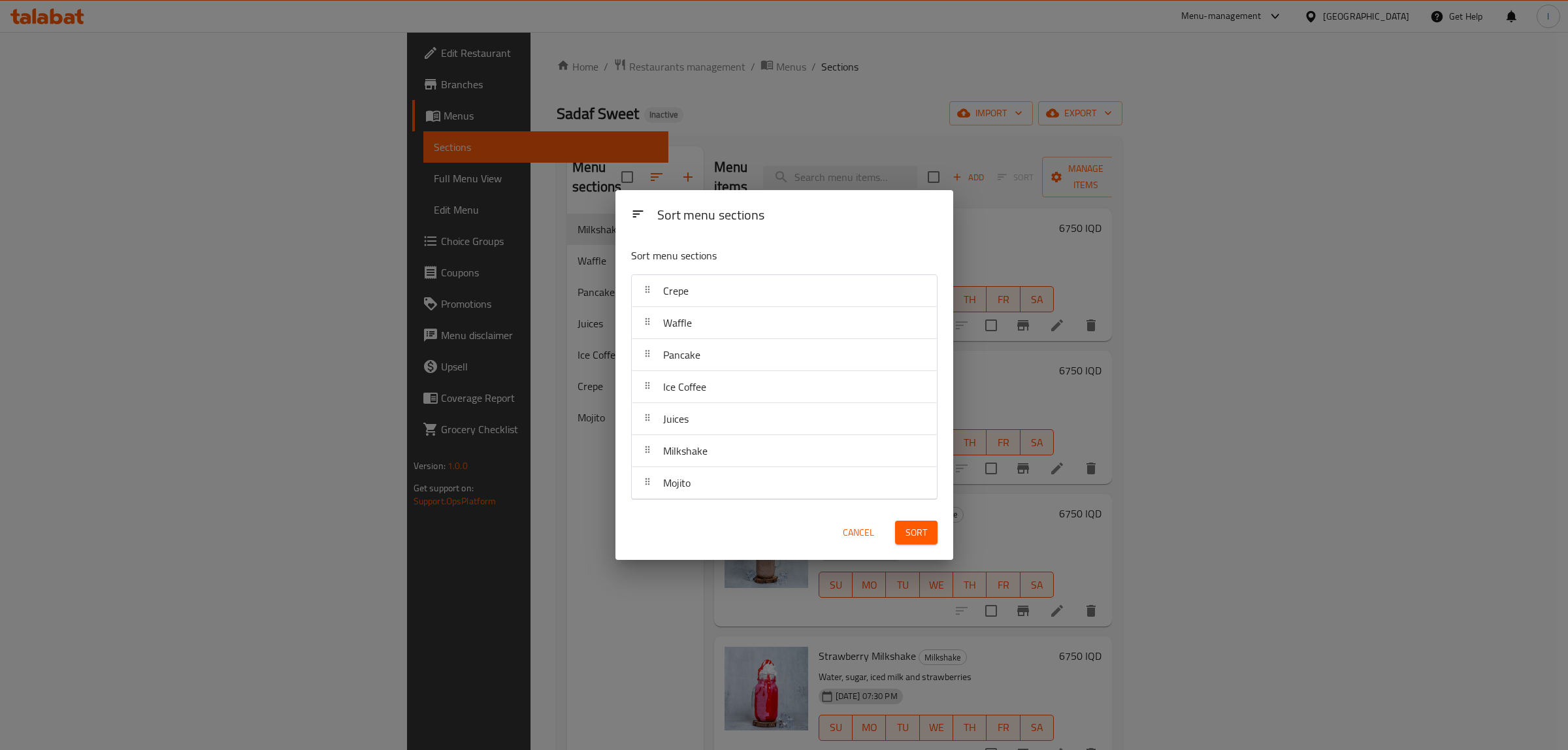
click at [907, 524] on button "Sort" at bounding box center [916, 532] width 42 height 24
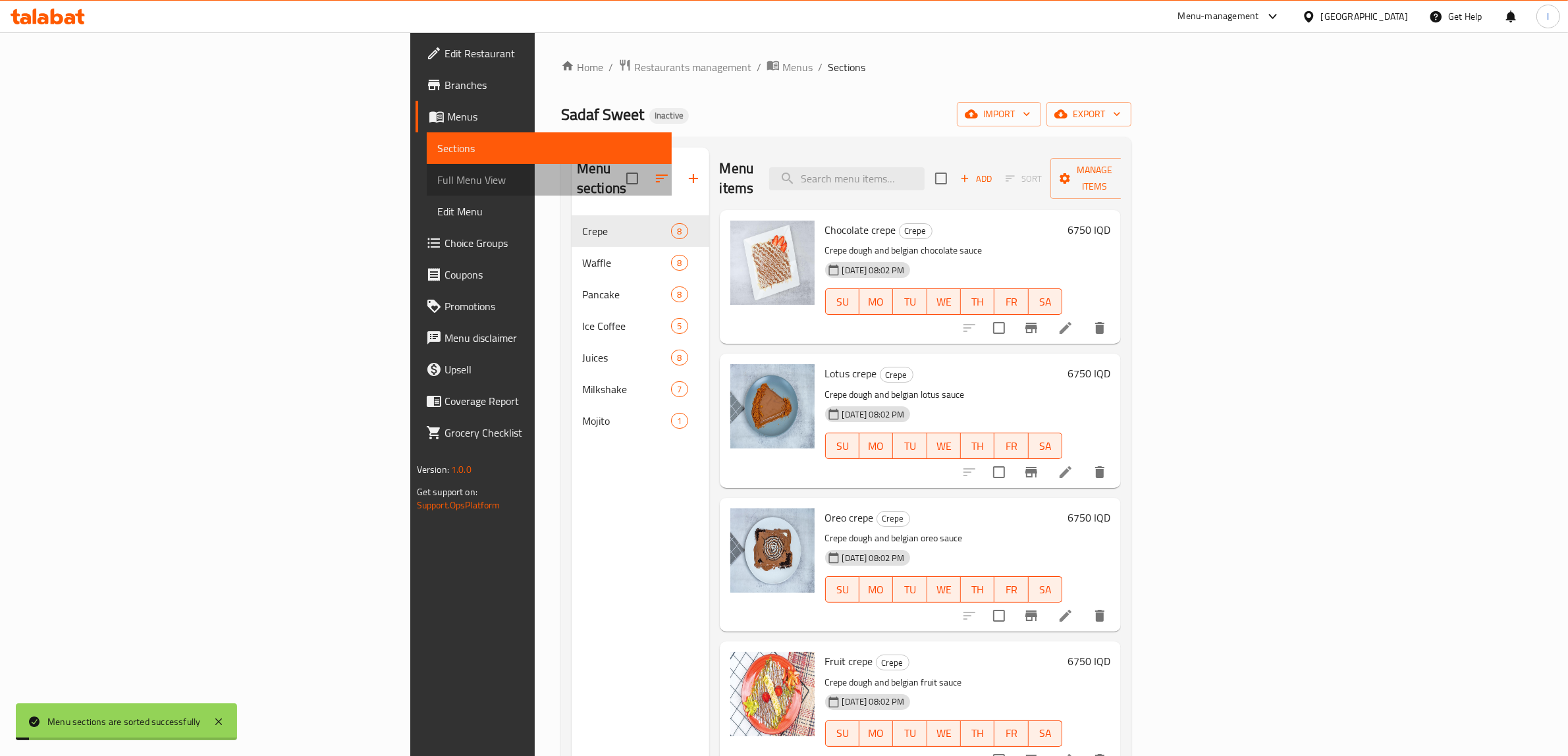
click at [427, 190] on link "Full Menu View" at bounding box center [550, 180] width 246 height 32
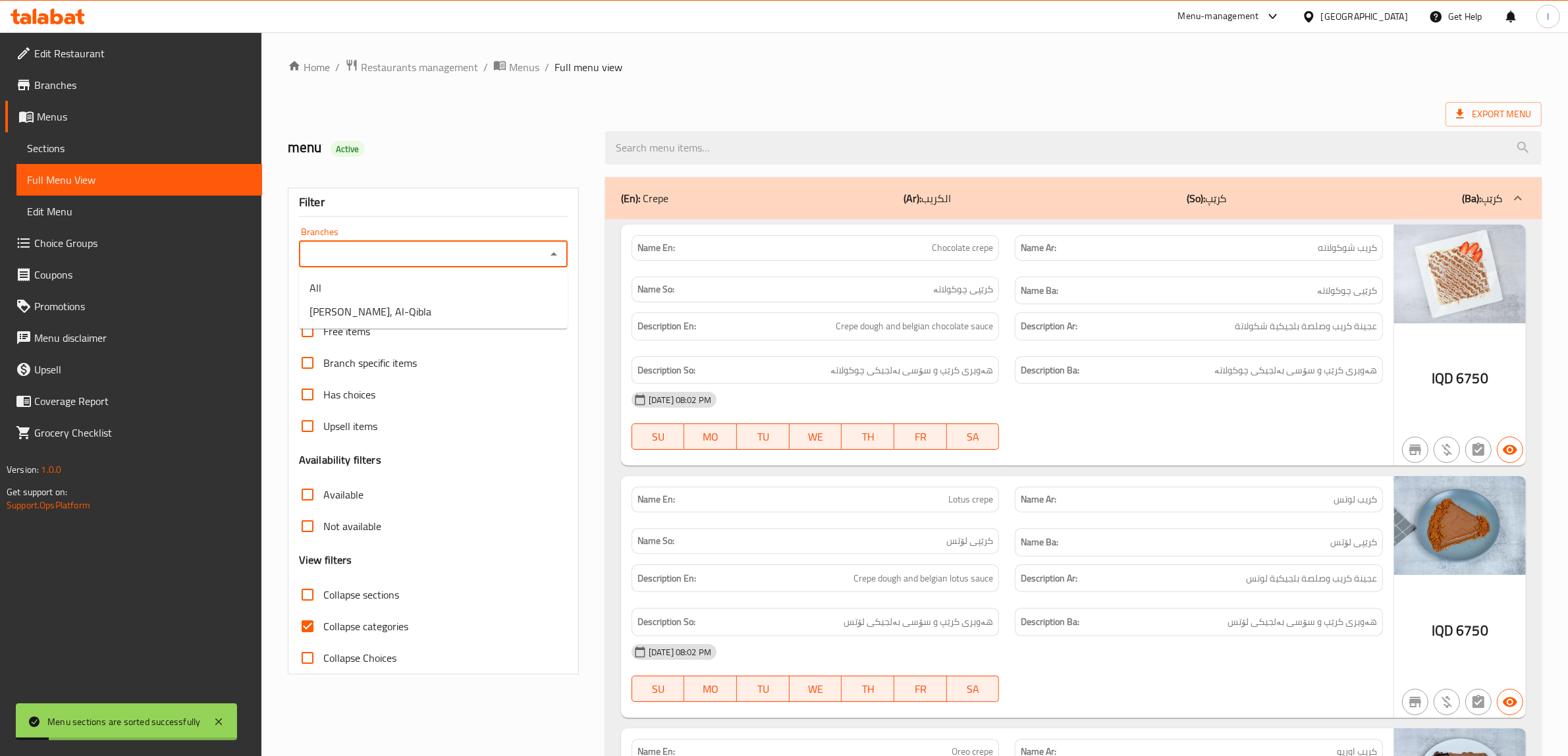
click at [481, 257] on input "Branches" at bounding box center [422, 254] width 239 height 19
click at [469, 311] on li "[PERSON_NAME], Al-Qibla" at bounding box center [434, 311] width 269 height 23
type input "[PERSON_NAME], Al-Qibla"
drag, startPoint x: 377, startPoint y: 632, endPoint x: 381, endPoint y: 601, distance: 31.3
click at [376, 632] on span "Collapse categories" at bounding box center [365, 626] width 85 height 16
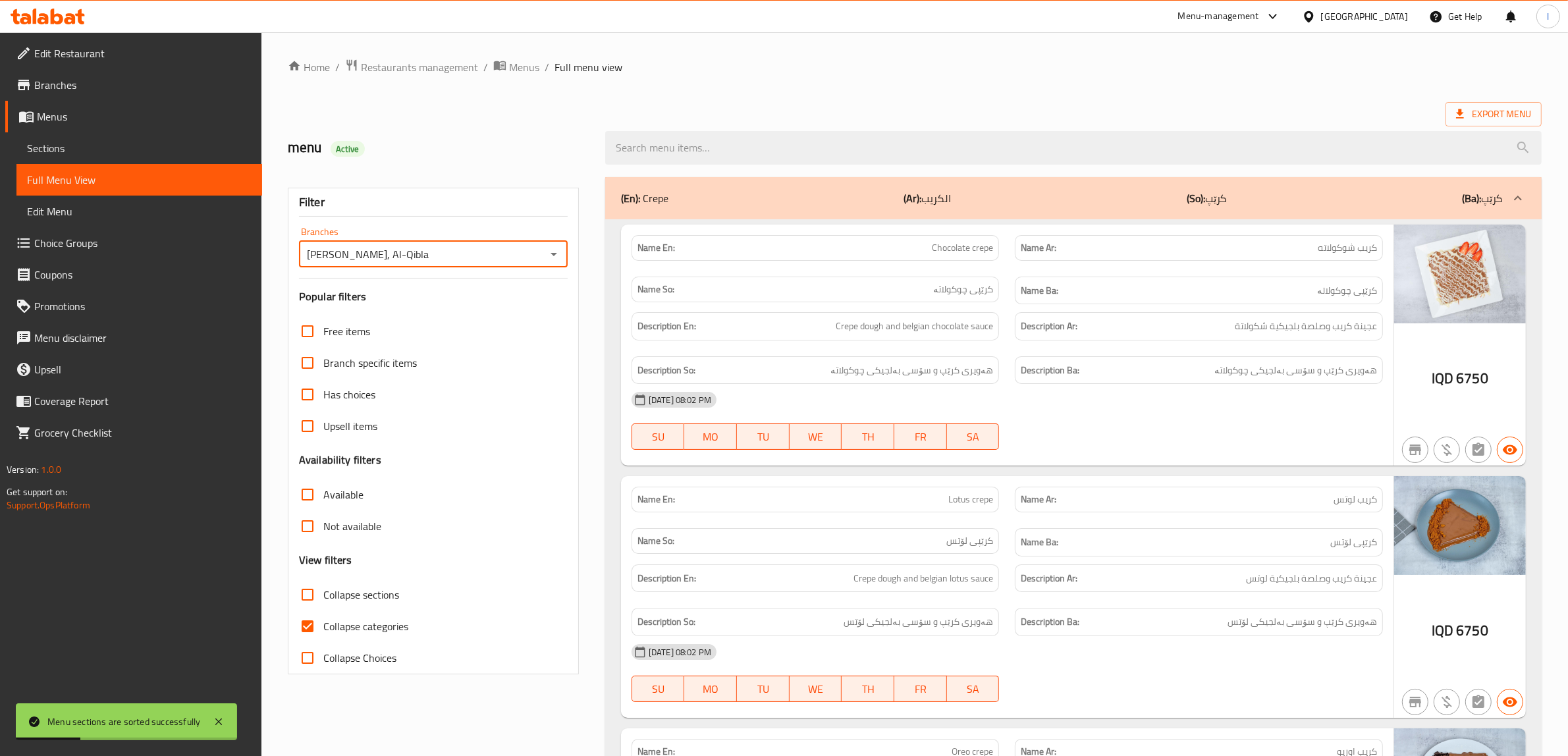
click at [323, 632] on input "Collapse categories" at bounding box center [307, 626] width 32 height 32
checkbox input "false"
click at [382, 593] on span "Collapse sections" at bounding box center [361, 595] width 75 height 16
click at [323, 593] on input "Collapse sections" at bounding box center [307, 594] width 32 height 32
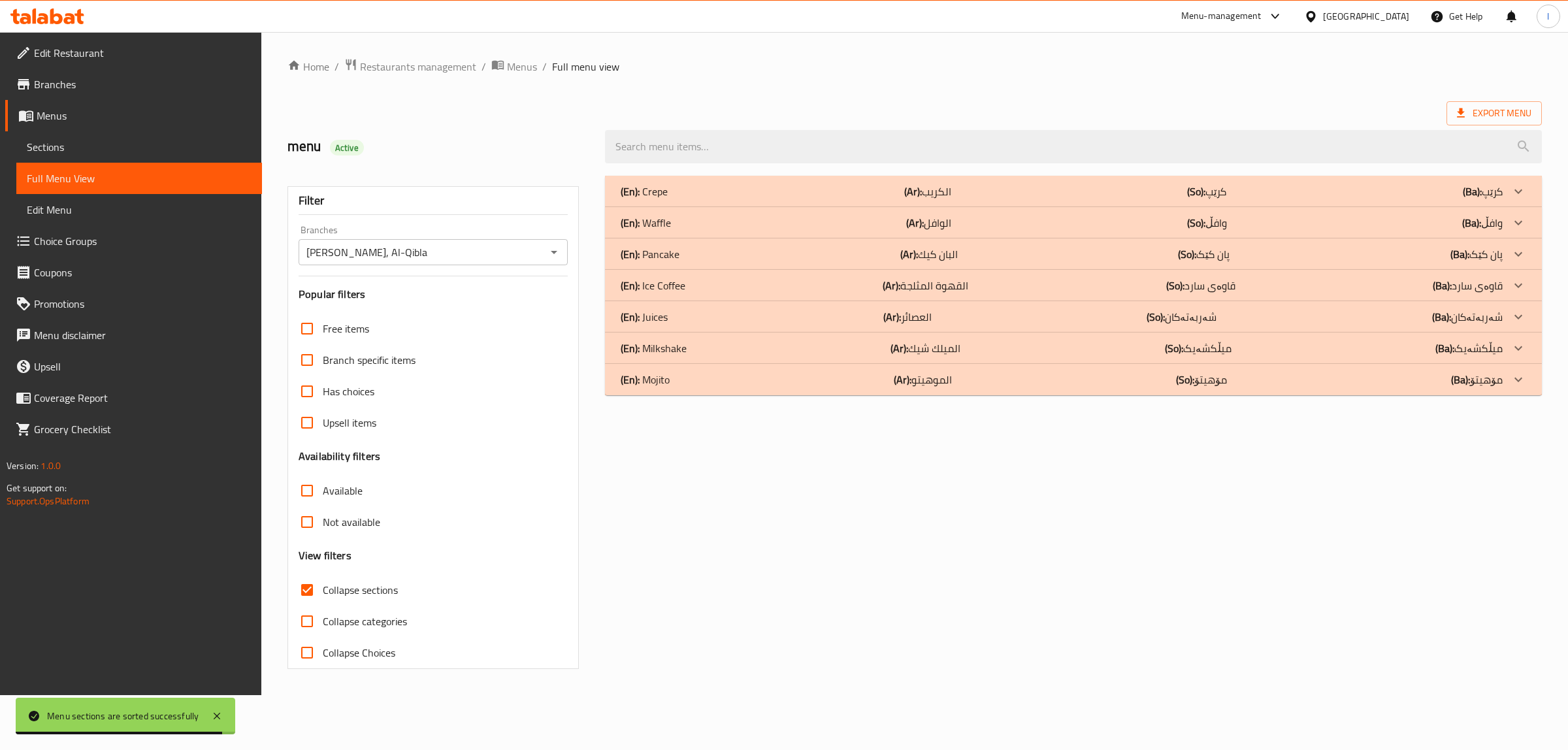
click at [353, 583] on span "Collapse sections" at bounding box center [359, 590] width 75 height 15
click at [322, 583] on input "Collapse sections" at bounding box center [307, 590] width 32 height 32
checkbox input "false"
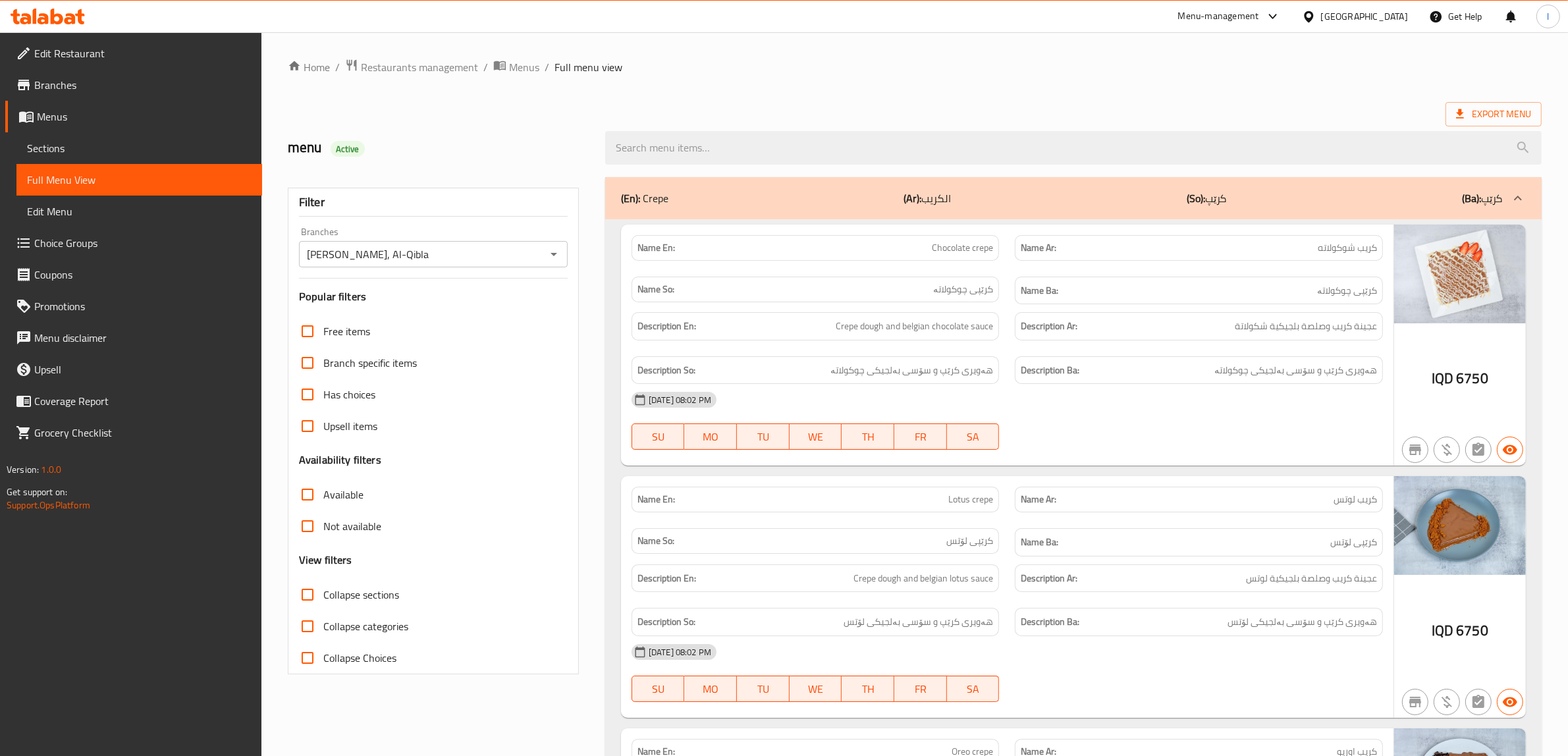
click at [1332, 432] on div "07-10-2025 08:02 PM SU MO TU WE TH FR SA" at bounding box center [1007, 421] width 767 height 74
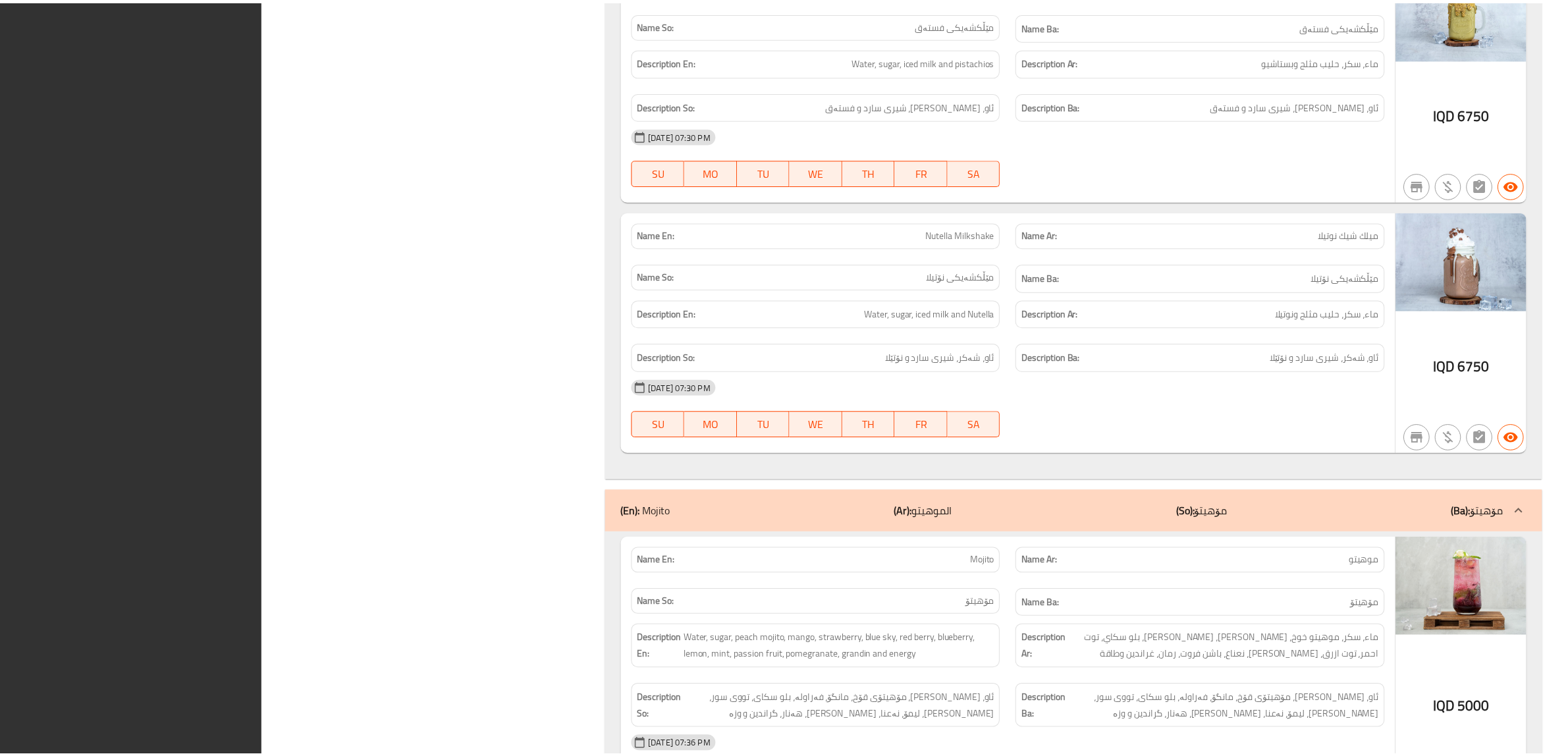
scroll to position [11377, 0]
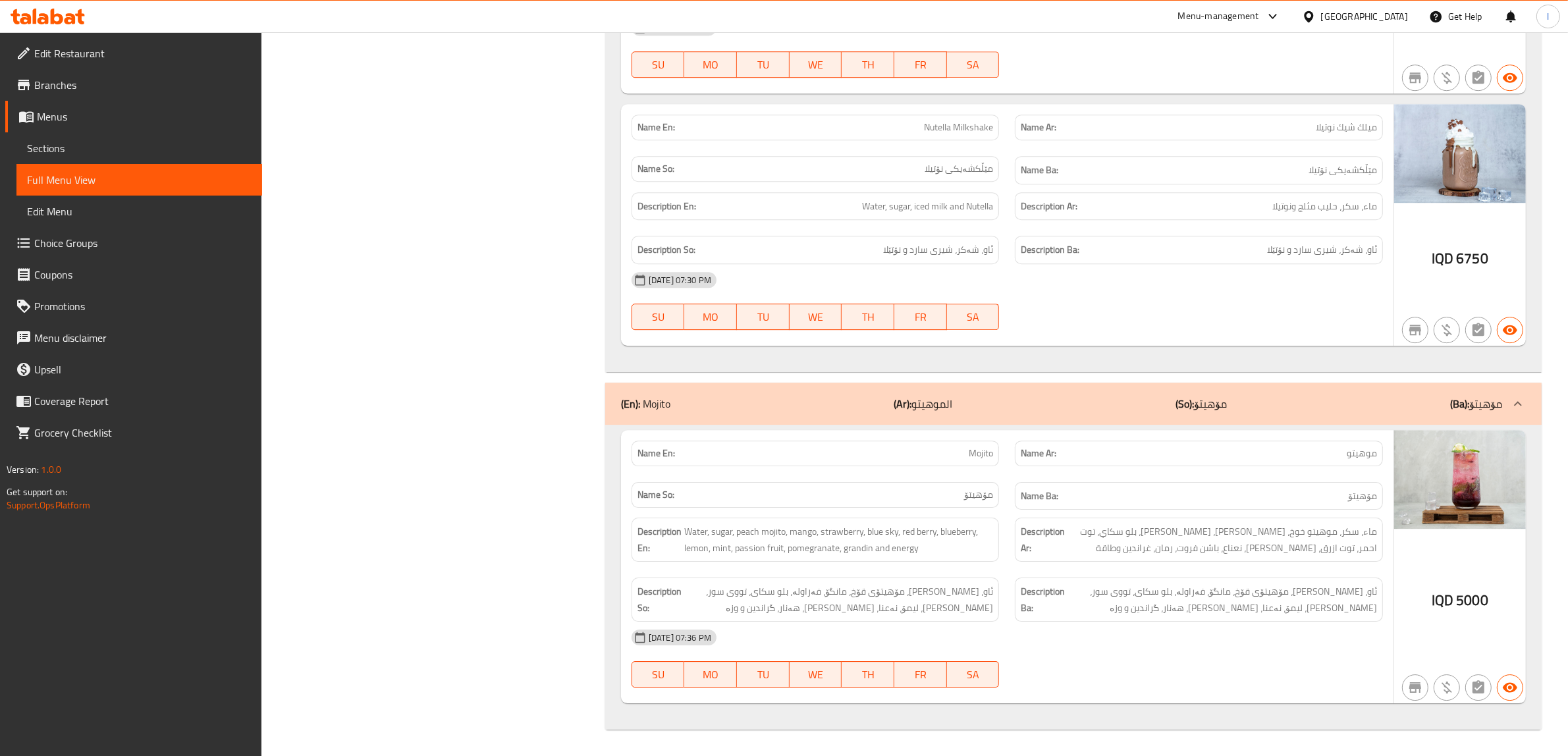
click at [73, 15] on icon at bounding box center [70, 19] width 11 height 11
